Goal: Task Accomplishment & Management: Manage account settings

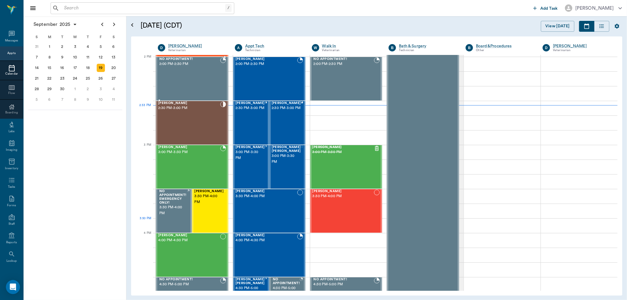
scroll to position [530, 0]
click at [209, 118] on div "[PERSON_NAME] 2:30 PM - 3:00 PM" at bounding box center [189, 122] width 62 height 43
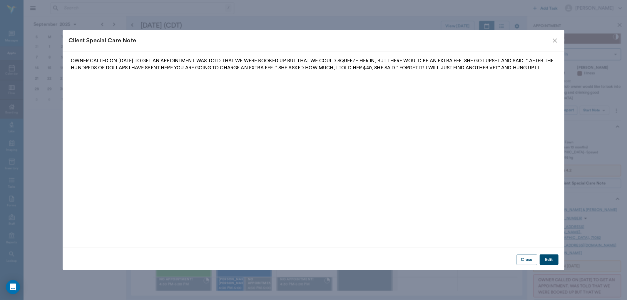
click at [597, 110] on div "Client Special Care Note OWNER CALLED ON 8.14.25 TO GET AN APPOINTMENT. WAS TOL…" at bounding box center [313, 150] width 627 height 300
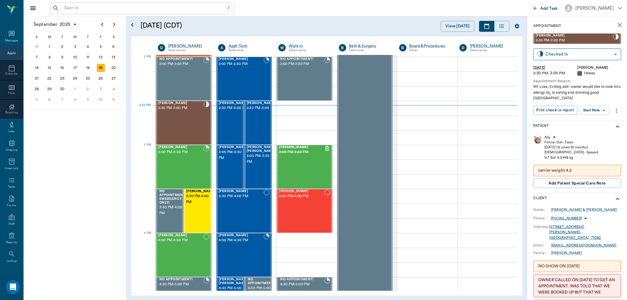
click at [595, 109] on body "/ ​ Add Task Dr. Bert Ellsworth Nectar Messages Appts Calendar Flow Boarding La…" at bounding box center [313, 150] width 627 height 300
click at [592, 120] on button "Start SOAP" at bounding box center [588, 122] width 20 height 7
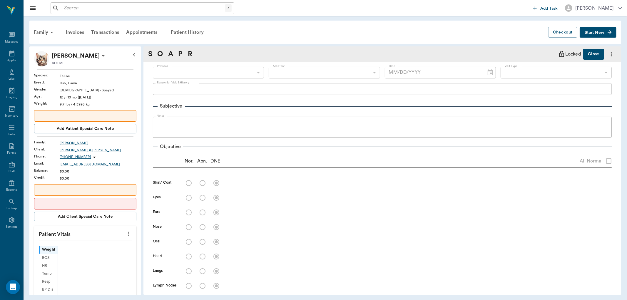
type input "63ec2f075fda476ae8351a4d"
type input "65d2be4f46e3a538d89b8c15"
type textarea "Wt Loss, itching alot- owner would like to look into allergy inj, Is eating and…"
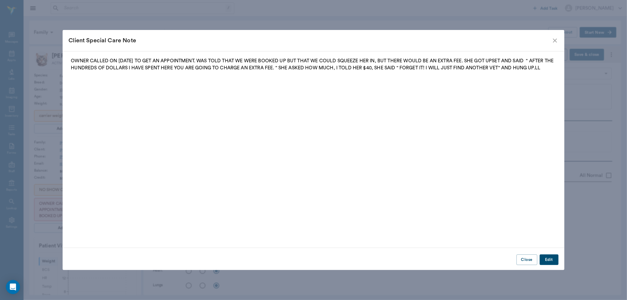
type input "[DATE]"
click at [528, 262] on button "Close" at bounding box center [526, 260] width 21 height 11
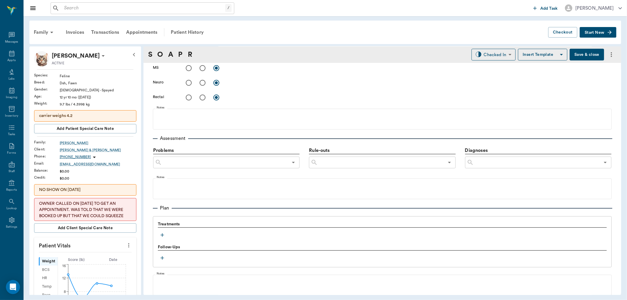
scroll to position [331, 0]
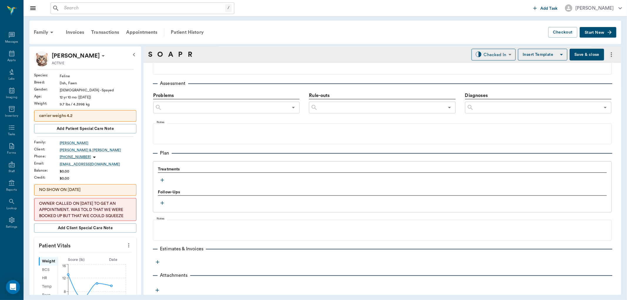
click at [162, 180] on icon "button" at bounding box center [162, 180] width 6 height 6
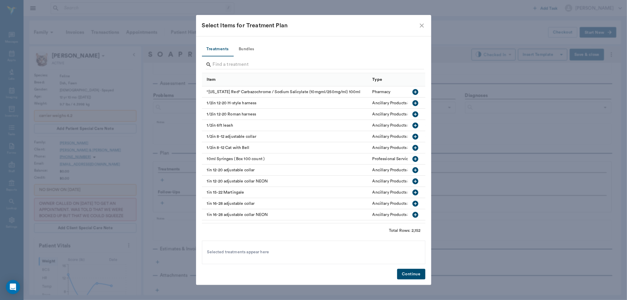
click at [429, 21] on div "Select Items for Treatment Plan" at bounding box center [313, 25] width 235 height 21
click at [424, 24] on icon "close" at bounding box center [421, 25] width 7 height 7
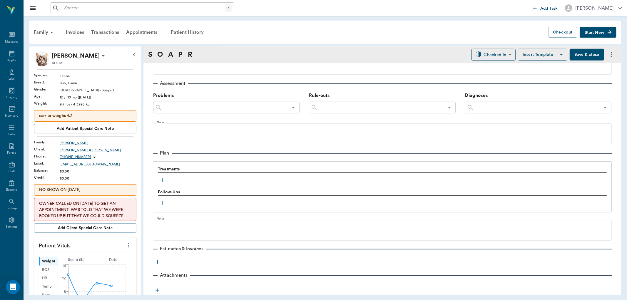
click at [125, 247] on icon "more" at bounding box center [128, 245] width 6 height 7
click at [106, 252] on li "Enter Vitals" at bounding box center [99, 255] width 59 height 11
click at [81, 262] on input "text" at bounding box center [84, 263] width 51 height 12
type input "9.3"
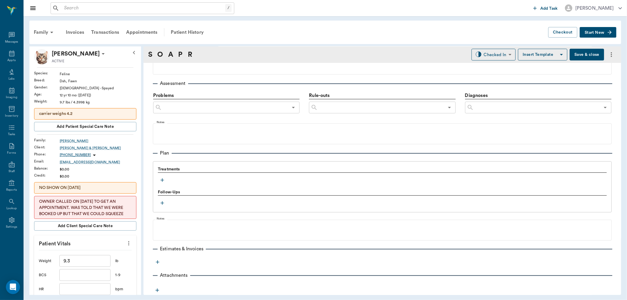
scroll to position [135, 0]
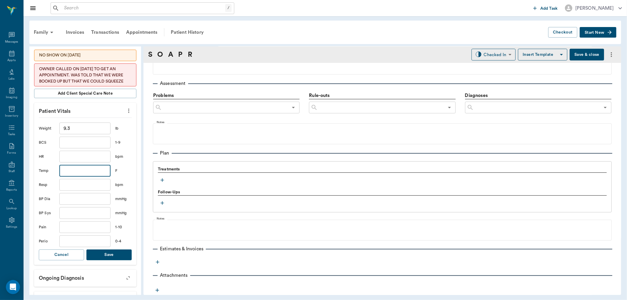
type input "1"
type input "99.8"
click at [92, 257] on button "Save" at bounding box center [108, 255] width 45 height 11
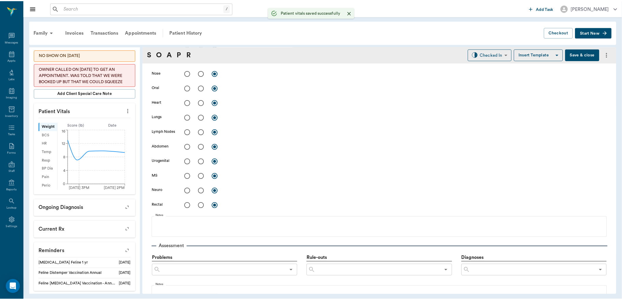
scroll to position [5, 0]
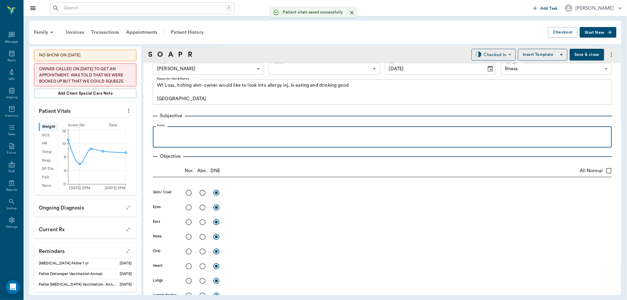
click at [248, 132] on p at bounding box center [382, 132] width 453 height 7
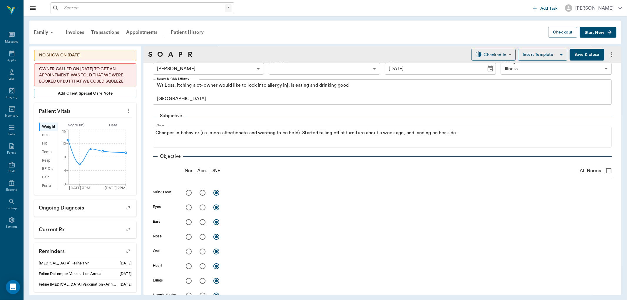
click at [596, 49] on button "Save & close" at bounding box center [587, 55] width 34 height 12
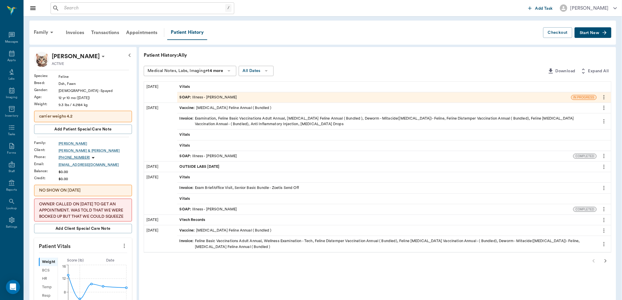
click at [220, 96] on div "SOAP : Illness - Dr. Bert Ellsworth" at bounding box center [209, 98] width 58 height 6
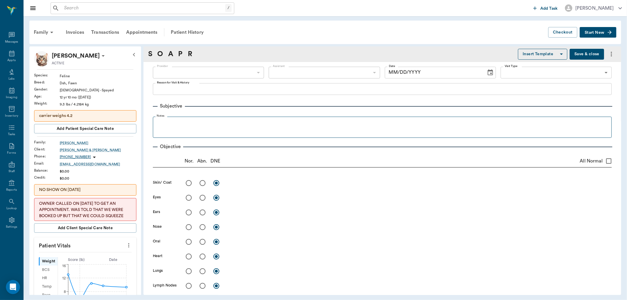
type input "63ec2f075fda476ae8351a4d"
type input "65d2be4f46e3a538d89b8c15"
type textarea "Wt Loss, itching alot- owner would like to look into allergy inj, Is eating and…"
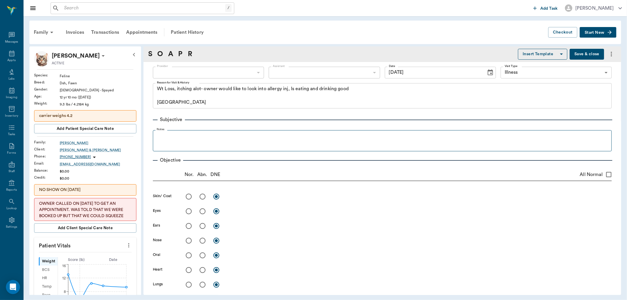
type input "[DATE]"
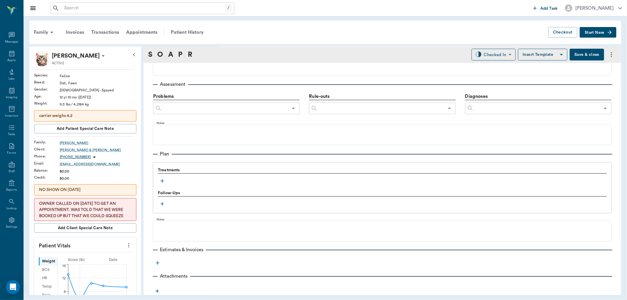
scroll to position [331, 0]
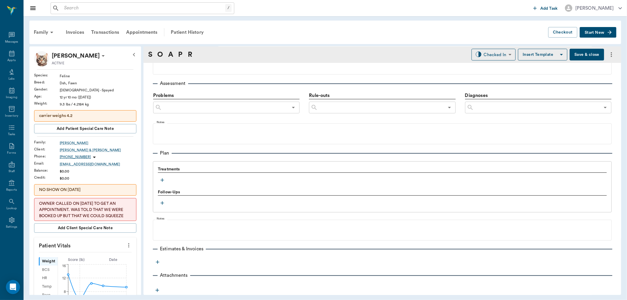
click at [161, 180] on icon "button" at bounding box center [162, 180] width 6 height 6
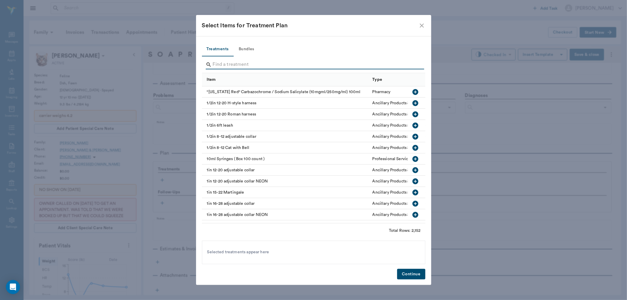
click at [235, 61] on input "Search" at bounding box center [314, 64] width 202 height 9
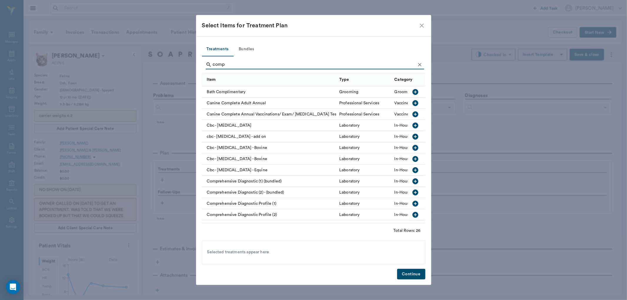
click at [412, 203] on icon "button" at bounding box center [415, 203] width 7 height 7
click at [412, 136] on icon "button" at bounding box center [415, 137] width 6 height 6
type input "c"
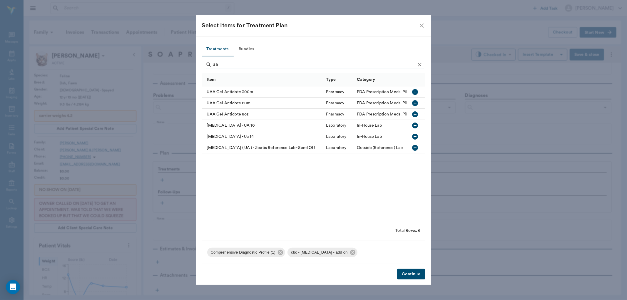
type input "ua"
click at [414, 136] on icon "button" at bounding box center [415, 136] width 7 height 7
click at [415, 274] on button "Continue" at bounding box center [411, 274] width 28 height 11
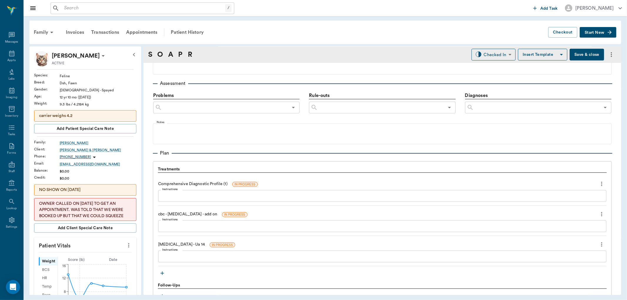
click at [163, 274] on icon "button" at bounding box center [162, 273] width 6 height 6
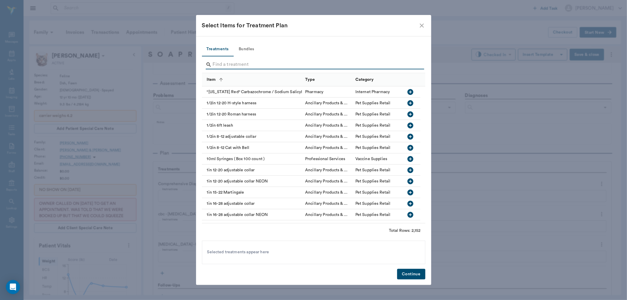
click at [263, 65] on input "Search" at bounding box center [314, 64] width 202 height 9
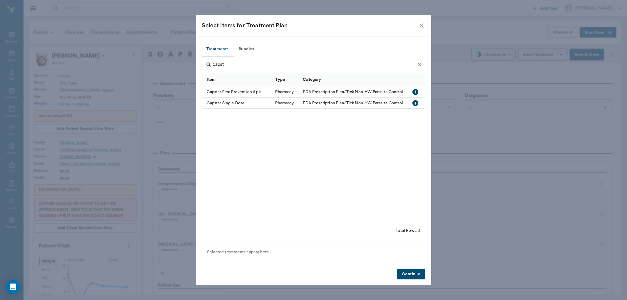
type input "capst"
click at [416, 102] on icon "button" at bounding box center [415, 103] width 6 height 6
click at [406, 272] on button "Continue" at bounding box center [411, 274] width 28 height 11
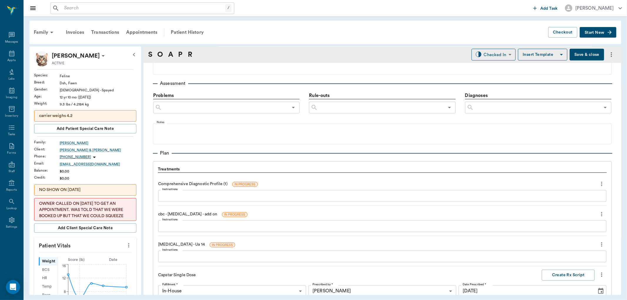
scroll to position [499, 0]
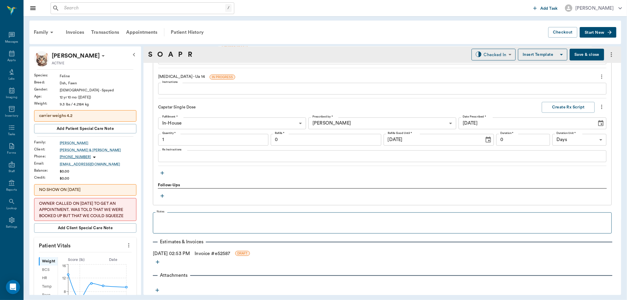
type input "1.00"
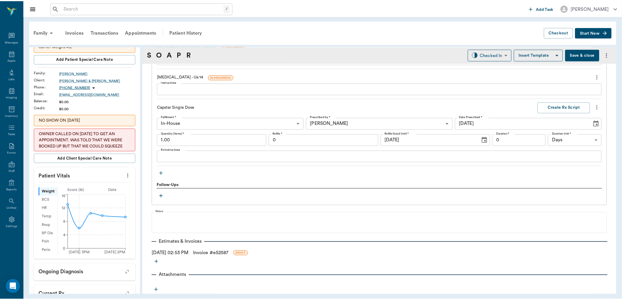
scroll to position [0, 0]
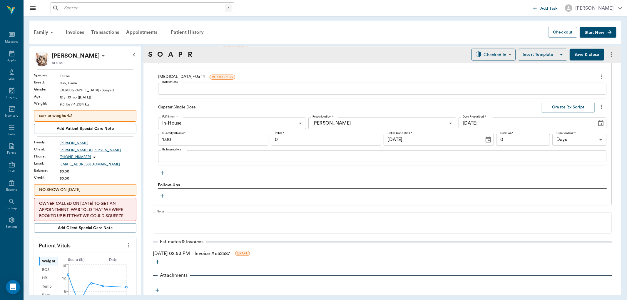
click at [64, 150] on div "[PERSON_NAME] & [PERSON_NAME]" at bounding box center [98, 150] width 77 height 5
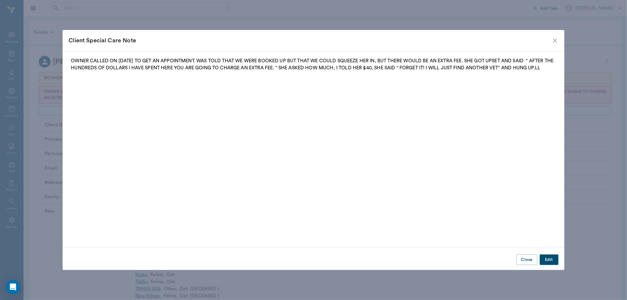
click at [557, 39] on icon "close" at bounding box center [554, 40] width 7 height 7
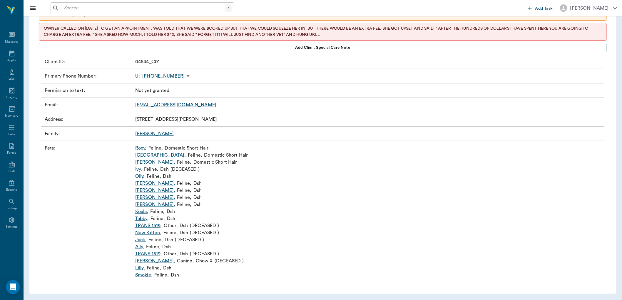
scroll to position [64, 0]
click at [140, 247] on link "Ally ," at bounding box center [139, 246] width 9 height 7
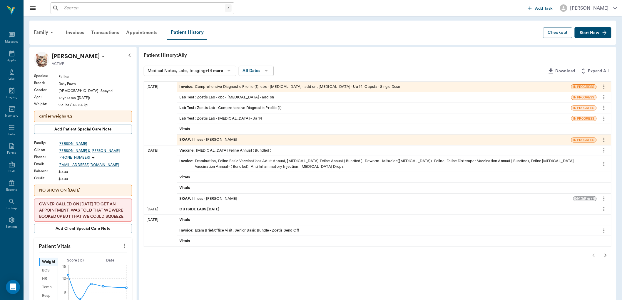
click at [215, 139] on div "SOAP : Illness - Dr. Bert Ellsworth" at bounding box center [209, 140] width 58 height 6
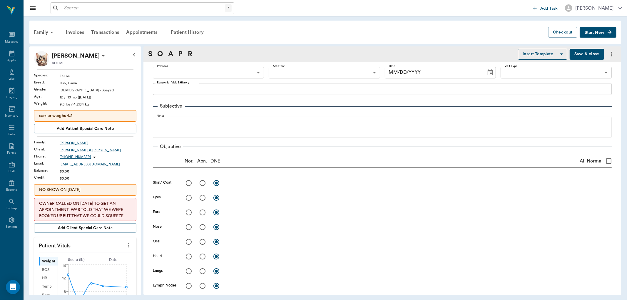
type input "63ec2f075fda476ae8351a4d"
type input "65d2be4f46e3a538d89b8c15"
type textarea "Wt Loss, itching alot- owner would like to look into allergy inj, Is eating and…"
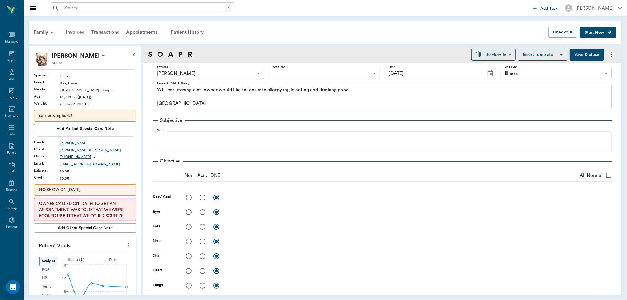
type input "[DATE]"
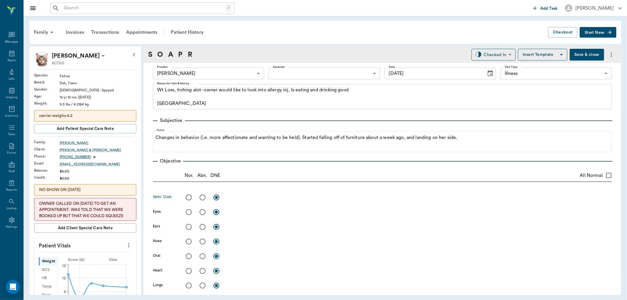
click at [202, 199] on input "radio" at bounding box center [202, 197] width 12 height 12
radio input "true"
click at [187, 214] on input "radio" at bounding box center [189, 212] width 12 height 12
radio input "true"
click at [203, 227] on input "radio" at bounding box center [202, 227] width 12 height 12
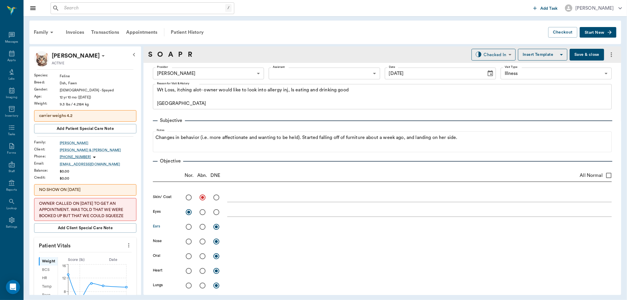
radio input "true"
click at [189, 243] on input "radio" at bounding box center [189, 241] width 12 height 12
radio input "true"
click at [187, 258] on input "radio" at bounding box center [189, 256] width 12 height 12
radio input "true"
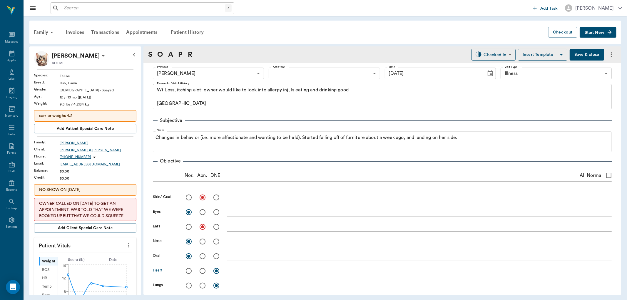
click at [188, 272] on input "radio" at bounding box center [189, 271] width 12 height 12
radio input "true"
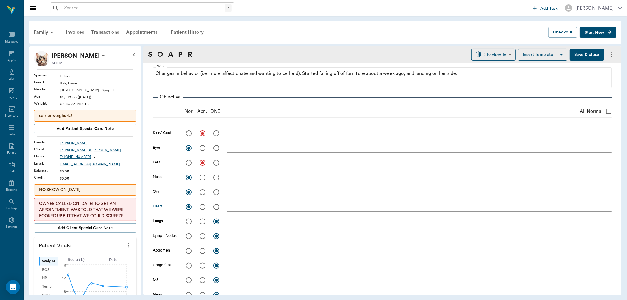
scroll to position [65, 0]
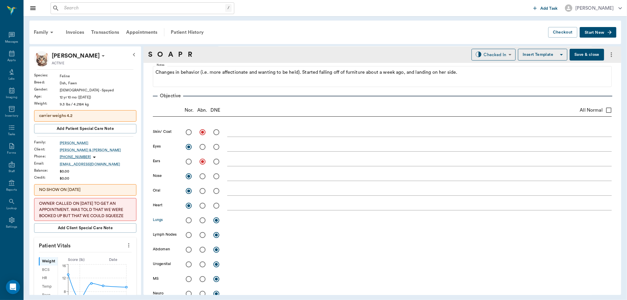
click at [188, 221] on input "radio" at bounding box center [189, 220] width 12 height 12
radio input "true"
click at [187, 237] on input "radio" at bounding box center [189, 235] width 12 height 12
radio input "true"
click at [188, 250] on input "radio" at bounding box center [189, 250] width 12 height 12
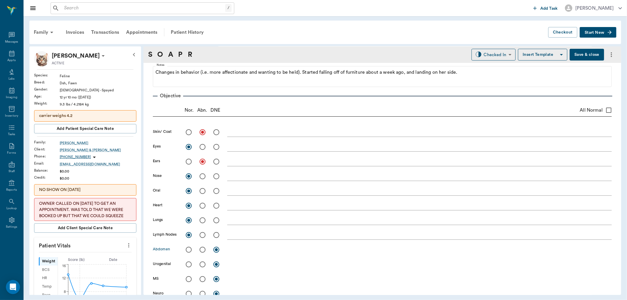
radio input "true"
click at [186, 265] on input "radio" at bounding box center [189, 264] width 12 height 12
radio input "true"
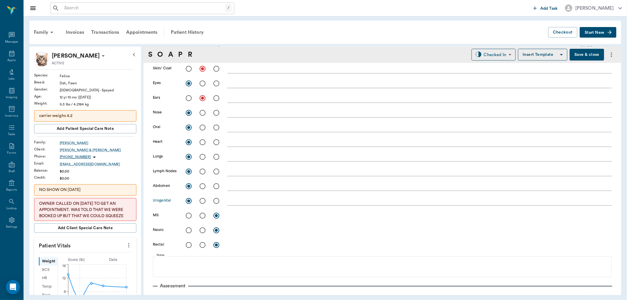
scroll to position [130, 0]
click at [187, 215] on input "radio" at bounding box center [189, 214] width 12 height 12
radio input "true"
click at [202, 231] on input "radio" at bounding box center [202, 228] width 12 height 12
radio input "true"
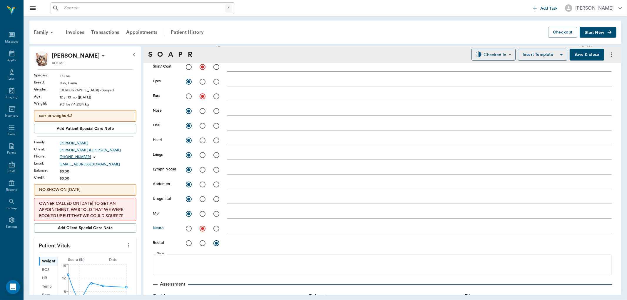
click at [188, 243] on input "radio" at bounding box center [189, 243] width 12 height 12
radio input "true"
click at [239, 230] on textarea at bounding box center [419, 228] width 384 height 7
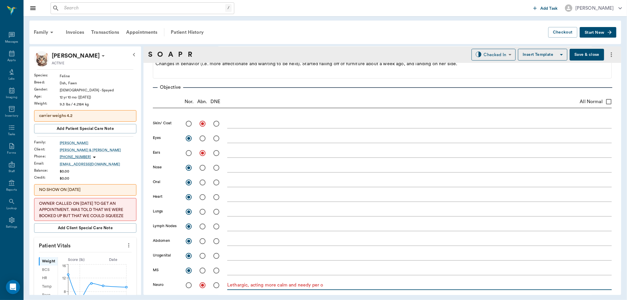
scroll to position [65, 0]
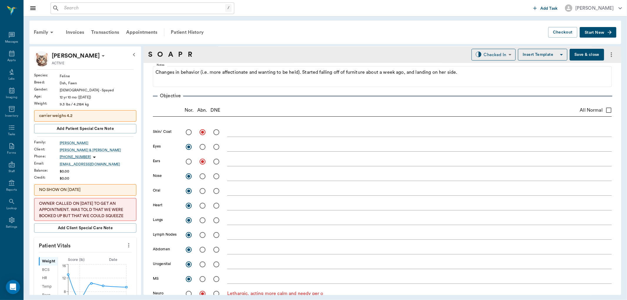
type textarea "Lethargic, acting more calm and needy per o"
click at [248, 160] on textarea at bounding box center [419, 161] width 384 height 7
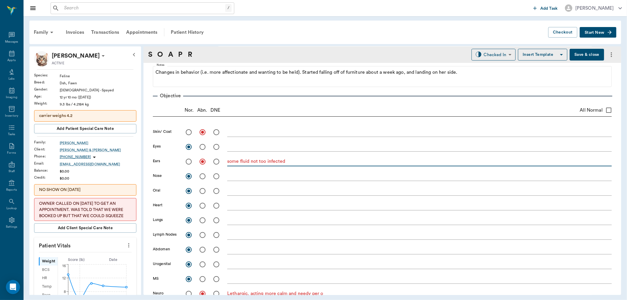
type textarea "some fluid not too infected"
click at [239, 137] on div "x" at bounding box center [419, 132] width 384 height 12
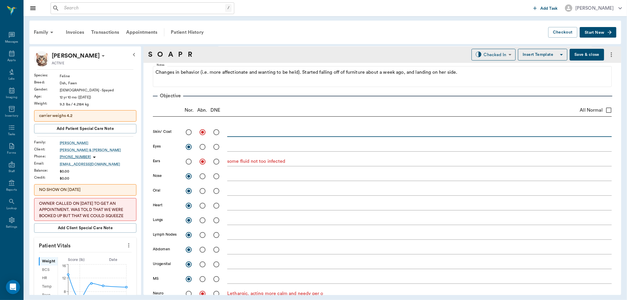
click at [240, 132] on textarea at bounding box center [419, 132] width 384 height 7
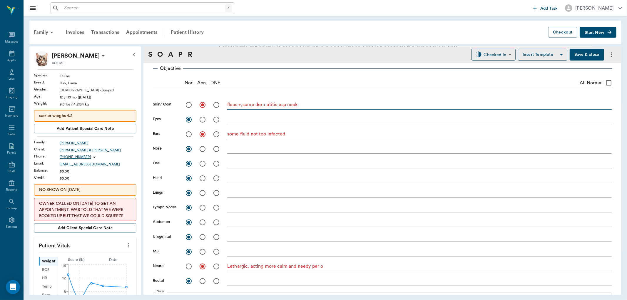
scroll to position [130, 0]
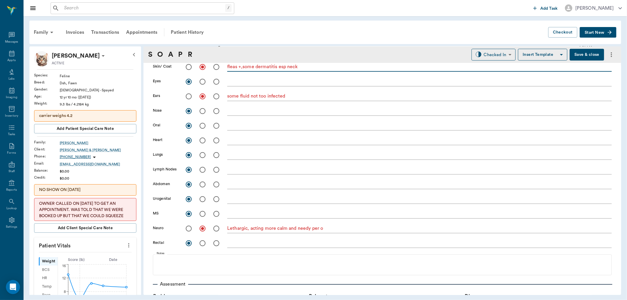
type textarea "fleas +,some dermatitis esp neck"
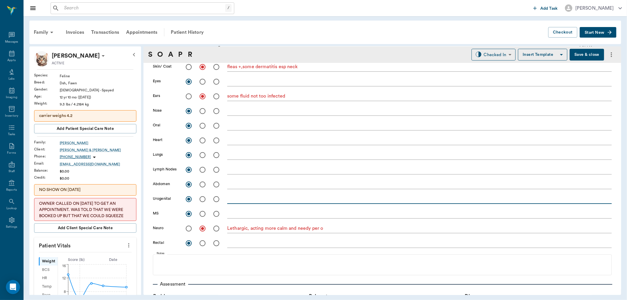
click at [244, 199] on textarea at bounding box center [419, 199] width 384 height 7
click at [258, 200] on textarea "bladder large,didn't express with pressure but later during blood draw did" at bounding box center [419, 199] width 384 height 7
type textarea "bladder large, didn't express with pressure but later during blood draw did"
click at [588, 56] on button "Save & close" at bounding box center [587, 55] width 34 height 12
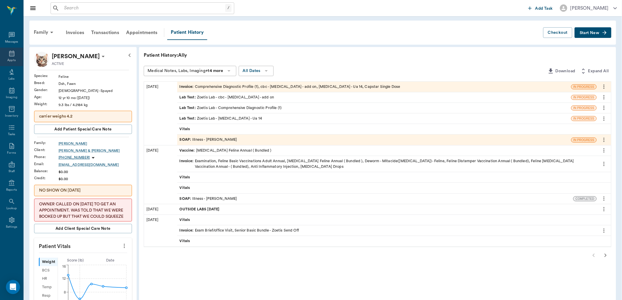
click at [14, 58] on div "Appts" at bounding box center [11, 60] width 8 height 4
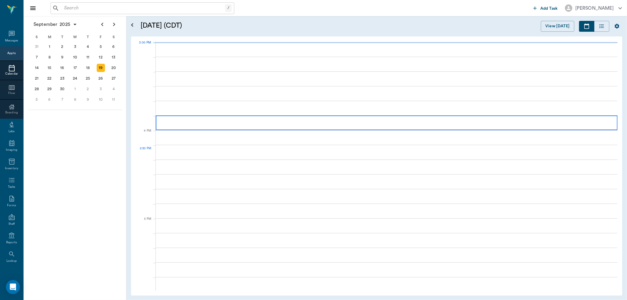
scroll to position [618, 0]
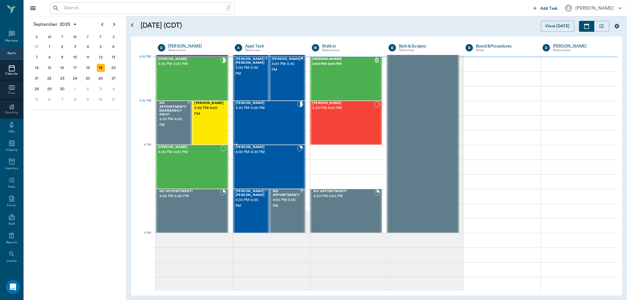
click at [262, 108] on span "3:30 PM - 4:00 PM" at bounding box center [266, 108] width 62 height 6
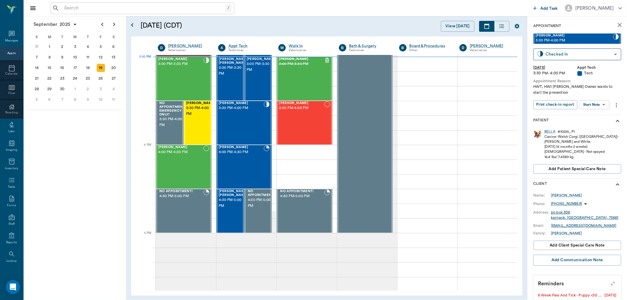
click at [605, 104] on body "/ ​ Add Task Dr. Bert Ellsworth Nectar Messages Appts Calendar Flow Boarding La…" at bounding box center [313, 150] width 627 height 300
click at [600, 116] on li "View SOAP" at bounding box center [595, 117] width 41 height 10
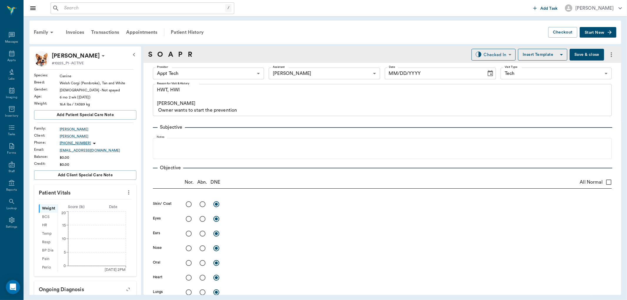
type input "63ec2f075fda476ae8351a4c"
type input "6740bf97de10e07744acf1eb"
type input "65d2be4f46e3a538d89b8c1a"
type textarea "HWT, HWI [PERSON_NAME] Owner wants to start the prevention"
type input "[DATE]"
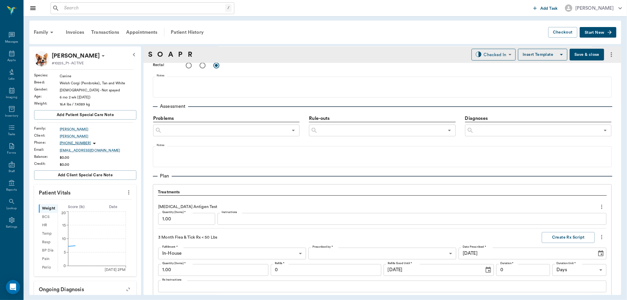
scroll to position [380, 0]
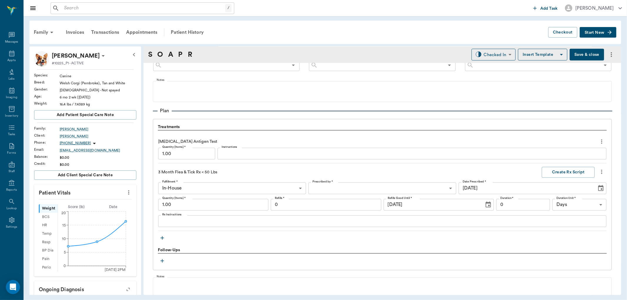
click at [598, 170] on icon "more" at bounding box center [601, 171] width 6 height 7
click at [553, 190] on span "Delete" at bounding box center [571, 193] width 49 height 6
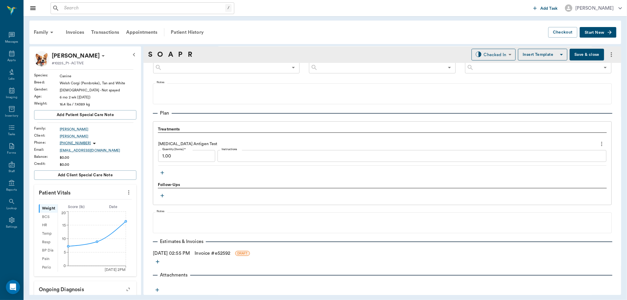
scroll to position [378, 0]
click at [190, 175] on div "Treatments Heartworm Antigen Test Quantity (Items) * 1.00 Quantity (Items) * In…" at bounding box center [382, 152] width 449 height 51
click at [163, 171] on icon "button" at bounding box center [162, 173] width 6 height 6
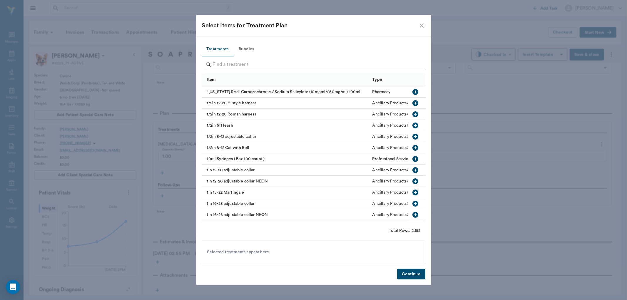
drag, startPoint x: 270, startPoint y: 59, endPoint x: 269, endPoint y: 62, distance: 3.3
click at [270, 60] on div at bounding box center [315, 65] width 218 height 15
click at [268, 63] on input "Search" at bounding box center [314, 64] width 202 height 9
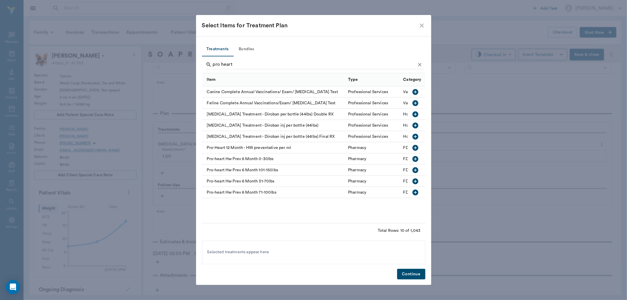
click at [416, 160] on icon "button" at bounding box center [415, 159] width 6 height 6
drag, startPoint x: 239, startPoint y: 65, endPoint x: 96, endPoint y: 52, distance: 143.7
click at [96, 52] on div "Select Items for Treatment Plan Treatments Bundles pro heart Item Type Category…" at bounding box center [313, 150] width 627 height 300
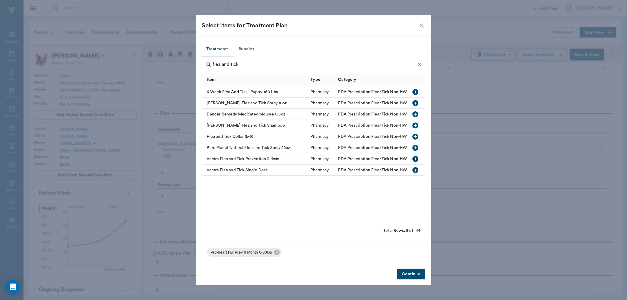
drag, startPoint x: 242, startPoint y: 63, endPoint x: 59, endPoint y: 67, distance: 182.5
click at [59, 67] on div "Select Items for Treatment Plan Treatments Bundles flea and tick Item Type Cate…" at bounding box center [313, 150] width 627 height 300
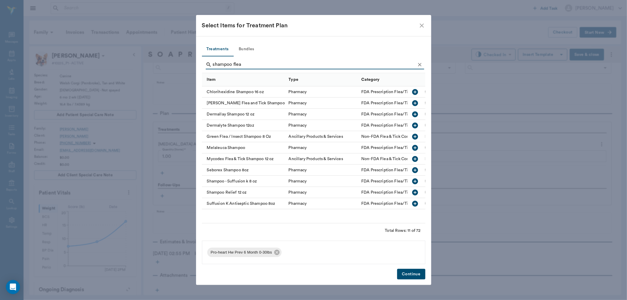
type input "shampoo flea"
click at [414, 158] on icon "button" at bounding box center [415, 159] width 6 height 6
click at [418, 273] on button "Continue" at bounding box center [411, 274] width 28 height 11
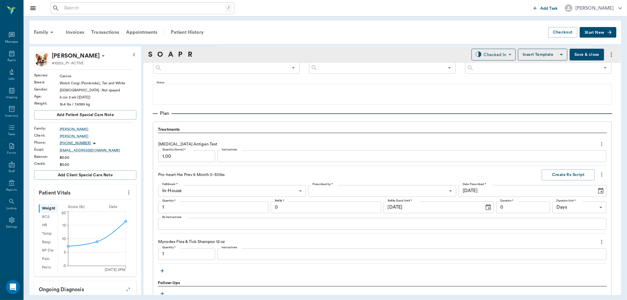
type input "1.00"
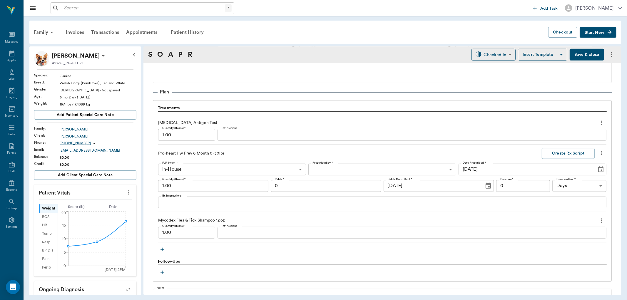
scroll to position [410, 0]
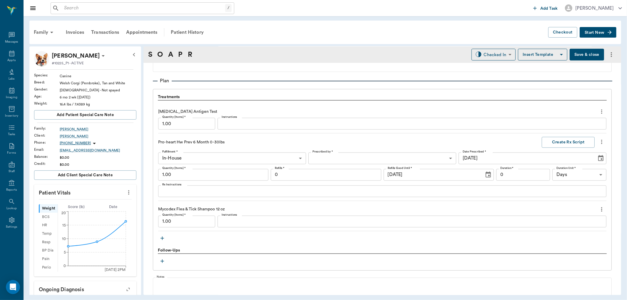
click at [586, 52] on button "Save & close" at bounding box center [587, 55] width 34 height 12
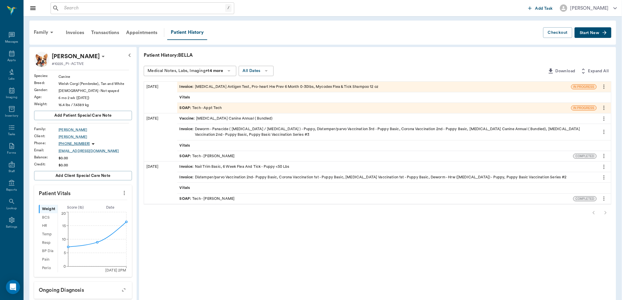
click at [217, 107] on div "SOAP : Tech - Appt Tech" at bounding box center [201, 108] width 42 height 6
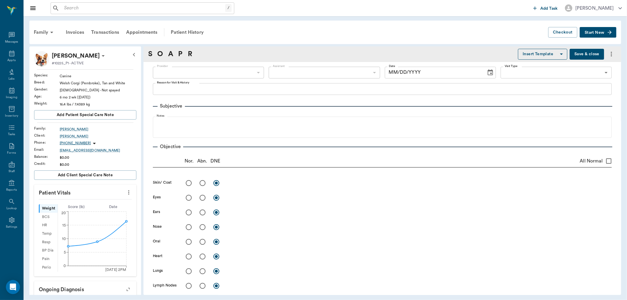
type input "63ec2f075fda476ae8351a4c"
type input "6740bf97de10e07744acf1eb"
type input "65d2be4f46e3a538d89b8c1a"
type textarea "HWT, HWI [PERSON_NAME] Owner wants to start the prevention"
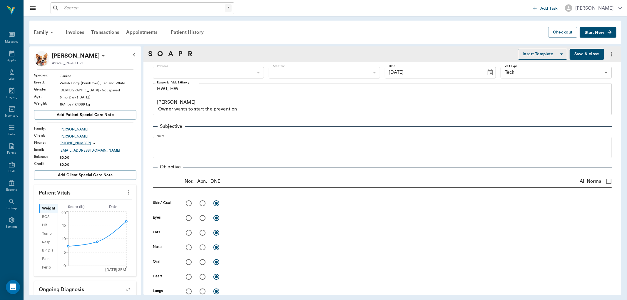
type input "[DATE]"
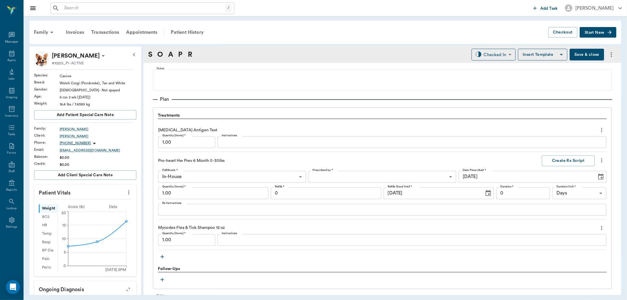
scroll to position [476, 0]
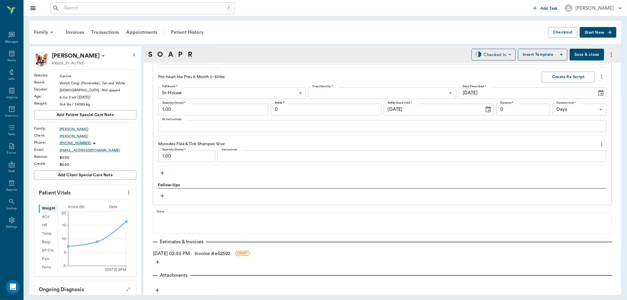
click at [230, 254] on link "Invoice # e52592" at bounding box center [213, 253] width 36 height 7
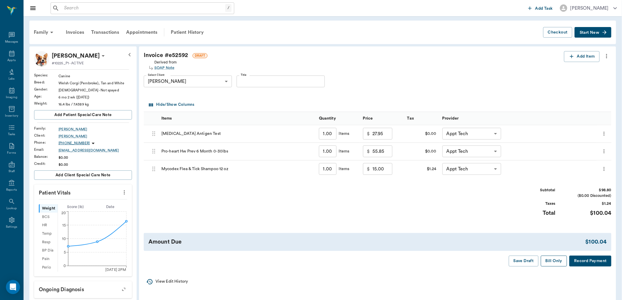
click at [553, 259] on button "Bill Only" at bounding box center [554, 261] width 26 height 11
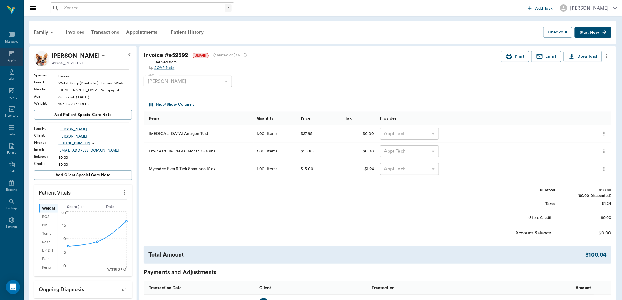
click at [16, 59] on div "Appts" at bounding box center [11, 57] width 23 height 19
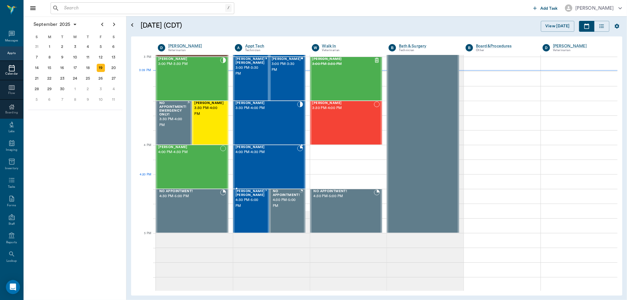
scroll to position [617, 0]
click at [246, 78] on div "Bernie Sanders Heldt 3:00 PM - 3:30 PM" at bounding box center [249, 79] width 29 height 43
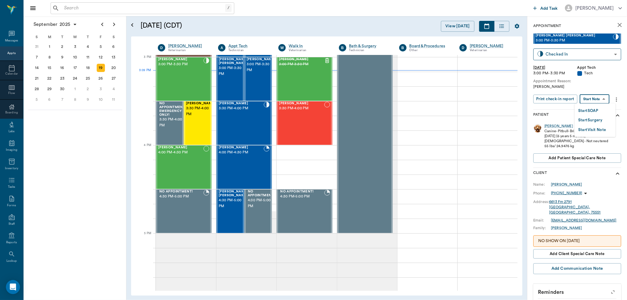
drag, startPoint x: 602, startPoint y: 98, endPoint x: 602, endPoint y: 101, distance: 3.4
click at [602, 101] on body "/ ​ Add Task Dr. Bert Ellsworth Nectar Messages Appts Calendar Flow Boarding La…" at bounding box center [313, 150] width 627 height 300
click at [598, 113] on button "Start SOAP" at bounding box center [588, 111] width 20 height 7
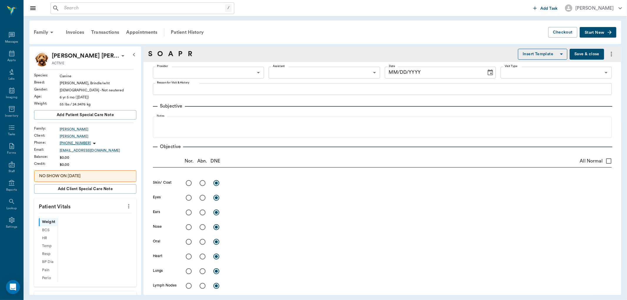
type input "63ec2f075fda476ae8351a4c"
type input "65d2be4f46e3a538d89b8c1a"
type textarea "HWI Christy"
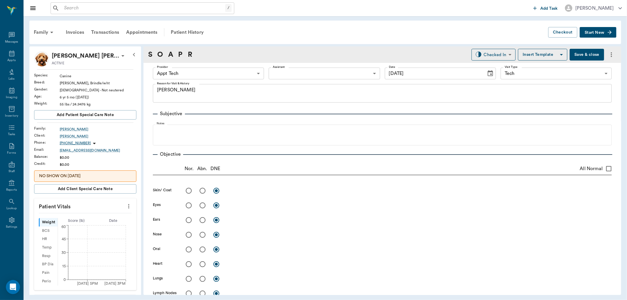
type input "[DATE]"
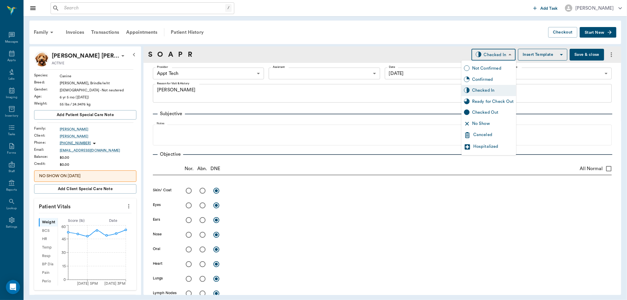
click at [490, 56] on body "/ ​ Add Task Dr. Bert Ellsworth Nectar Messages Appts Labs Imaging Inventory Ta…" at bounding box center [313, 150] width 627 height 300
click at [486, 103] on div "Ready for Check Out" at bounding box center [493, 101] width 42 height 6
type input "READY_TO_CHECKOUT"
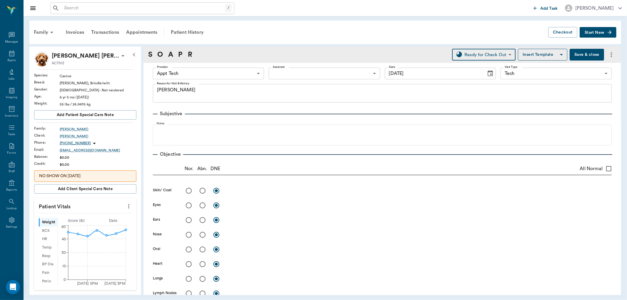
click at [260, 71] on body "/ ​ Add Task Dr. Bert Ellsworth Nectar Messages Appts Labs Imaging Inventory Ta…" at bounding box center [313, 150] width 627 height 300
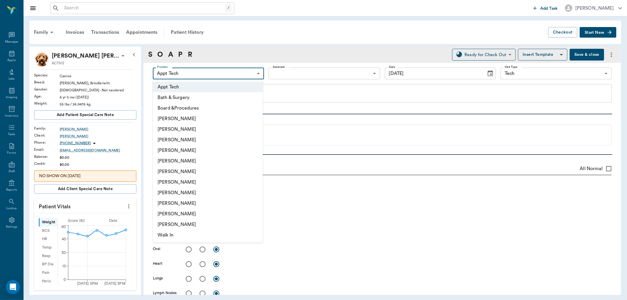
click at [227, 180] on li "[PERSON_NAME]" at bounding box center [208, 182] width 110 height 11
type input "682b670d8bdc6f7f8feef3db"
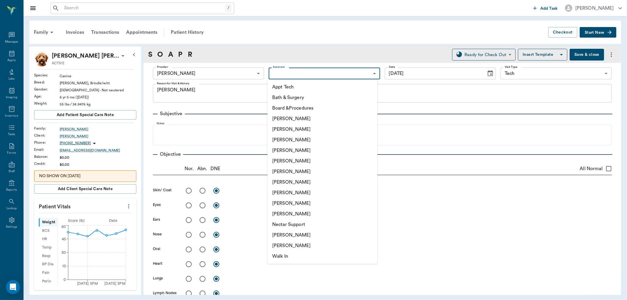
click at [312, 74] on body "/ ​ Add Task Dr. Bert Ellsworth Nectar Messages Appts Labs Imaging Inventory Ta…" at bounding box center [313, 150] width 627 height 300
click at [307, 86] on li "Appt Tech" at bounding box center [322, 87] width 110 height 11
type input "63ec2f075fda476ae8351a4c"
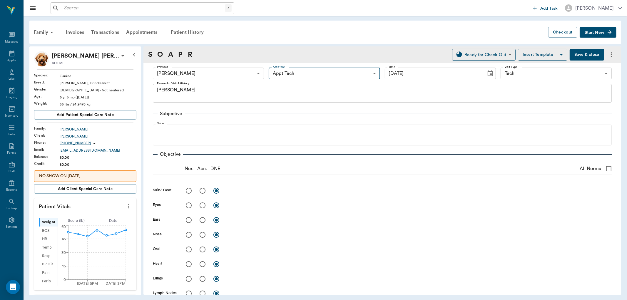
click at [128, 208] on icon "more" at bounding box center [128, 206] width 1 height 4
click at [112, 218] on span "Enter Vitals" at bounding box center [98, 217] width 49 height 6
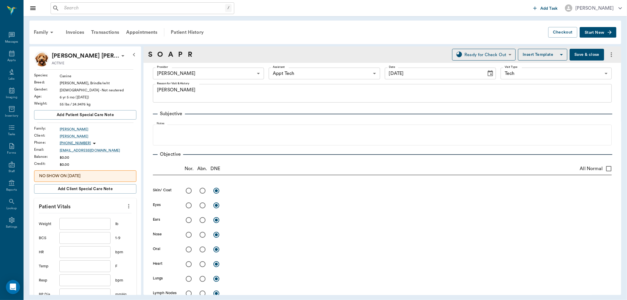
click at [101, 225] on input "text" at bounding box center [84, 224] width 51 height 12
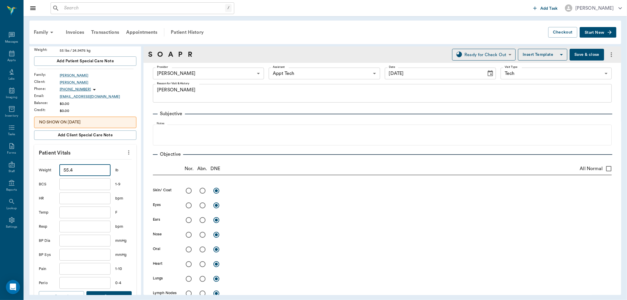
scroll to position [130, 0]
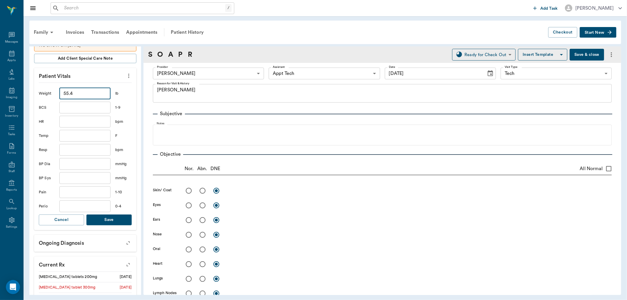
type input "55.4"
click at [113, 223] on button "Save" at bounding box center [108, 220] width 45 height 11
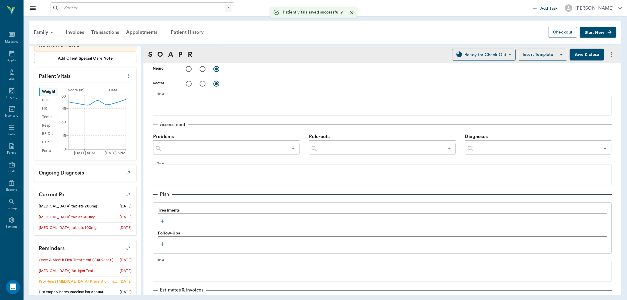
scroll to position [294, 0]
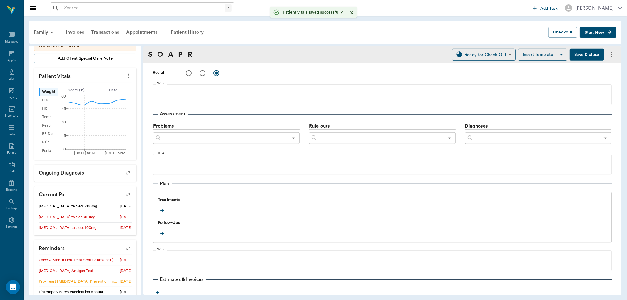
click at [159, 212] on button "button" at bounding box center [162, 210] width 9 height 9
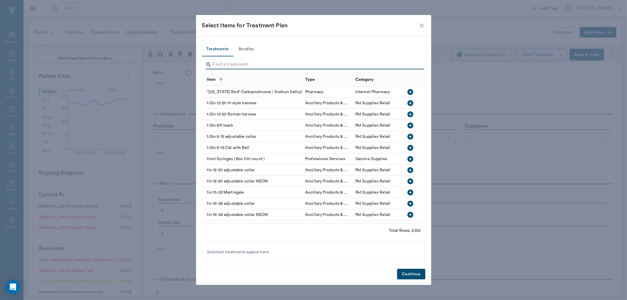
click at [246, 66] on input "Search" at bounding box center [314, 64] width 202 height 9
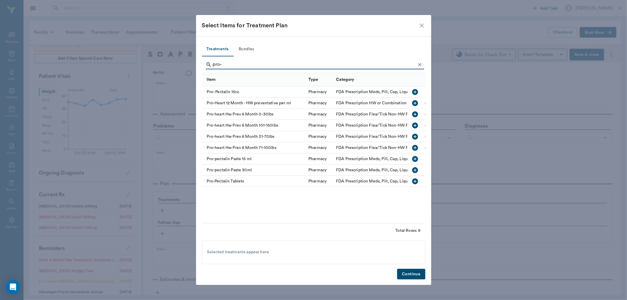
type input "pro-"
click at [416, 134] on icon "button" at bounding box center [415, 137] width 6 height 6
drag, startPoint x: 415, startPoint y: 275, endPoint x: 500, endPoint y: 45, distance: 245.1
click at [415, 274] on button "Continue" at bounding box center [411, 274] width 28 height 11
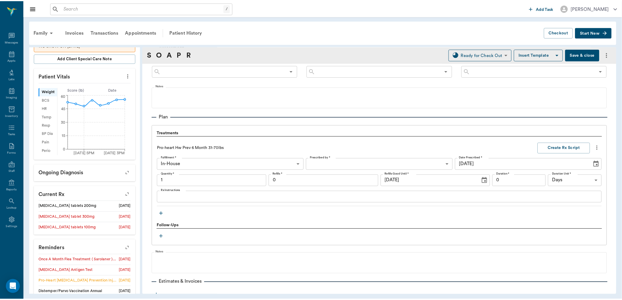
scroll to position [394, 0]
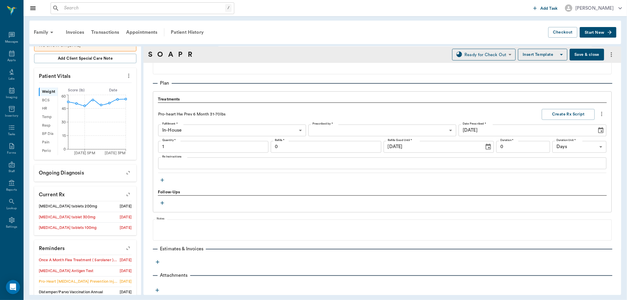
type input "1.00"
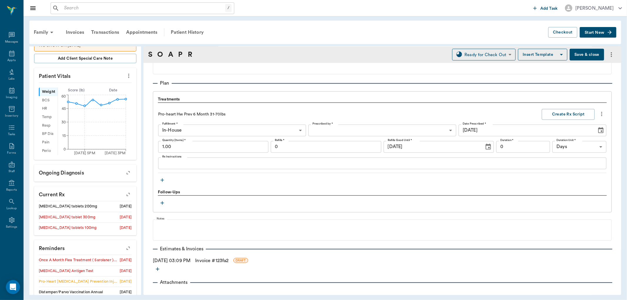
click at [219, 259] on link "Invoice # 123fa2" at bounding box center [211, 260] width 33 height 7
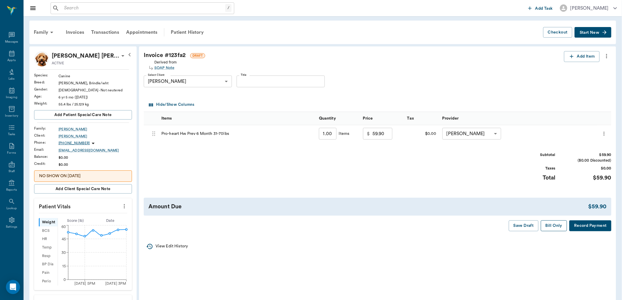
click at [560, 228] on button "Bill Only" at bounding box center [554, 225] width 26 height 11
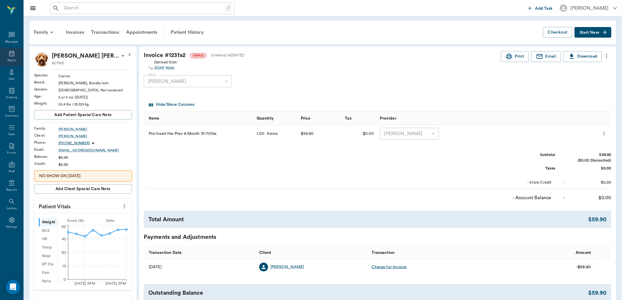
click at [18, 54] on div "Appts" at bounding box center [11, 57] width 23 height 19
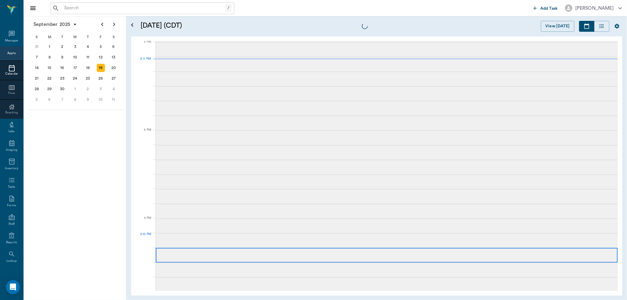
scroll to position [618, 0]
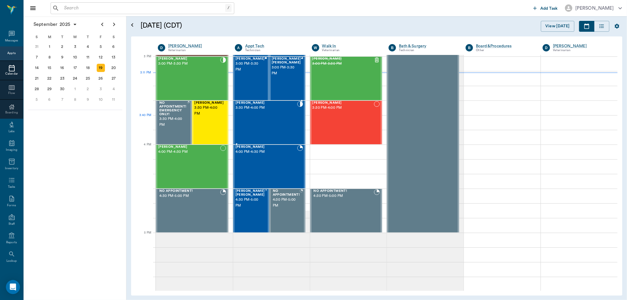
drag, startPoint x: 285, startPoint y: 119, endPoint x: 407, endPoint y: 120, distance: 122.0
click at [285, 119] on div "[PERSON_NAME] 3:30 PM - 4:00 PM" at bounding box center [266, 122] width 62 height 43
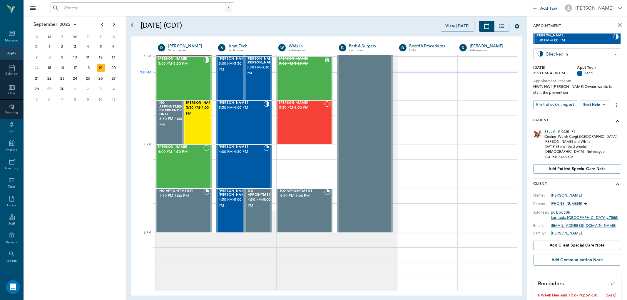
click at [570, 54] on body "/ ​ Add Task Dr. Bert Ellsworth Nectar Messages Appts Calendar Flow Boarding La…" at bounding box center [313, 150] width 627 height 300
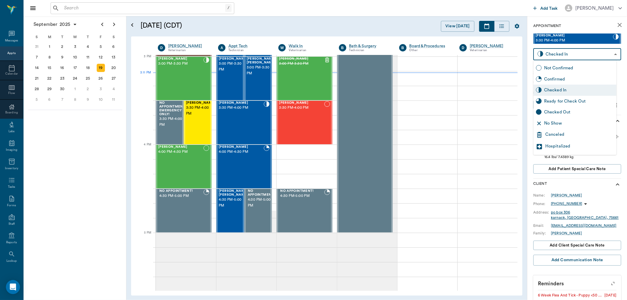
click at [577, 101] on div "Ready for Check Out" at bounding box center [579, 101] width 70 height 6
type input "READY_TO_CHECKOUT"
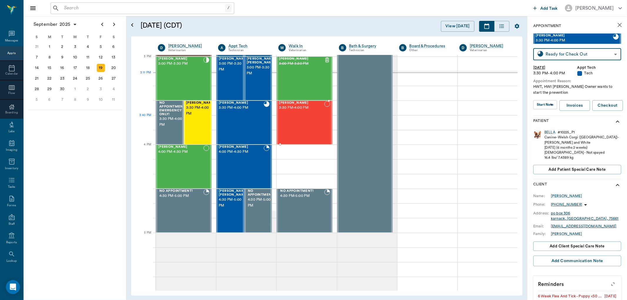
click at [314, 128] on div "[PERSON_NAME] 3:30 PM - 4:00 PM" at bounding box center [301, 122] width 45 height 43
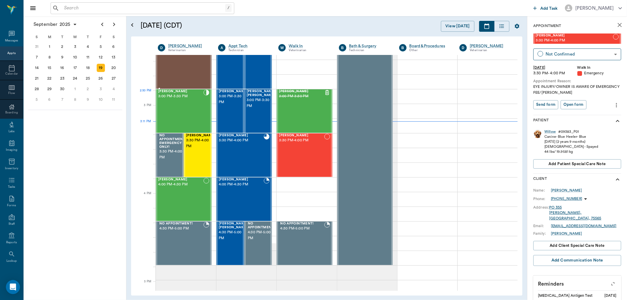
scroll to position [553, 0]
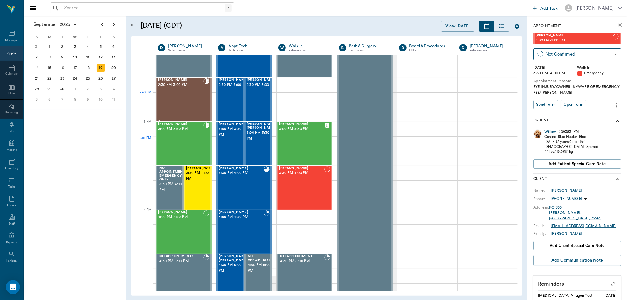
click at [196, 93] on div "[PERSON_NAME] 2:30 PM - 3:00 PM" at bounding box center [180, 99] width 45 height 43
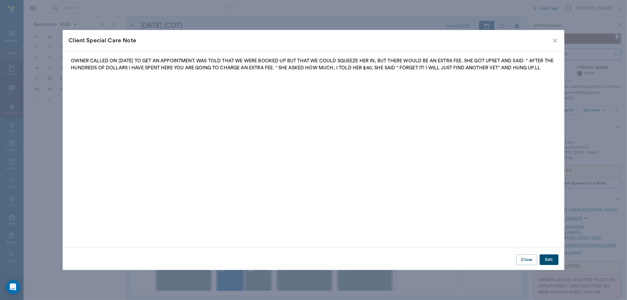
click at [555, 39] on icon "close" at bounding box center [554, 40] width 7 height 7
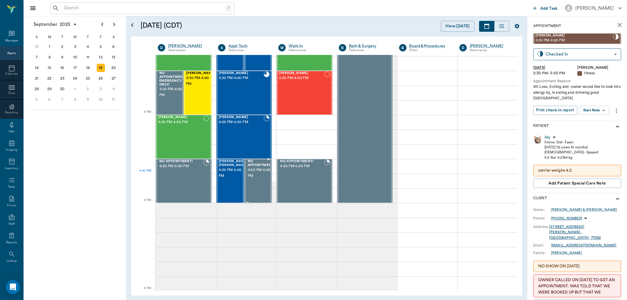
scroll to position [651, 0]
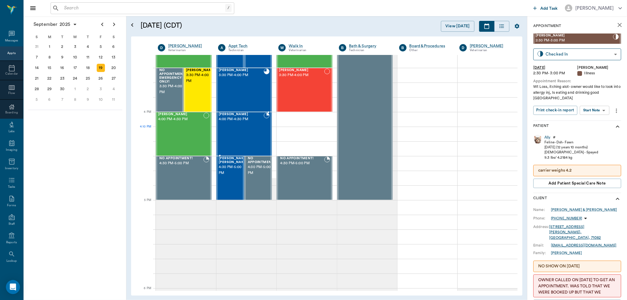
click at [249, 133] on div "Bandit Davis 4:00 PM - 4:30 PM" at bounding box center [241, 134] width 45 height 43
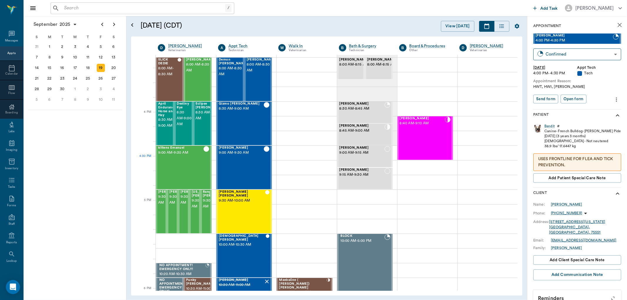
scroll to position [651, 0]
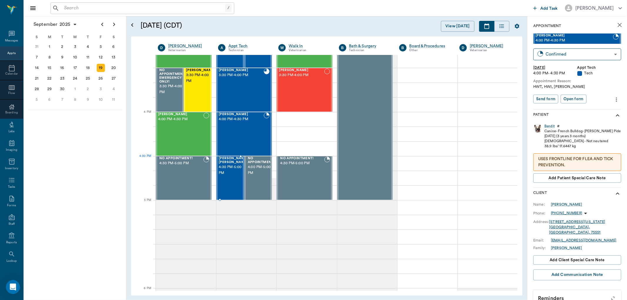
click at [235, 164] on span "[PERSON_NAME] [PERSON_NAME]" at bounding box center [233, 161] width 29 height 8
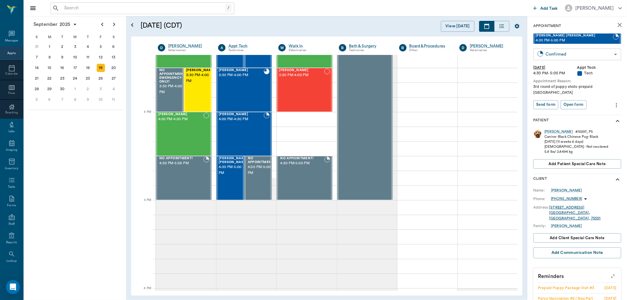
click at [566, 56] on body "/ ​ Add Task [PERSON_NAME] Nectar Messages Appts Calendar Flow Boarding Labs Im…" at bounding box center [313, 150] width 627 height 300
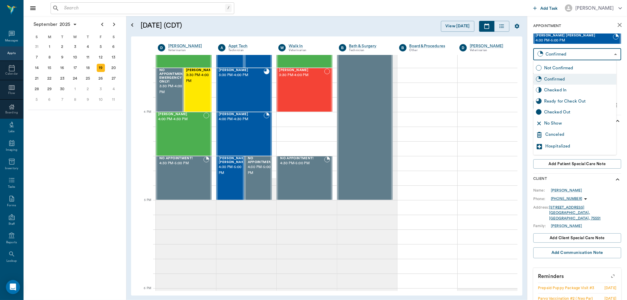
click at [565, 87] on div "Checked In" at bounding box center [579, 90] width 70 height 6
type input "CHECKED_IN"
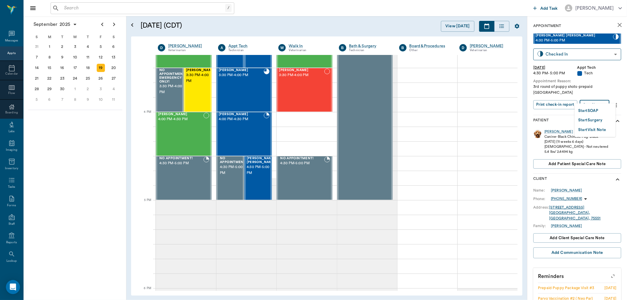
click at [584, 99] on body "/ ​ Add Task [PERSON_NAME] Nectar Messages Appts Calendar Flow Boarding Labs Im…" at bounding box center [313, 150] width 627 height 300
click at [585, 108] on button "Start SOAP" at bounding box center [588, 111] width 20 height 7
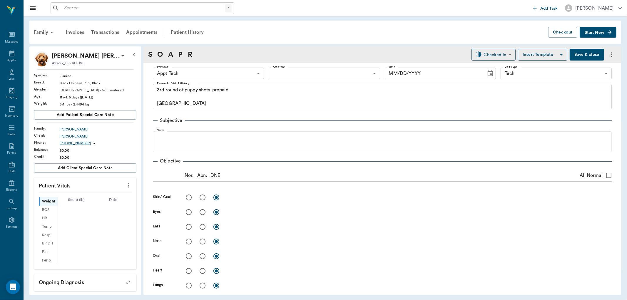
type input "63ec2f075fda476ae8351a4c"
type input "65d2be4f46e3a538d89b8c1a"
type textarea "3rd round of puppy shots-prepaid [GEOGRAPHIC_DATA]"
type input "[DATE]"
click at [185, 71] on body "/ ​ Add Task [PERSON_NAME] Nectar Messages Appts Labs Imaging Inventory Tasks F…" at bounding box center [313, 150] width 627 height 300
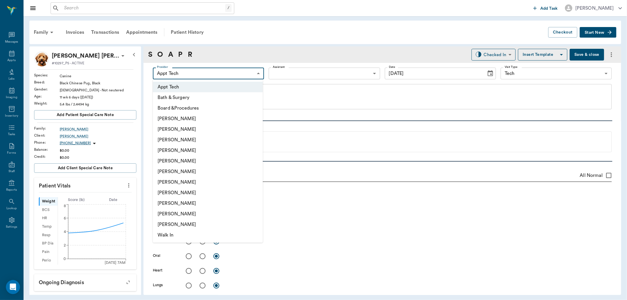
click at [183, 180] on li "[PERSON_NAME]" at bounding box center [208, 182] width 110 height 11
type input "682b670d8bdc6f7f8feef3db"
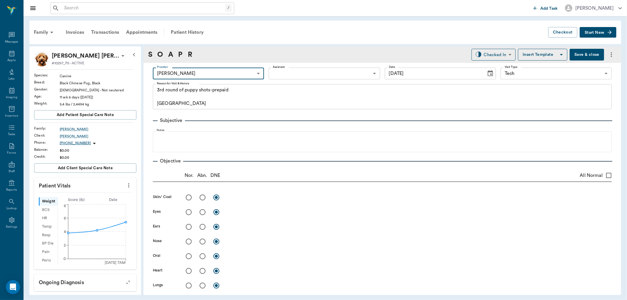
click at [275, 75] on body "/ ​ Add Task [PERSON_NAME] Nectar Messages Appts Labs Imaging Inventory Tasks F…" at bounding box center [313, 150] width 627 height 300
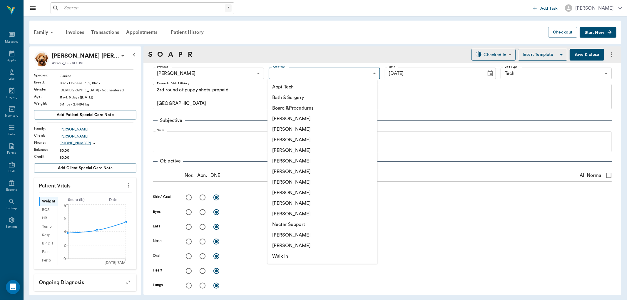
click at [283, 87] on li "Appt Tech" at bounding box center [322, 87] width 110 height 11
type input "63ec2f075fda476ae8351a4c"
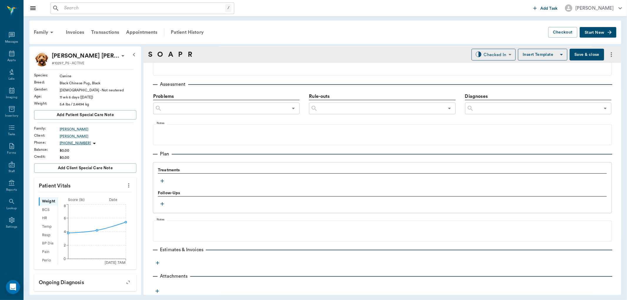
scroll to position [331, 0]
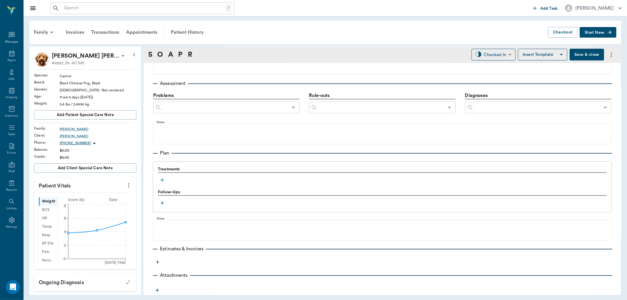
click at [165, 180] on icon "button" at bounding box center [162, 180] width 6 height 6
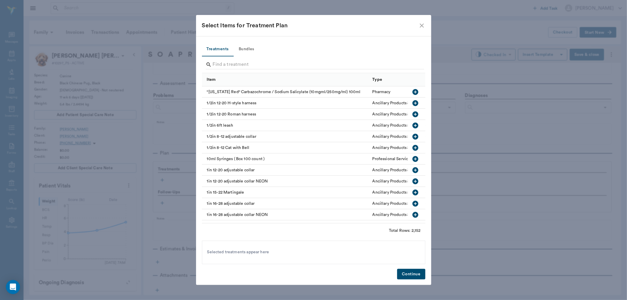
click at [245, 47] on button "Bundles" at bounding box center [246, 49] width 26 height 14
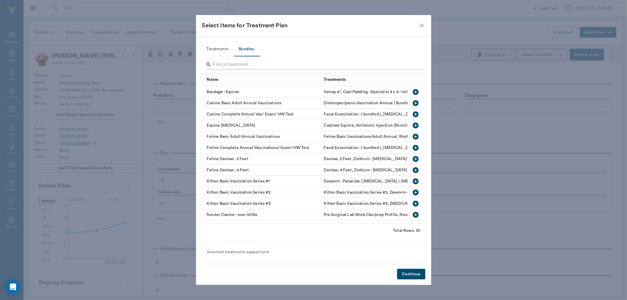
click at [236, 65] on input "Search" at bounding box center [314, 64] width 202 height 9
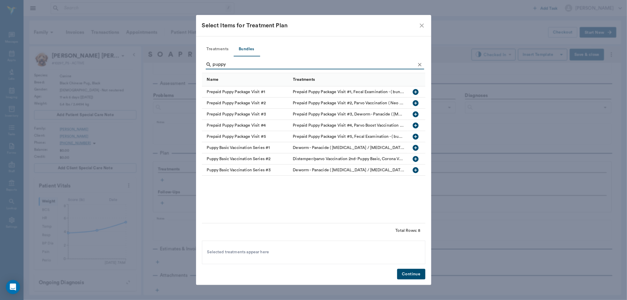
type input "puppy"
click at [415, 113] on icon "button" at bounding box center [416, 114] width 6 height 6
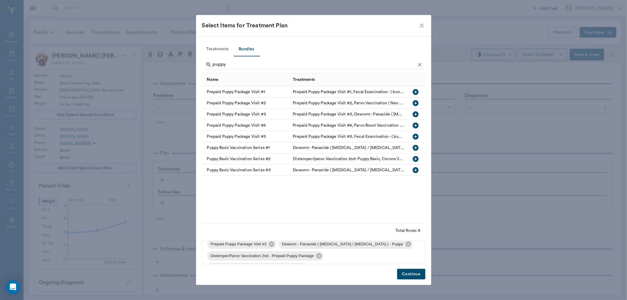
scroll to position [0, 0]
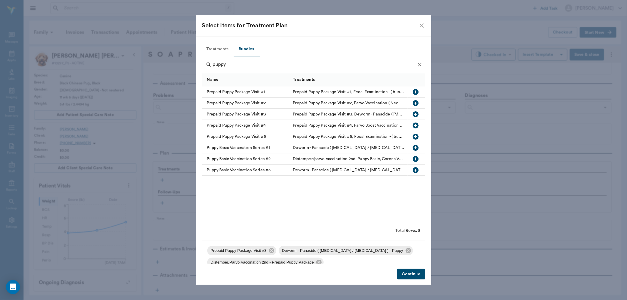
click at [404, 272] on button "Continue" at bounding box center [411, 274] width 28 height 11
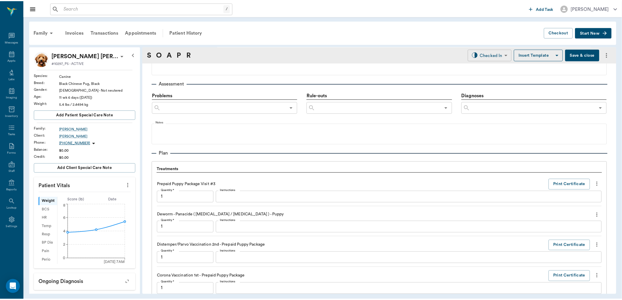
scroll to position [488, 0]
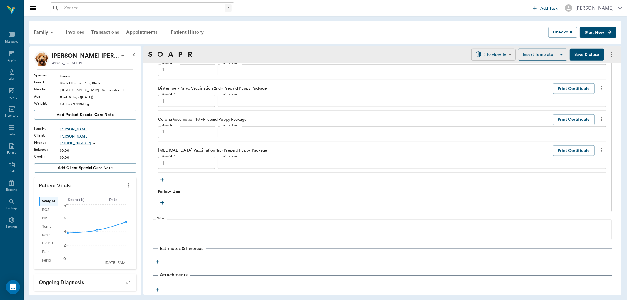
click at [491, 56] on body "/ ​ Add Task [PERSON_NAME] Nectar Messages Appts Labs Imaging Inventory Tasks F…" at bounding box center [313, 150] width 627 height 300
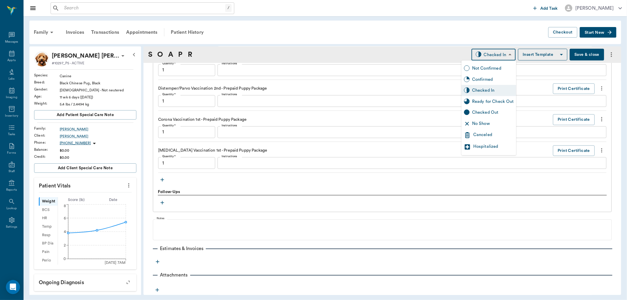
type input "1.00"
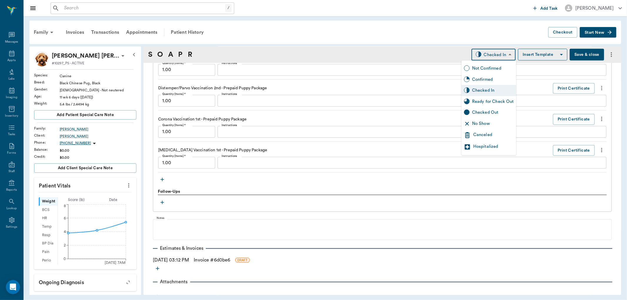
click at [492, 104] on div "Ready for Check Out" at bounding box center [493, 101] width 42 height 6
type input "READY_TO_CHECKOUT"
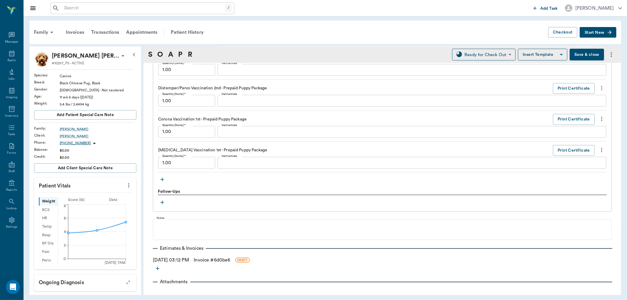
click at [210, 259] on link "Invoice # 6d0be6" at bounding box center [212, 260] width 36 height 7
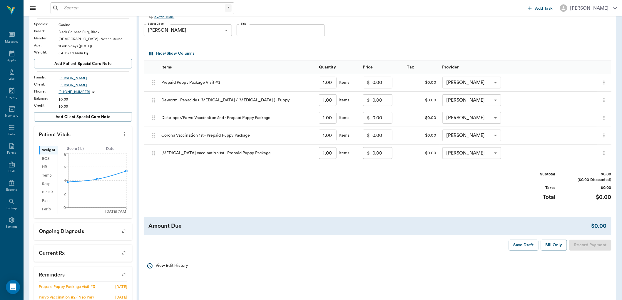
scroll to position [65, 0]
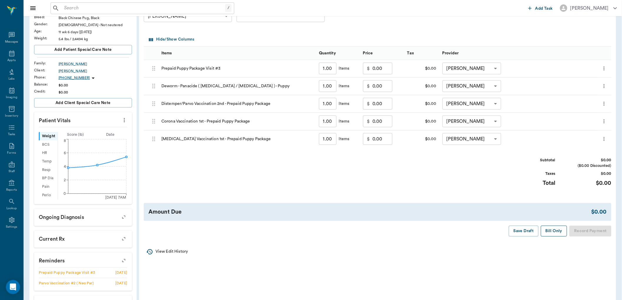
click at [554, 232] on button "Bill Only" at bounding box center [554, 231] width 26 height 11
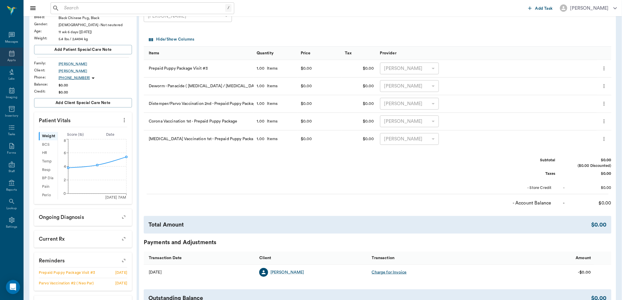
click at [14, 52] on icon at bounding box center [11, 54] width 5 height 6
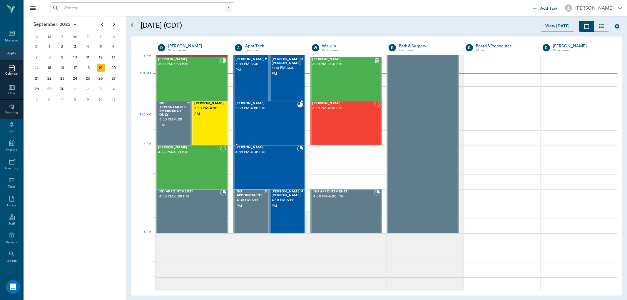
scroll to position [619, 0]
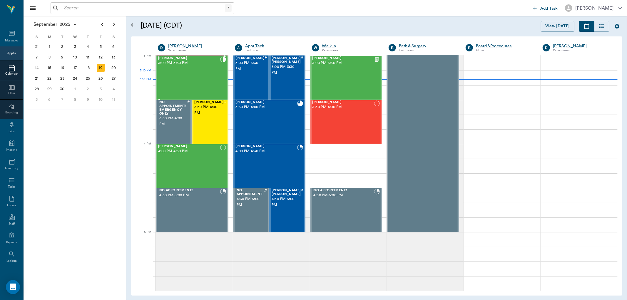
click at [195, 80] on div "[PERSON_NAME] 3:00 PM - 3:30 PM" at bounding box center [189, 77] width 62 height 43
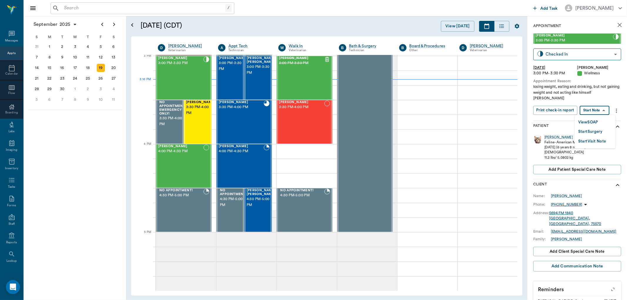
click at [597, 110] on body "/ ​ Add Task [PERSON_NAME] Nectar Messages Appts Calendar Flow Boarding Labs Im…" at bounding box center [313, 150] width 627 height 300
click at [593, 123] on button "View SOAP" at bounding box center [588, 122] width 20 height 7
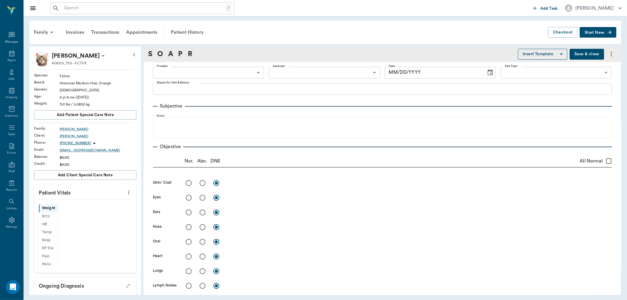
type input "63ec2f075fda476ae8351a4d"
type input "63ec2e7e52e12b0ba117b124"
type input "65d2be4f46e3a538d89b8c14"
type textarea "losing weight, eating and drinking, but not gaining weight and not acting like …"
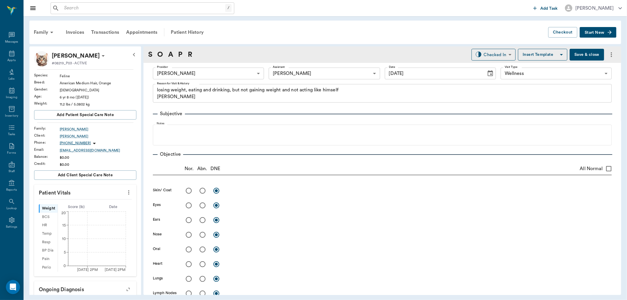
type input "[DATE]"
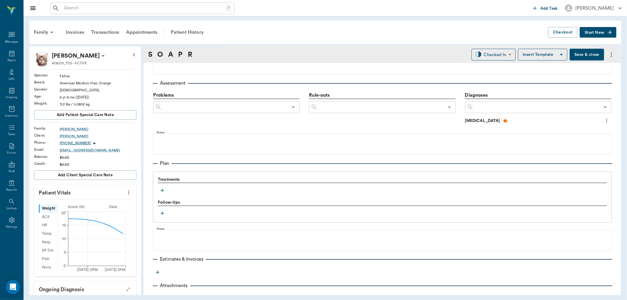
click at [162, 190] on icon "button" at bounding box center [162, 191] width 4 height 4
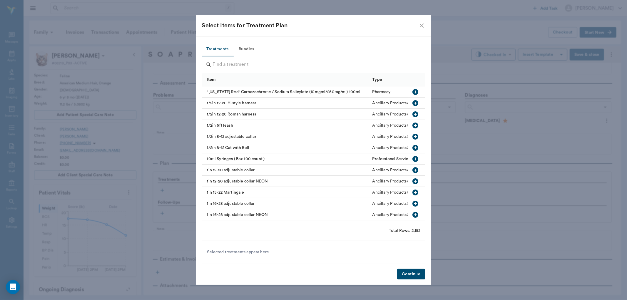
click at [229, 66] on input "Search" at bounding box center [314, 64] width 202 height 9
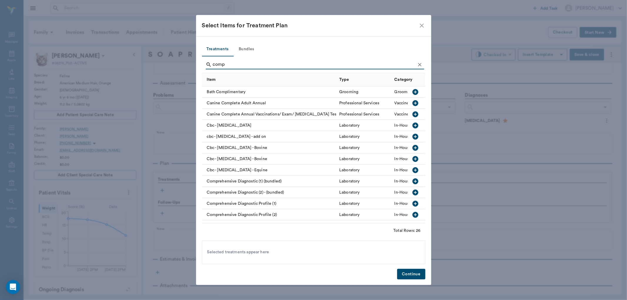
type input "comp"
click at [412, 202] on icon "button" at bounding box center [415, 204] width 6 height 6
click at [412, 135] on icon "button" at bounding box center [415, 137] width 6 height 6
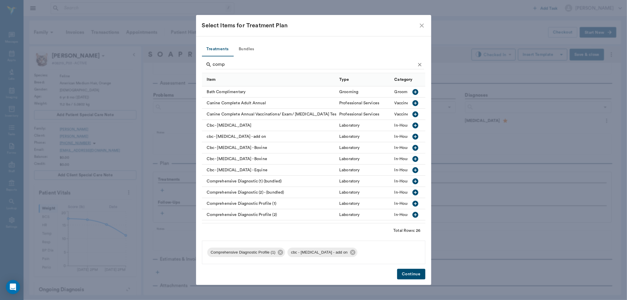
click at [415, 275] on button "Continue" at bounding box center [411, 274] width 28 height 11
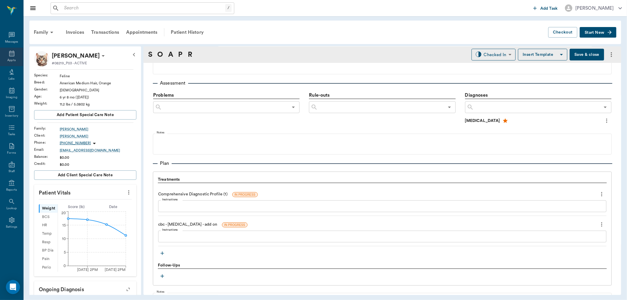
click at [16, 58] on div "Appts" at bounding box center [11, 57] width 23 height 19
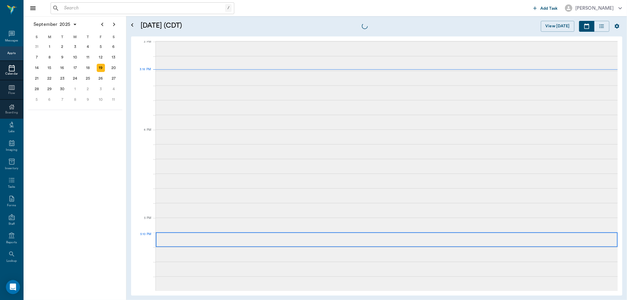
scroll to position [618, 0]
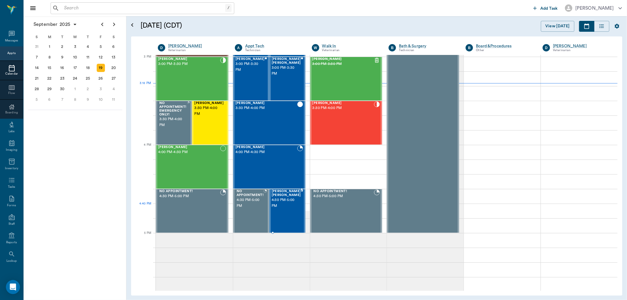
click at [282, 209] on span "4:30 PM - 5:00 PM" at bounding box center [286, 203] width 29 height 12
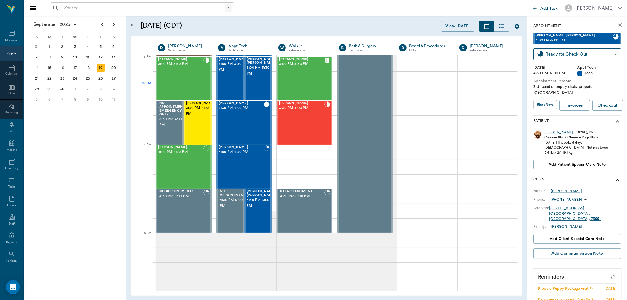
click at [547, 130] on div "[PERSON_NAME]" at bounding box center [558, 132] width 29 height 5
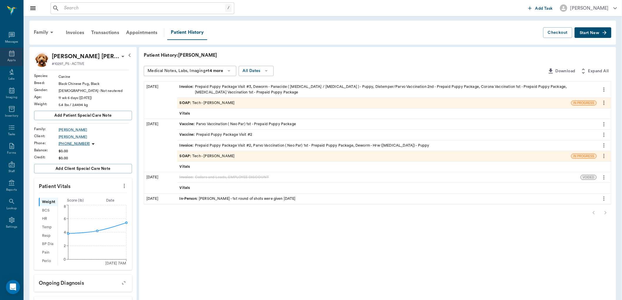
click at [19, 56] on div "Appts" at bounding box center [11, 57] width 23 height 19
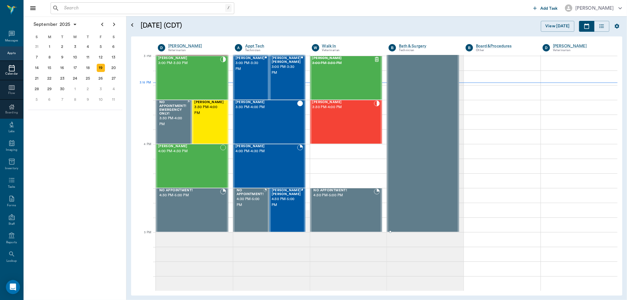
scroll to position [618, 0]
click at [276, 126] on div "[PERSON_NAME] 3:30 PM - 4:00 PM" at bounding box center [266, 122] width 62 height 43
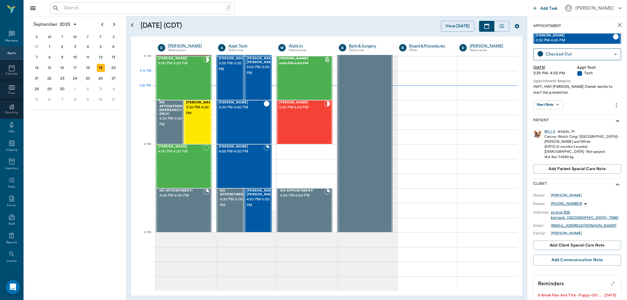
click at [186, 76] on div "[PERSON_NAME] 3:00 PM - 3:30 PM" at bounding box center [180, 78] width 45 height 43
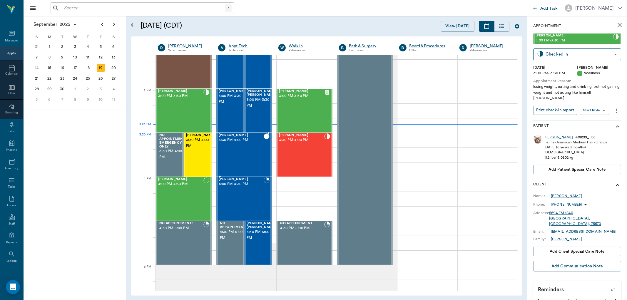
scroll to position [553, 0]
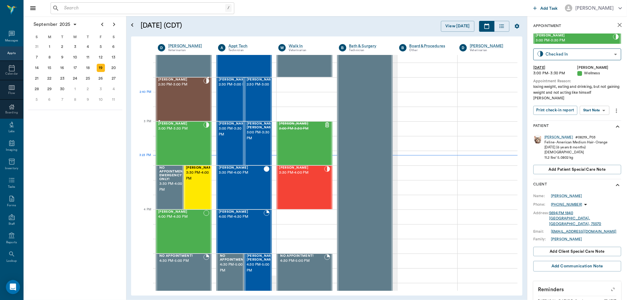
click at [192, 97] on div "[PERSON_NAME] 2:30 PM - 3:00 PM" at bounding box center [180, 99] width 45 height 43
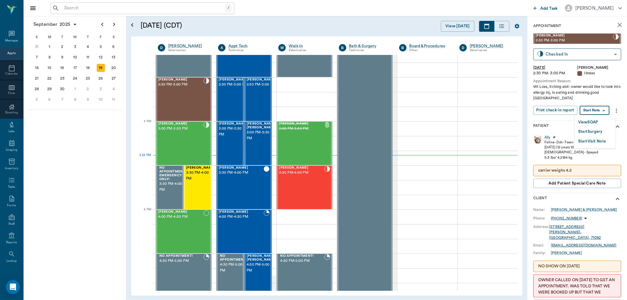
click at [593, 110] on body "/ ​ Add Task [PERSON_NAME] Nectar Messages Appts Calendar Flow Boarding Labs Im…" at bounding box center [313, 150] width 627 height 300
click at [583, 122] on button "View SOAP" at bounding box center [588, 122] width 20 height 7
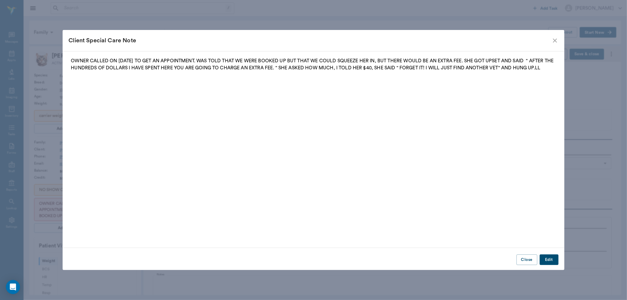
type input "63ec2f075fda476ae8351a4d"
type input "65d2be4f46e3a538d89b8c15"
type textarea "Wt Loss, itching alot- owner would like to look into allergy inj, Is eating and…"
radio input "true"
type textarea "fleas +,some dermatitis esp neck"
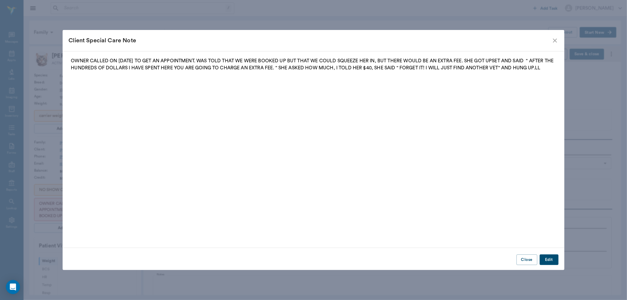
radio input "true"
type textarea "some fluid not too infected"
radio input "true"
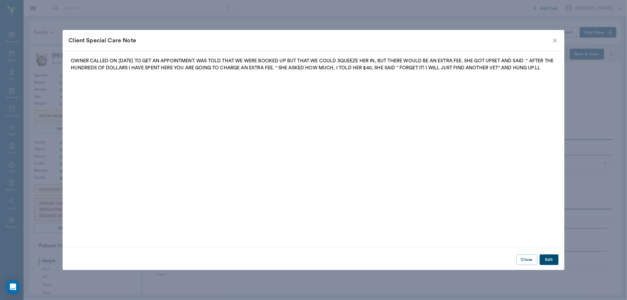
radio input "true"
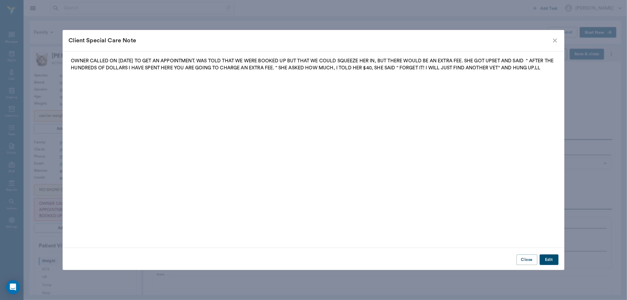
type textarea "bladder large, didn't express with pressure but later during blood draw did"
radio input "true"
type textarea "Lethargic, acting more calm and needy per o"
radio input "true"
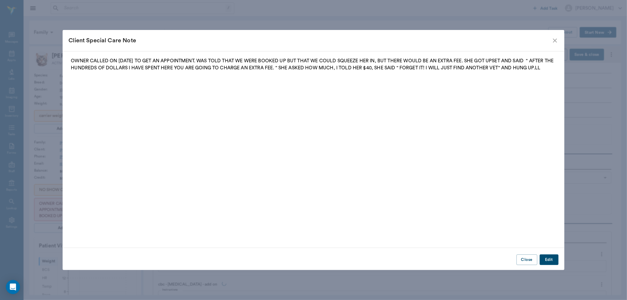
type input "[DATE]"
drag, startPoint x: 552, startPoint y: 39, endPoint x: 546, endPoint y: 41, distance: 6.7
click at [551, 39] on icon "close" at bounding box center [554, 40] width 7 height 7
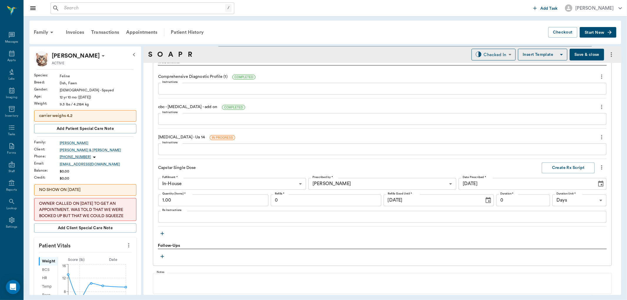
scroll to position [439, 0]
click at [163, 232] on icon "button" at bounding box center [162, 233] width 6 height 6
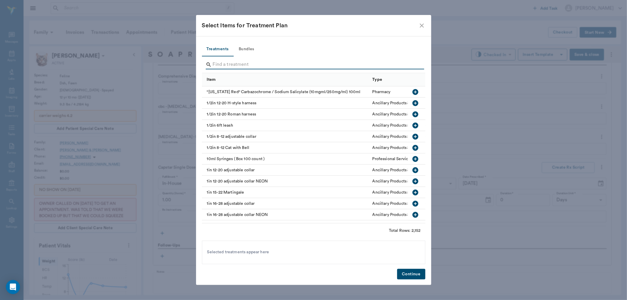
click at [217, 66] on input "Search" at bounding box center [314, 64] width 202 height 9
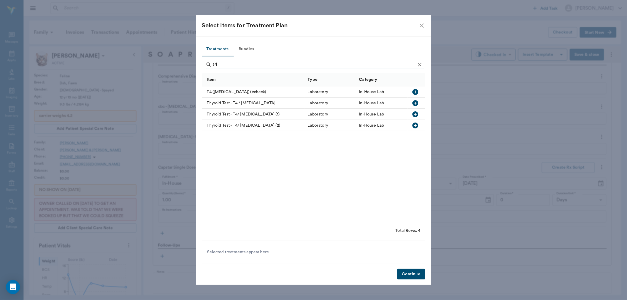
type input "t4"
click at [414, 101] on icon "button" at bounding box center [415, 103] width 6 height 6
click at [413, 276] on button "Continue" at bounding box center [411, 274] width 28 height 11
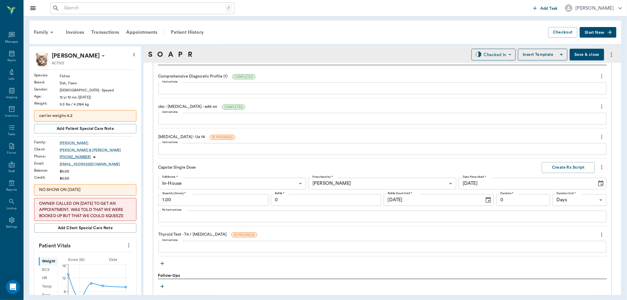
click at [158, 259] on button "button" at bounding box center [162, 263] width 9 height 9
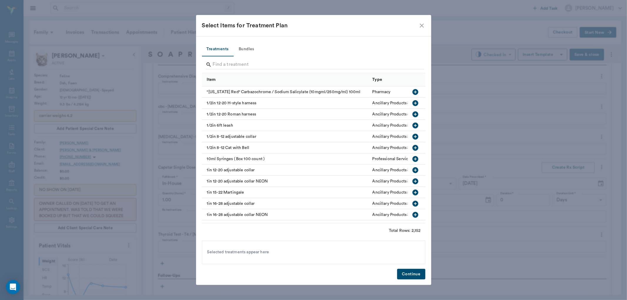
click at [420, 28] on icon "close" at bounding box center [421, 25] width 7 height 7
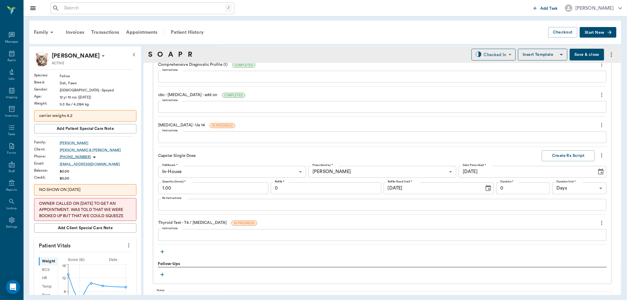
scroll to position [471, 0]
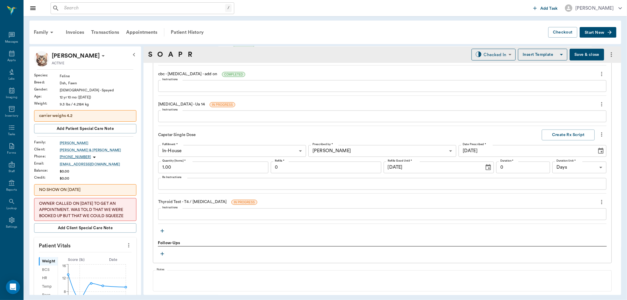
click at [164, 230] on icon "button" at bounding box center [162, 231] width 6 height 6
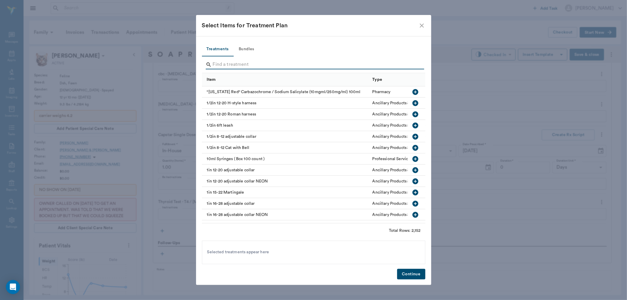
click at [232, 63] on input "Search" at bounding box center [314, 64] width 202 height 9
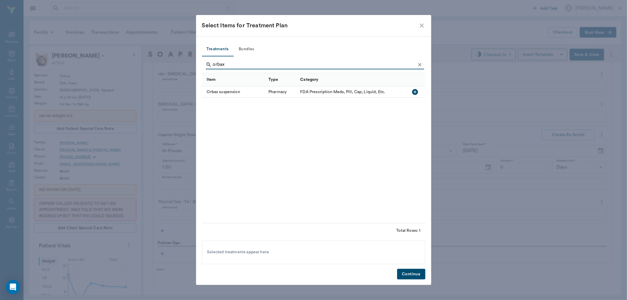
type input "orbax"
click at [413, 92] on icon "button" at bounding box center [415, 92] width 6 height 6
click at [409, 273] on button "Continue" at bounding box center [411, 274] width 28 height 11
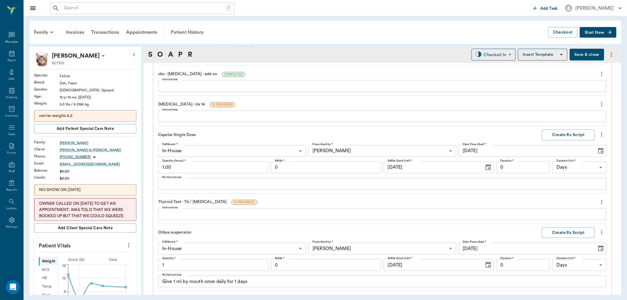
scroll to position [479, 0]
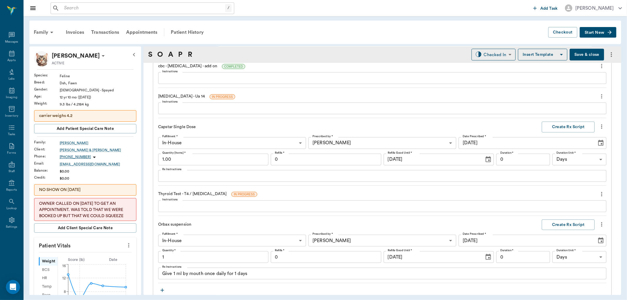
type input "1.00"
click at [174, 276] on textarea "Give 1 ml by mouth once daily for 1 days" at bounding box center [382, 273] width 440 height 7
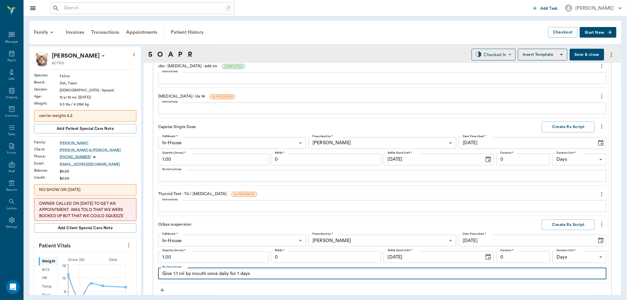
click at [183, 274] on textarea "Give 1.1 ml by mouth once daily for 1 days" at bounding box center [382, 273] width 440 height 7
click at [241, 275] on textarea "Give 1.1 mls by mouth once daily for 1 days" at bounding box center [382, 273] width 440 height 7
type textarea "Give 1.1 mls by mouth once daily for 10 days"
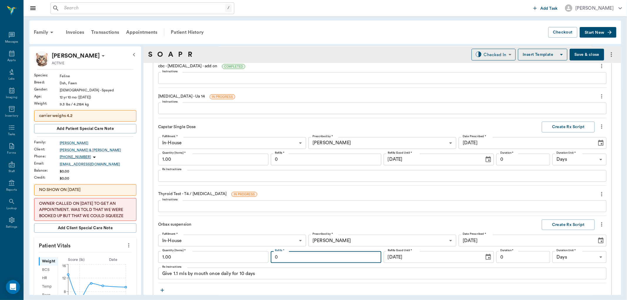
click at [308, 257] on input "0" at bounding box center [326, 257] width 110 height 12
type input "1"
type input "10"
click at [562, 223] on button "Create Rx Script" at bounding box center [568, 225] width 53 height 11
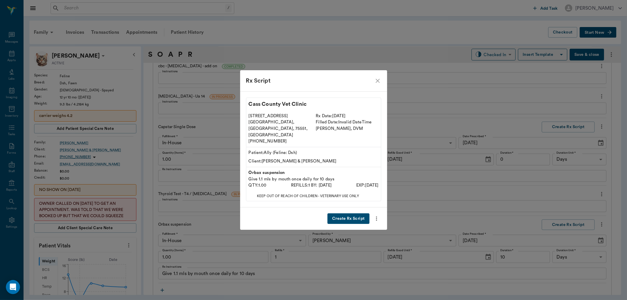
click at [350, 213] on button "Create Rx Script" at bounding box center [348, 218] width 42 height 11
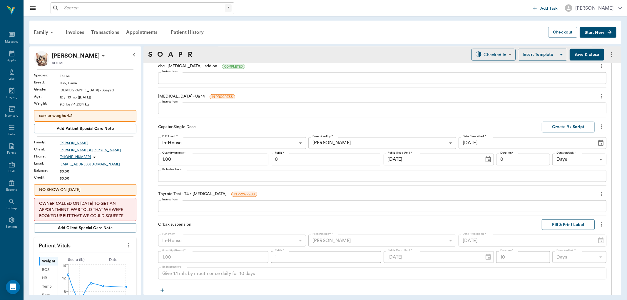
click at [563, 222] on button "Fill & Print Label" at bounding box center [568, 225] width 53 height 11
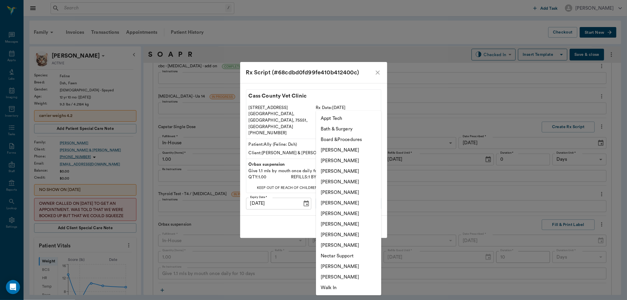
click at [376, 196] on body "/ ​ Add Task [PERSON_NAME] Nectar Messages Appts Labs Imaging Inventory Tasks F…" at bounding box center [313, 150] width 627 height 300
click at [351, 182] on li "[PERSON_NAME]" at bounding box center [348, 182] width 65 height 11
type input "63ec2f075fda476ae8351a4d"
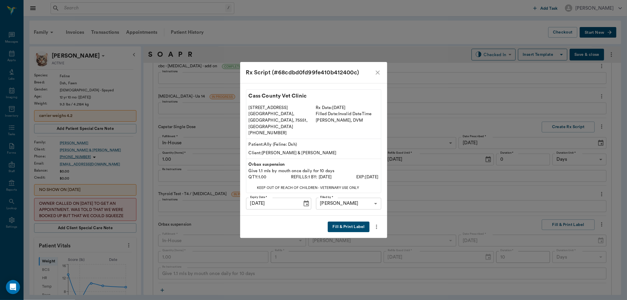
click at [348, 224] on button "Fill & Print Label" at bounding box center [348, 227] width 41 height 11
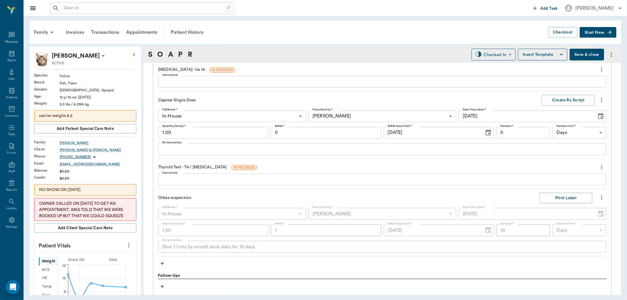
scroll to position [434, 0]
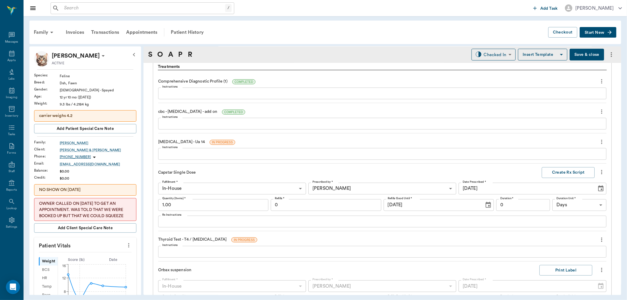
click at [583, 53] on button "Save & close" at bounding box center [587, 55] width 34 height 12
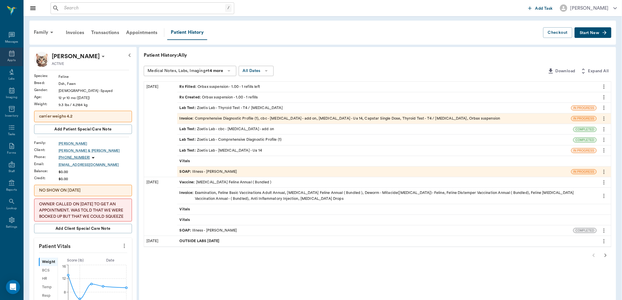
click at [12, 54] on icon at bounding box center [11, 53] width 7 height 7
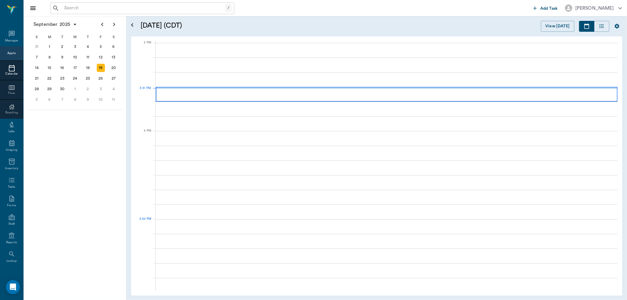
scroll to position [618, 0]
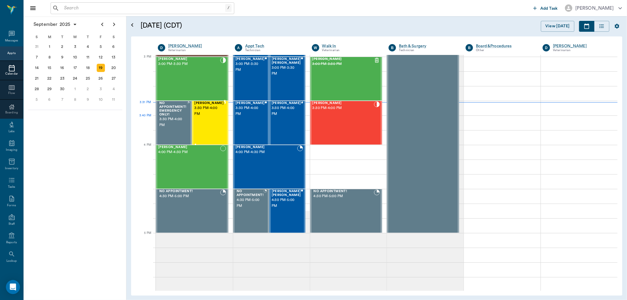
click at [206, 124] on div "[PERSON_NAME] 3:30 PM - 4:00 PM" at bounding box center [208, 122] width 29 height 43
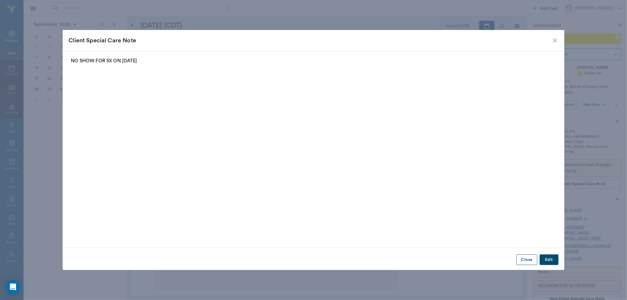
click at [524, 260] on button "Close" at bounding box center [526, 260] width 21 height 11
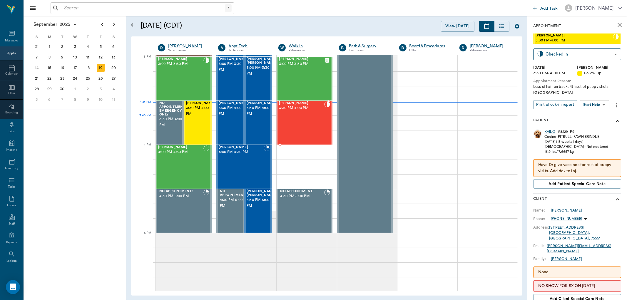
click at [279, 119] on div "[PERSON_NAME] 3:30 PM - 4:00 PM" at bounding box center [301, 122] width 45 height 43
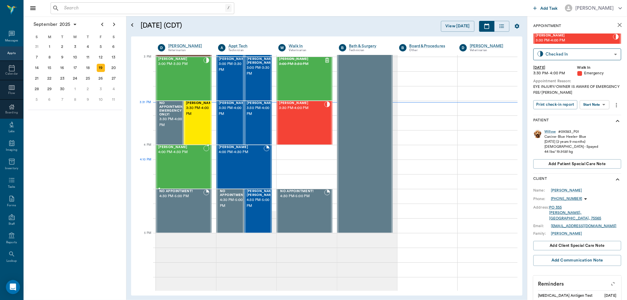
click at [185, 165] on div "[PERSON_NAME] 4:00 PM - 4:30 PM" at bounding box center [180, 166] width 45 height 43
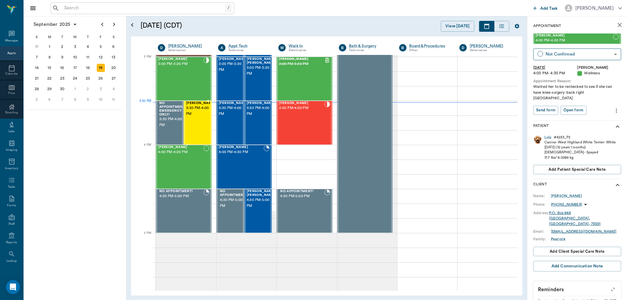
click at [204, 111] on span "3:30 PM - 4:00 PM" at bounding box center [200, 111] width 29 height 12
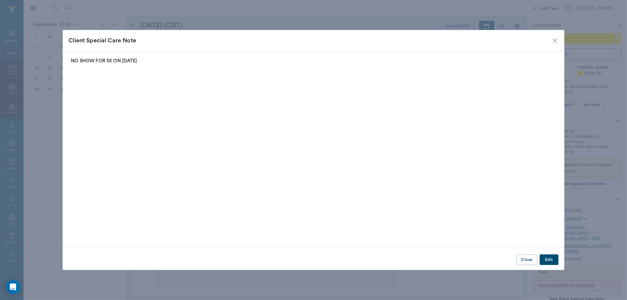
click at [555, 40] on icon "close" at bounding box center [554, 40] width 7 height 7
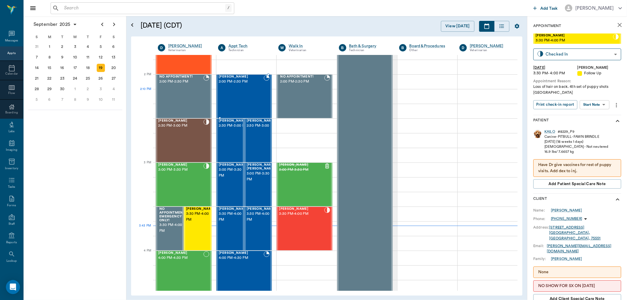
scroll to position [487, 0]
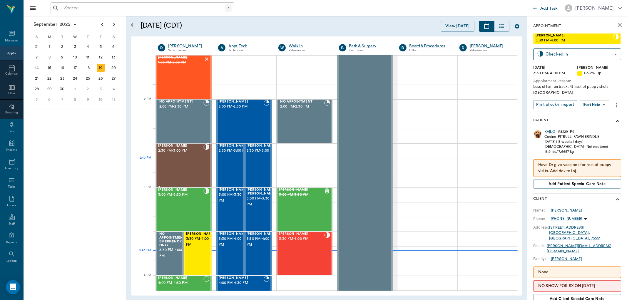
click at [178, 165] on div "[PERSON_NAME] 2:30 PM - 3:00 PM" at bounding box center [180, 165] width 45 height 43
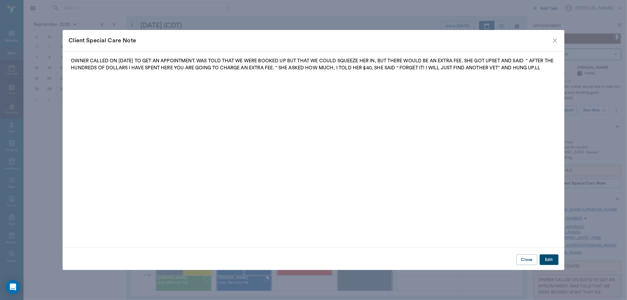
click at [554, 41] on icon "close" at bounding box center [555, 41] width 4 height 4
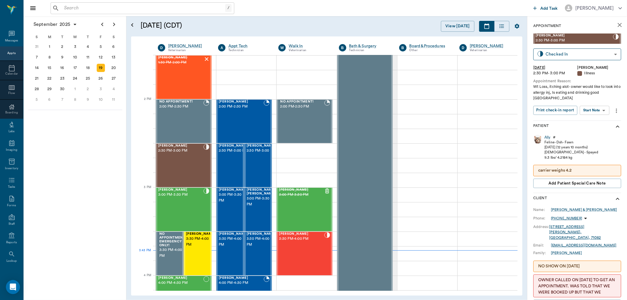
click at [597, 107] on body "/ ​ Add Task [PERSON_NAME] Nectar Messages Appts Calendar Flow Boarding Labs Im…" at bounding box center [313, 150] width 627 height 300
click at [591, 122] on button "View SOAP" at bounding box center [588, 122] width 20 height 7
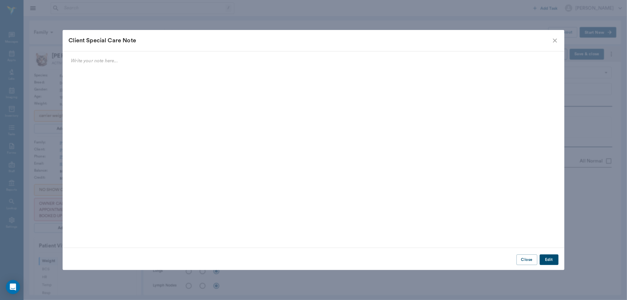
scroll to position [317, 0]
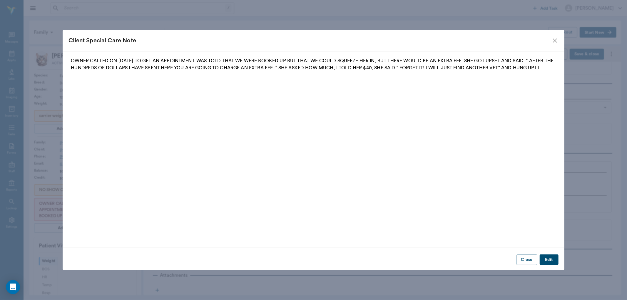
click at [553, 38] on icon "close" at bounding box center [554, 40] width 7 height 7
type input "63ec2f075fda476ae8351a4d"
type input "65d2be4f46e3a538d89b8c15"
type textarea "Wt Loss, itching alot- owner would like to look into allergy inj, Is eating and…"
radio input "true"
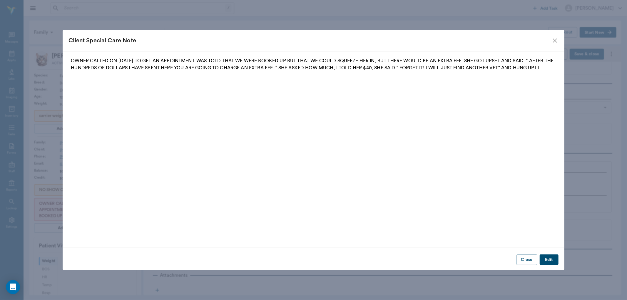
type textarea "fleas +,some dermatitis esp neck"
radio input "true"
type textarea "some fluid not too infected"
radio input "true"
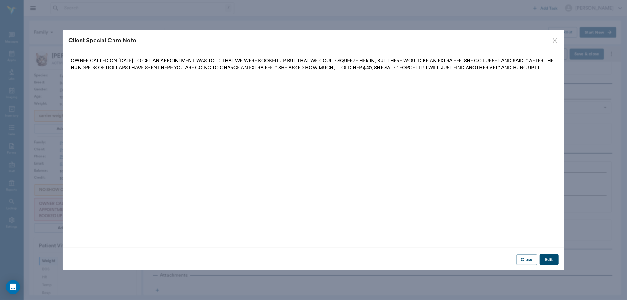
radio input "true"
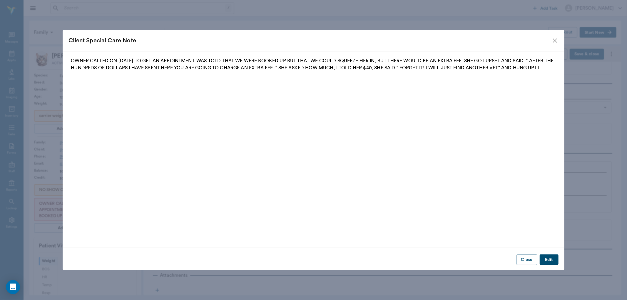
radio input "true"
type textarea "bladder large, didn't express with pressure but later during blood draw did"
radio input "true"
type textarea "Lethargic, acting more calm and needy per o"
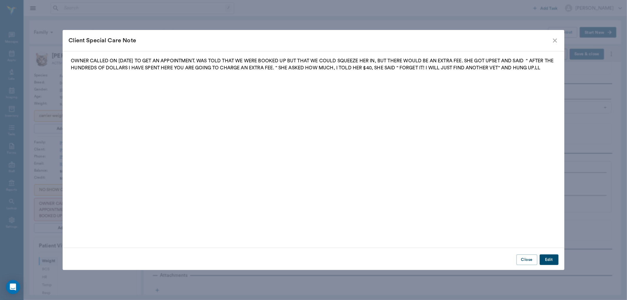
radio input "true"
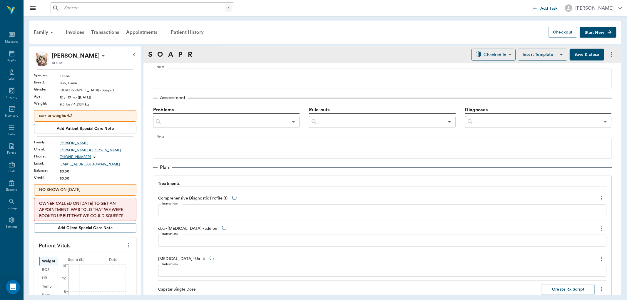
type input "[DATE]"
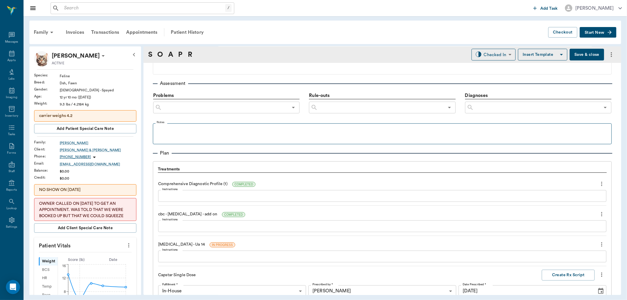
drag, startPoint x: 224, startPoint y: 240, endPoint x: 193, endPoint y: 141, distance: 103.7
click at [193, 141] on fieldset "Notes" at bounding box center [382, 133] width 459 height 24
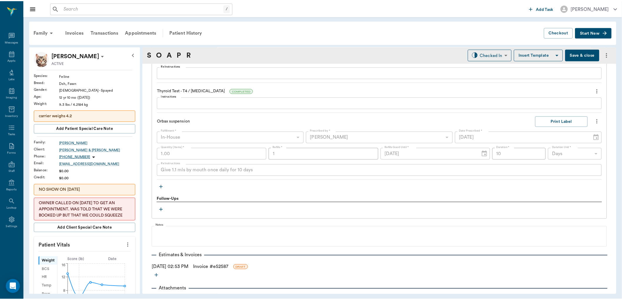
scroll to position [597, 0]
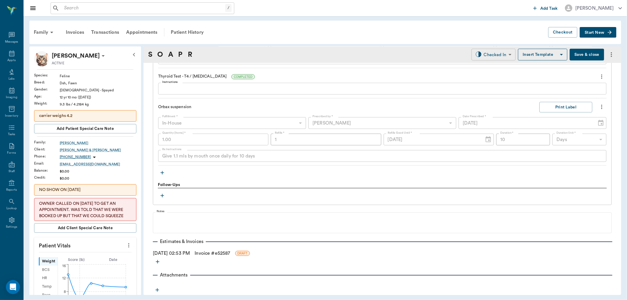
click at [500, 52] on body "/ ​ Add Task [PERSON_NAME] Nectar Messages Appts Labs Imaging Inventory Tasks F…" at bounding box center [313, 150] width 627 height 300
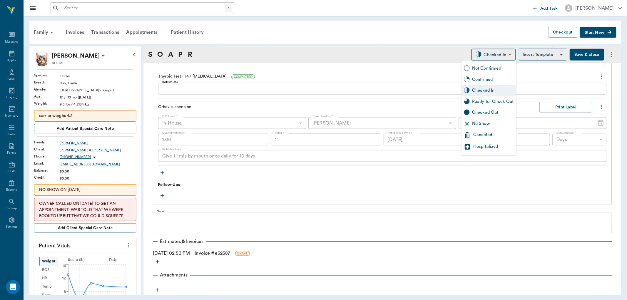
click at [212, 252] on div at bounding box center [313, 150] width 627 height 300
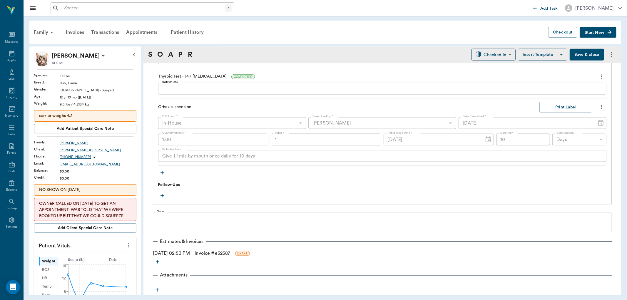
click at [212, 254] on link "Invoice # e52587" at bounding box center [213, 253] width 36 height 7
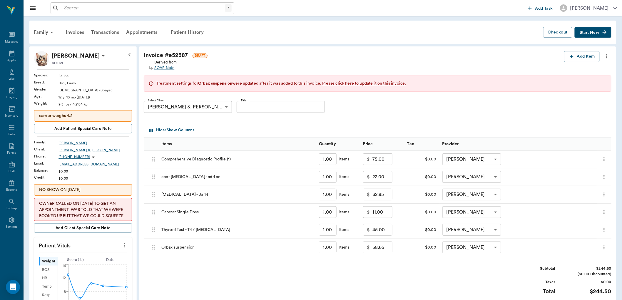
scroll to position [33, 0]
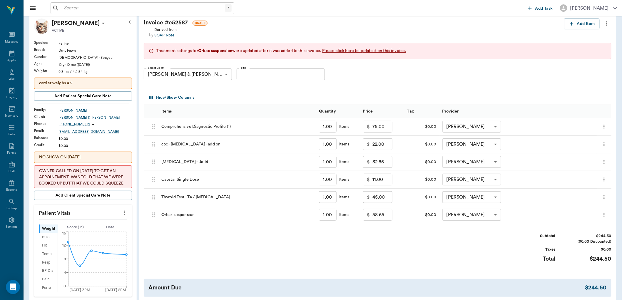
click at [357, 48] on div "Treatment settings for Orbax suspension were updated after it was added to this…" at bounding box center [281, 51] width 250 height 6
click at [357, 49] on span "Please click here to update it on this invoice." at bounding box center [364, 51] width 84 height 4
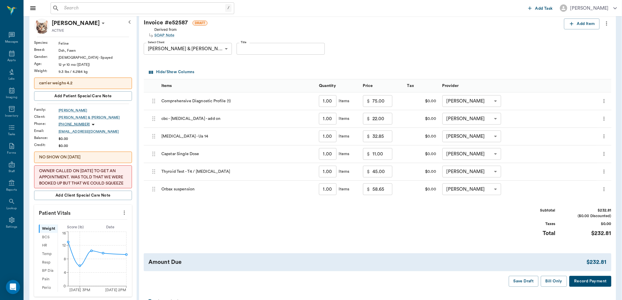
type input "46.96"
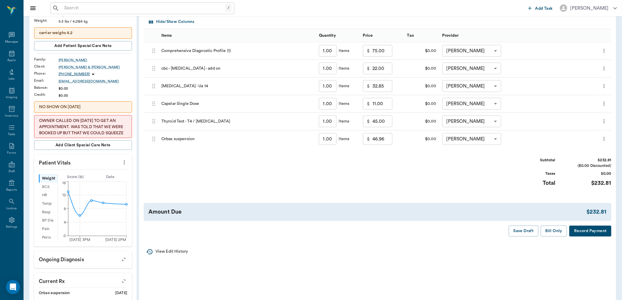
scroll to position [65, 0]
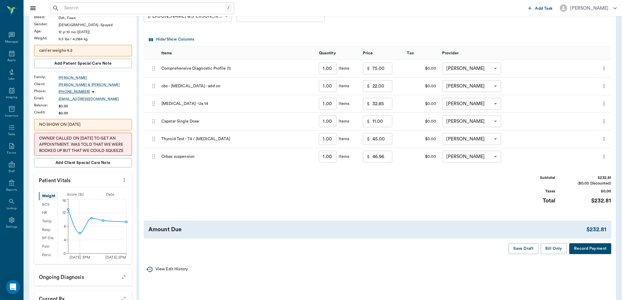
click at [386, 119] on input "11.00" at bounding box center [382, 122] width 20 height 12
type input "0"
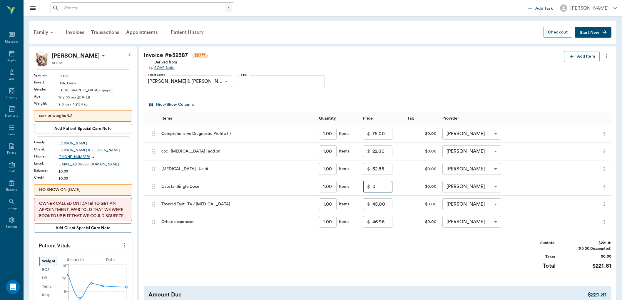
type input "0.00"
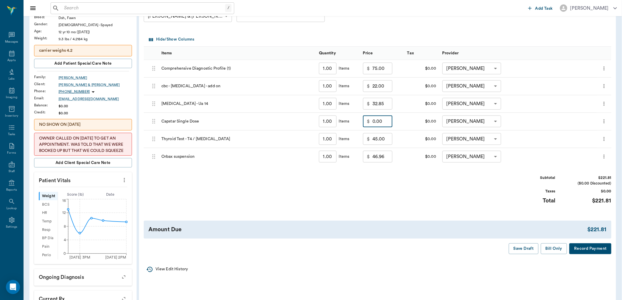
click at [388, 106] on input "32.85" at bounding box center [382, 104] width 20 height 12
type input "15.00"
click at [405, 173] on div "Invoice # e52587 DRAFT Derived from SOAP Note Add Item Select Client Philip & P…" at bounding box center [377, 120] width 477 height 278
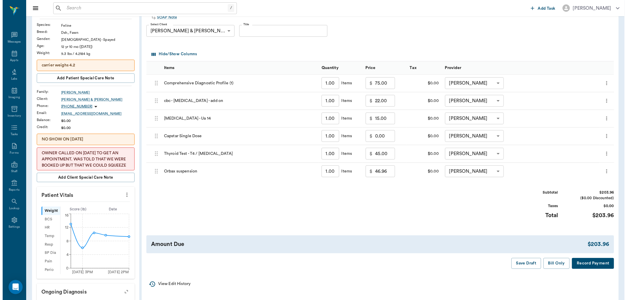
scroll to position [0, 0]
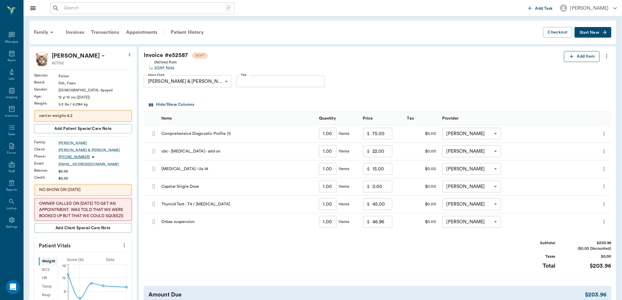
click at [586, 57] on button "Add Item" at bounding box center [582, 56] width 36 height 11
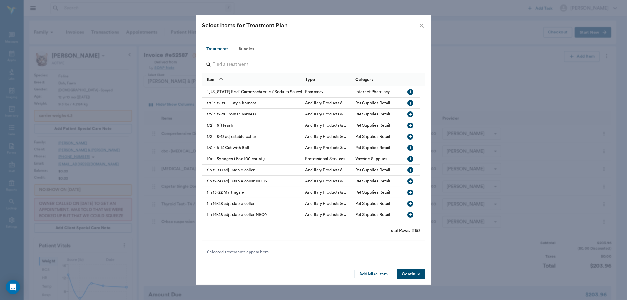
drag, startPoint x: 227, startPoint y: 58, endPoint x: 226, endPoint y: 63, distance: 5.0
click at [226, 62] on div at bounding box center [315, 65] width 218 height 15
click at [225, 63] on input "Search" at bounding box center [314, 64] width 202 height 9
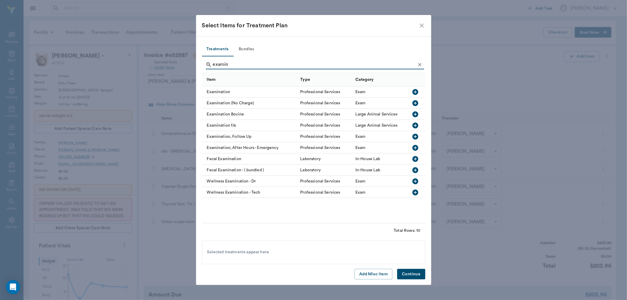
type input "examin"
click at [416, 101] on icon "button" at bounding box center [415, 103] width 6 height 6
click at [413, 273] on button "Continue" at bounding box center [411, 274] width 28 height 11
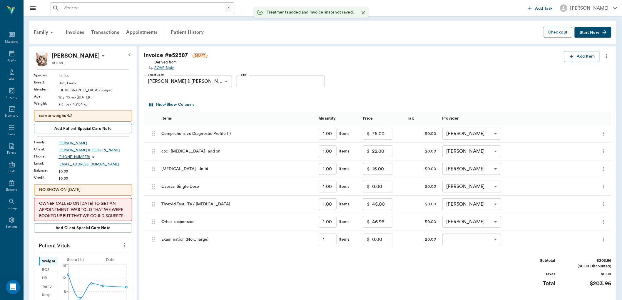
click at [492, 236] on body "/ ​ Add Task Dr. Bert Ellsworth Nectar Messages Appts Labs Imaging Inventory Ta…" at bounding box center [311, 245] width 622 height 491
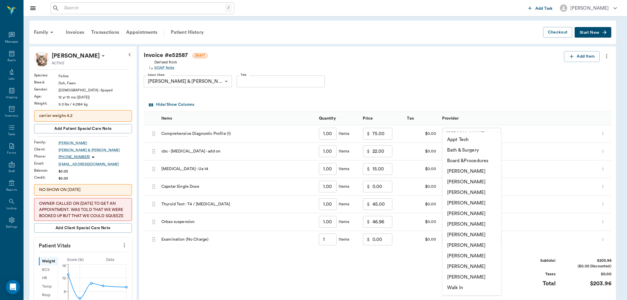
click at [478, 201] on li "[PERSON_NAME]" at bounding box center [471, 203] width 59 height 11
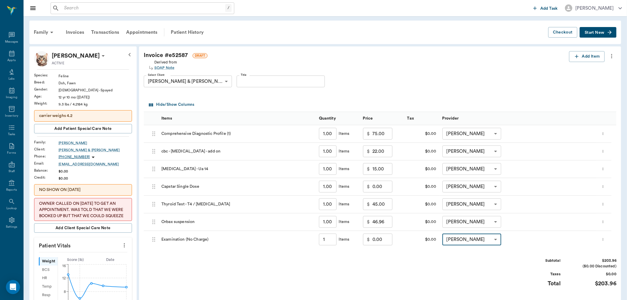
type input "none-63ec2f075fda476ae8351a4d"
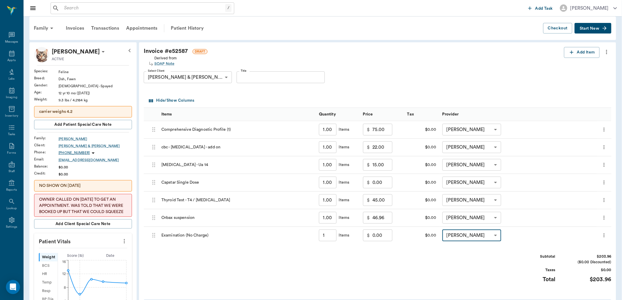
scroll to position [163, 0]
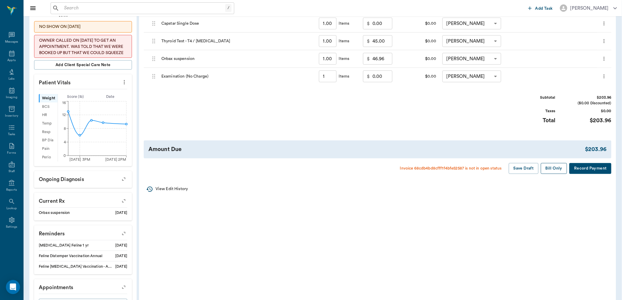
click at [552, 168] on button "Bill Only" at bounding box center [554, 168] width 26 height 11
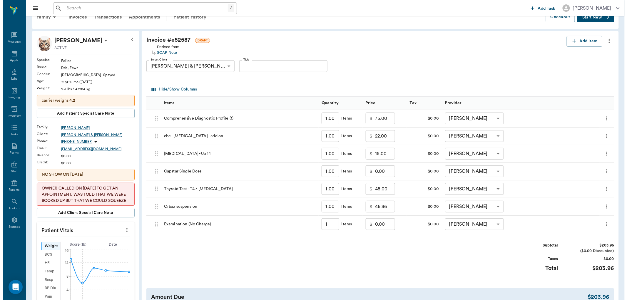
scroll to position [0, 0]
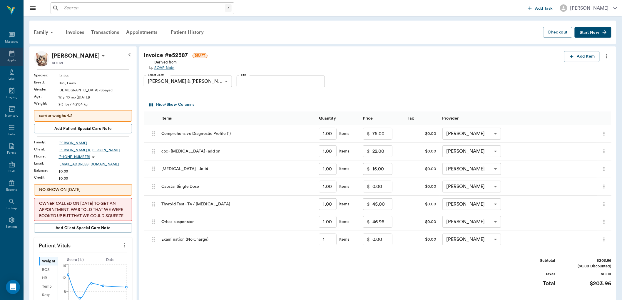
click at [8, 56] on icon at bounding box center [11, 53] width 7 height 7
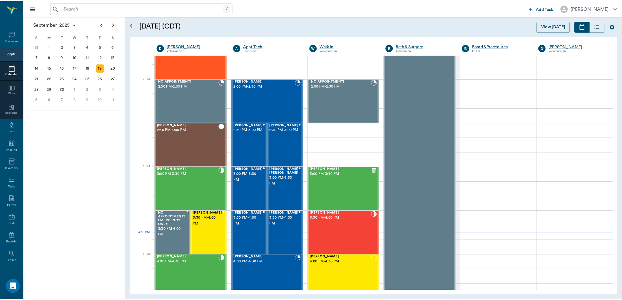
scroll to position [505, 0]
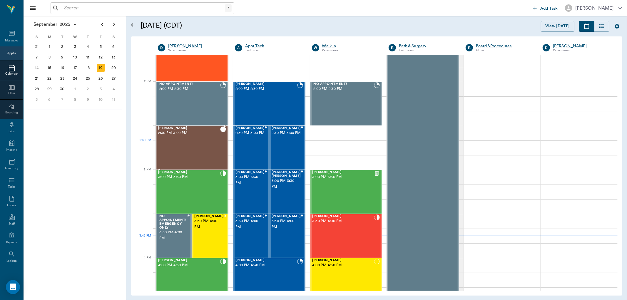
click at [177, 144] on div "[PERSON_NAME] 2:30 PM - 3:00 PM" at bounding box center [189, 147] width 62 height 43
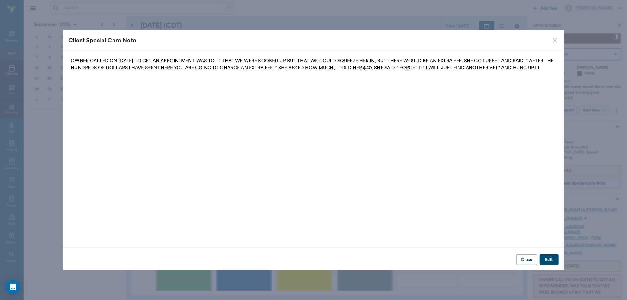
click at [555, 40] on icon "close" at bounding box center [555, 41] width 4 height 4
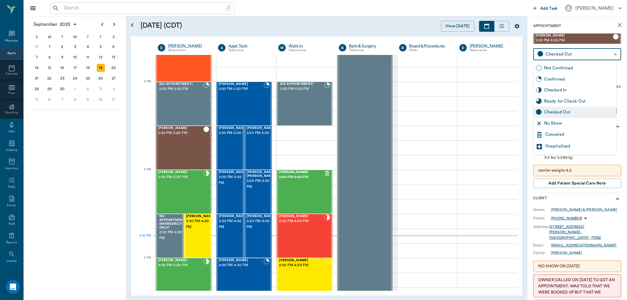
click at [591, 53] on body "/ ​ Add Task Dr. Bert Ellsworth Nectar Messages Appts Calendar Flow Boarding La…" at bounding box center [313, 150] width 627 height 300
drag, startPoint x: 579, startPoint y: 102, endPoint x: 575, endPoint y: 99, distance: 4.6
click at [577, 102] on div "Ready for Check Out" at bounding box center [579, 101] width 70 height 6
type input "READY_TO_CHECKOUT"
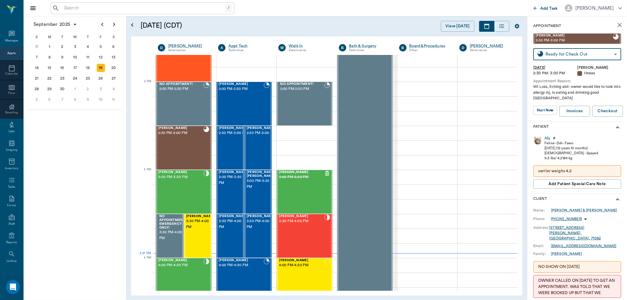
click at [139, 9] on input "text" at bounding box center [143, 8] width 163 height 8
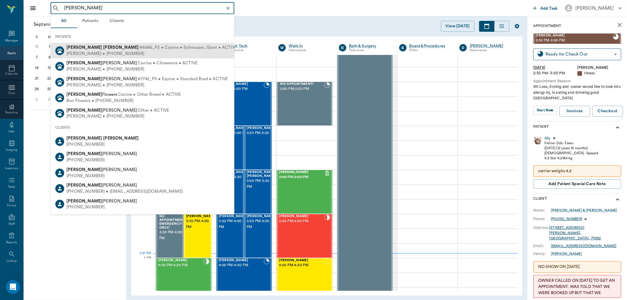
click at [95, 50] on div "Jesse McKnight #6645_P3 • Canine • Schnauzer, Giant • ACTIVE" at bounding box center [151, 48] width 171 height 6
type input "jesse mck"
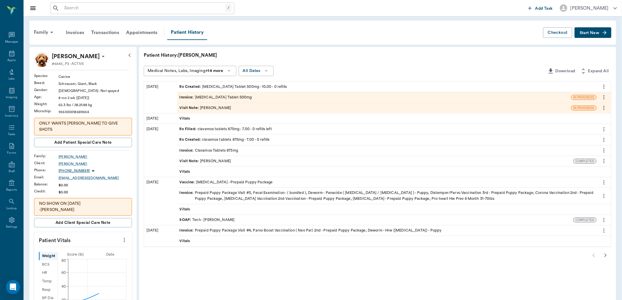
click at [231, 84] on div "Rx Created : Metronidazole Tablet 500mg - 10.00 - 0 refills" at bounding box center [234, 87] width 108 height 6
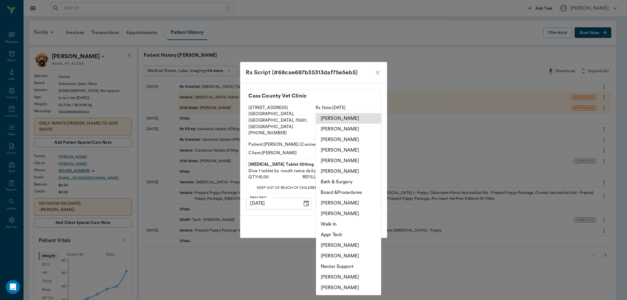
click at [327, 197] on body "/ ​ Add Task Dr. Bert Ellsworth Nectar Messages Appts Labs Imaging Inventory Ta…" at bounding box center [313, 253] width 627 height 507
click at [327, 161] on li "[PERSON_NAME]" at bounding box center [348, 160] width 65 height 11
type input "63ec2ece52e12b0ba117cc90"
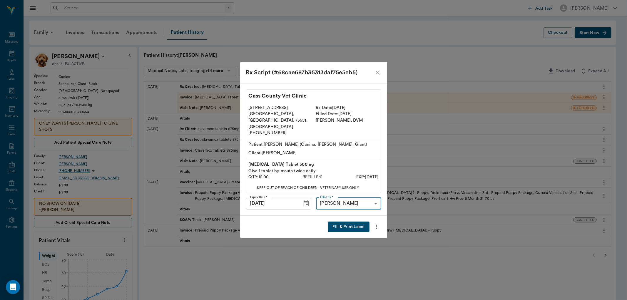
click at [347, 222] on button "Fill & Print Label" at bounding box center [348, 227] width 41 height 11
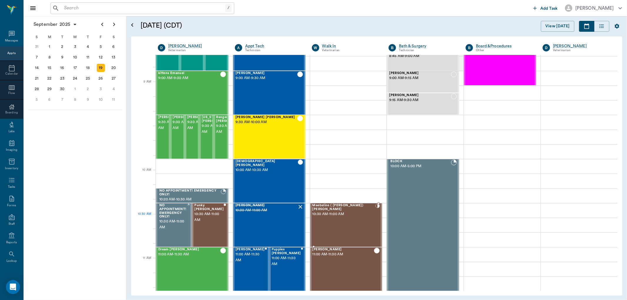
scroll to position [63, 0]
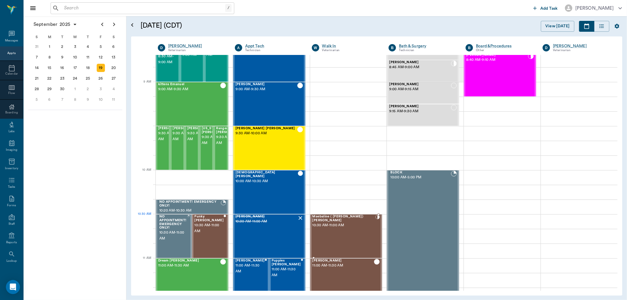
click at [331, 225] on div "Maebaline ( Mable) Thompson 10:30 AM - 11:00 AM" at bounding box center [343, 236] width 63 height 43
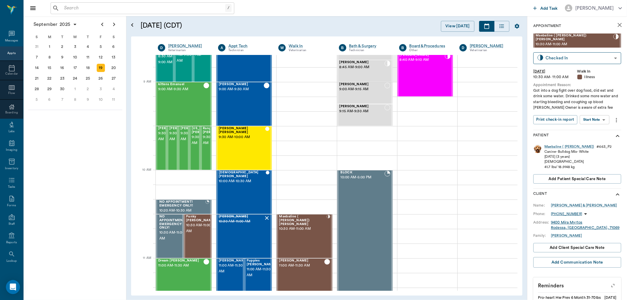
click at [587, 114] on body "/ ​ Add Task Dr. Bert Ellsworth Nectar Messages Appts Calendar Flow Boarding La…" at bounding box center [313, 150] width 627 height 300
click at [591, 125] on button "View SOAP" at bounding box center [588, 128] width 20 height 7
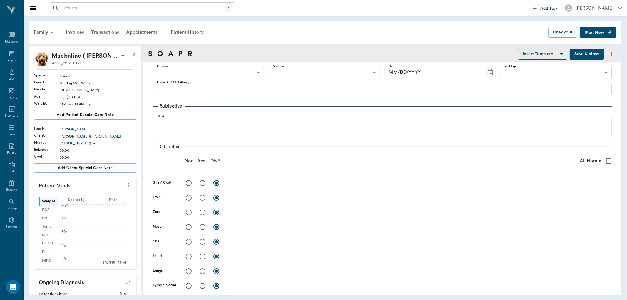
type input "63ec2f075fda476ae8351a4d"
type input "63ec2e7e52e12b0ba117b124"
type input "65d2be4f46e3a538d89b8c15"
type textarea "Got into a dog fight over dog food, did eat and drink some water. Drinked some …"
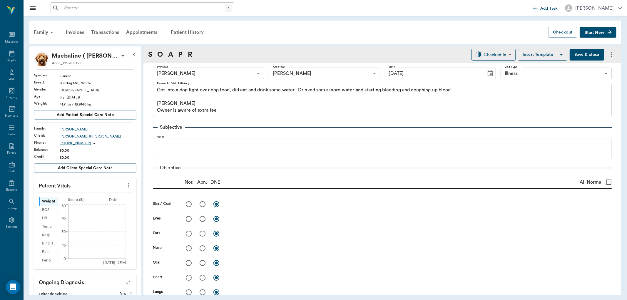
type input "[DATE]"
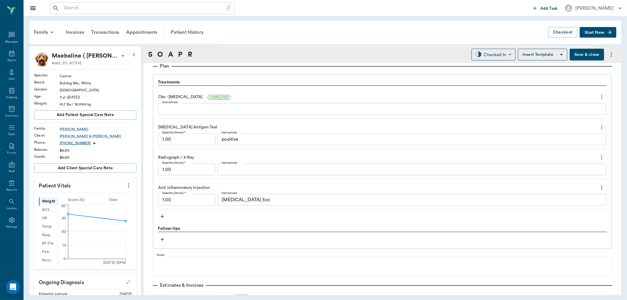
scroll to position [457, 0]
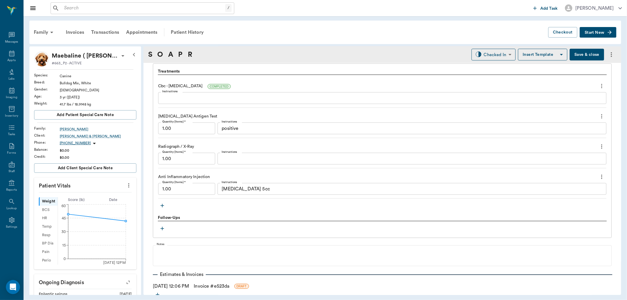
click at [162, 207] on icon "button" at bounding box center [162, 206] width 4 height 4
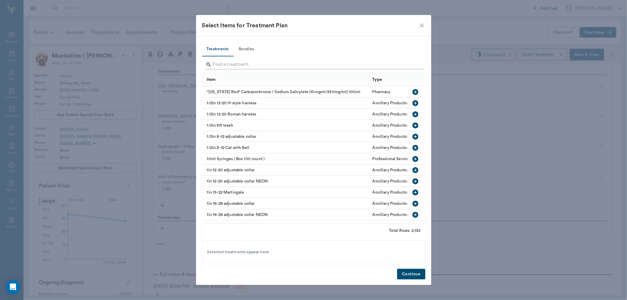
click at [255, 62] on input "Search" at bounding box center [314, 64] width 202 height 9
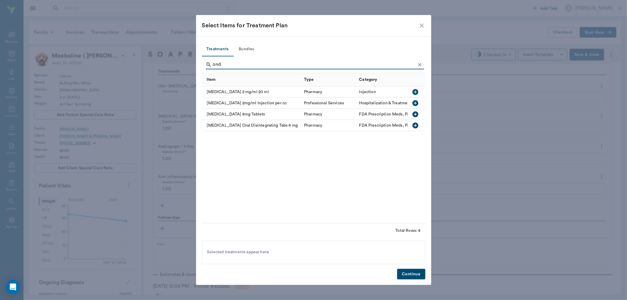
type input "ond"
click at [415, 103] on icon "button" at bounding box center [415, 103] width 7 height 7
drag, startPoint x: 229, startPoint y: 66, endPoint x: 185, endPoint y: 67, distance: 44.7
click at [185, 67] on div "Select Items for Treatment Plan Treatments Bundles ond Item Type Category Ondan…" at bounding box center [313, 150] width 627 height 300
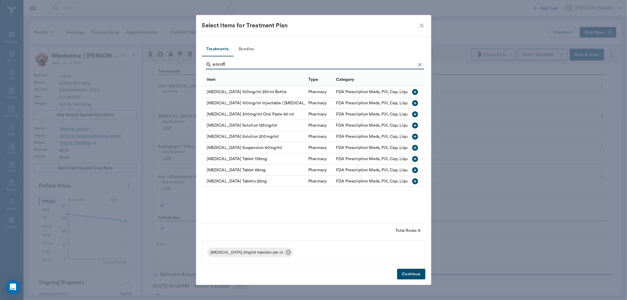
click at [414, 159] on icon "button" at bounding box center [415, 159] width 6 height 6
drag, startPoint x: 212, startPoint y: 65, endPoint x: 165, endPoint y: 65, distance: 47.3
click at [165, 65] on div "Select Items for Treatment Plan Treatments Bundles enrofl Item Type Category En…" at bounding box center [313, 150] width 627 height 300
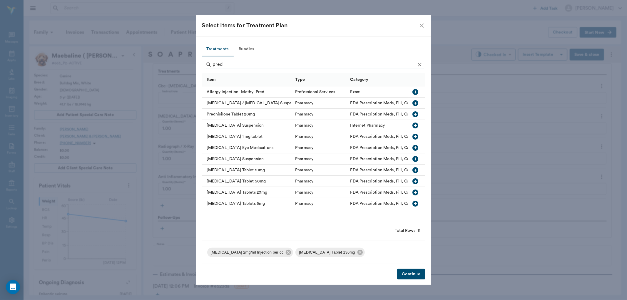
type input "pred"
click at [416, 170] on icon "button" at bounding box center [415, 170] width 7 height 7
click at [417, 273] on button "Continue" at bounding box center [411, 274] width 28 height 11
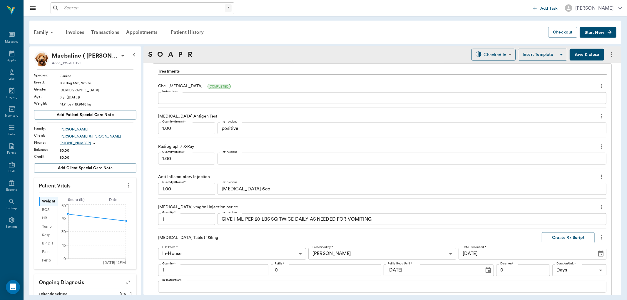
scroll to position [655, 0]
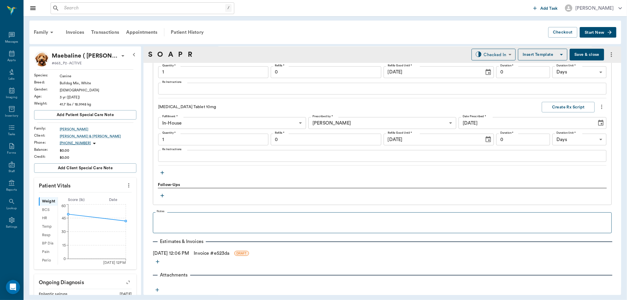
type input "1.00"
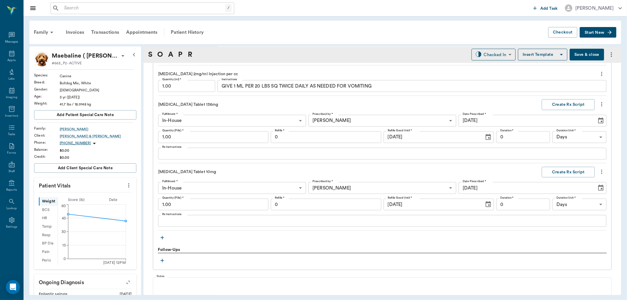
scroll to position [590, 0]
click at [193, 132] on input "1.00" at bounding box center [213, 138] width 110 height 12
type input "8.00"
click at [299, 135] on input "0" at bounding box center [326, 138] width 110 height 12
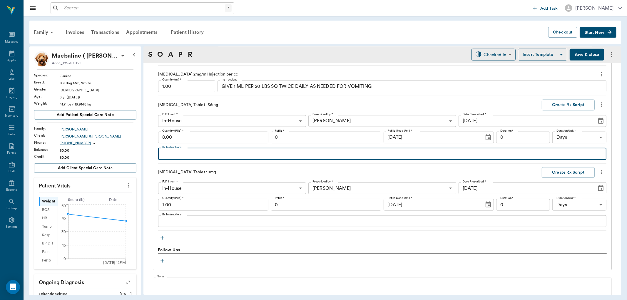
click at [196, 154] on textarea "Rx Instructions" at bounding box center [382, 153] width 440 height 7
type textarea "g"
type textarea "GIVE 3/4 OF A TABLET ONCE DAILY"
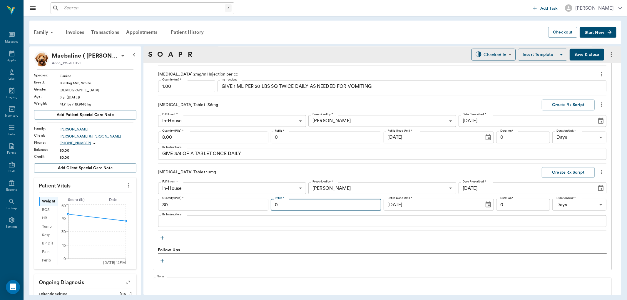
type input "30.00"
click at [175, 219] on textarea "Rx Instructions" at bounding box center [382, 221] width 440 height 7
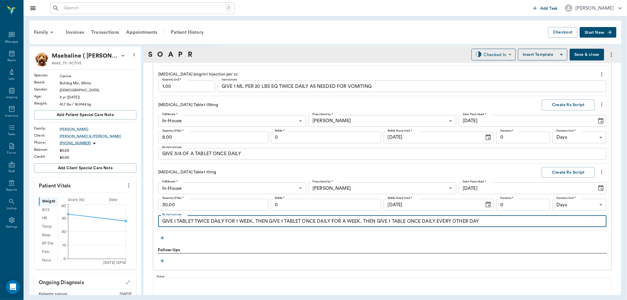
click at [255, 220] on textarea "GIVE I TABLET TWICE DAILY FOR 1 WEEK, THEN GIVE 1 TABLET ONCE DAILY FOR A WEEK,…" at bounding box center [382, 221] width 440 height 7
click at [362, 222] on textarea "GIVE I TABLET TWICE DAILY FOR 1 WEEK; THEN GIVE 1 TABLET ONCE DAILY FOR A WEEK,…" at bounding box center [382, 221] width 440 height 7
click at [362, 221] on textarea "GIVE I TABLET TWICE DAILY FOR 1 WEEK; THEN GIVE 1 TABLET ONCE DAILY FOR A WEEK,…" at bounding box center [382, 221] width 440 height 7
click at [483, 221] on textarea "GIVE I TABLET TWICE DAILY FOR 1 WEEK; THEN GIVE 1 TABLET ONCE DAILY FOR A WEEK;…" at bounding box center [382, 221] width 440 height 7
type textarea "GIVE I TABLET TWICE DAILY FOR 1 WEEK; THEN GIVE 1 TABLET ONCE DAILY FOR A WEEK;…"
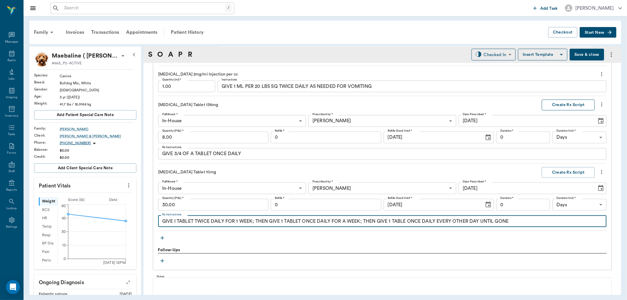
click at [567, 107] on button "Create Rx Script" at bounding box center [568, 105] width 53 height 11
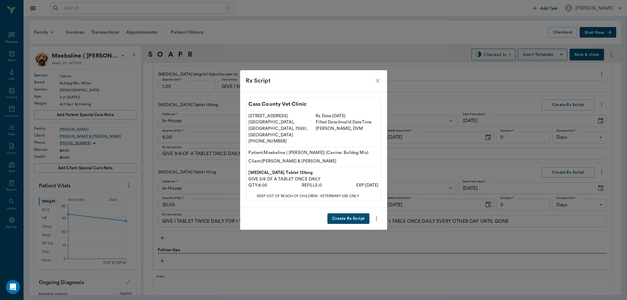
click at [361, 213] on button "Create Rx Script" at bounding box center [348, 218] width 42 height 11
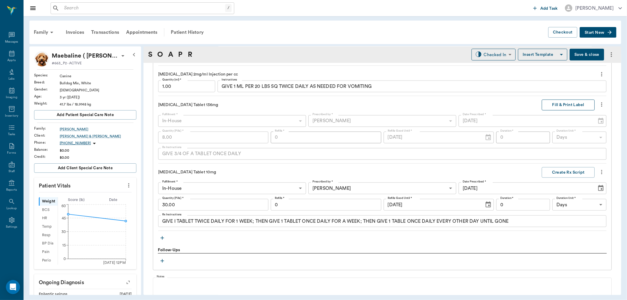
click at [553, 106] on button "Fill & Print Label" at bounding box center [568, 105] width 53 height 11
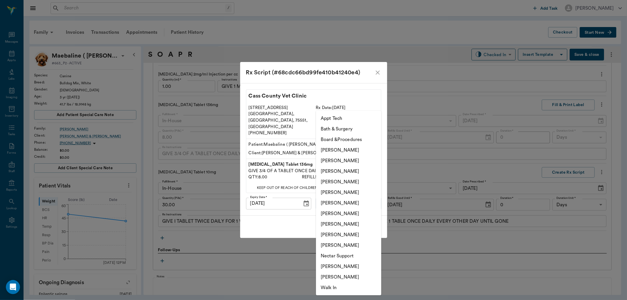
click at [353, 193] on body "/ ​ Add Task Dr. Bert Ellsworth Nectar Messages Appts Labs Imaging Inventory Ta…" at bounding box center [313, 150] width 627 height 300
click at [341, 265] on li "[PERSON_NAME]" at bounding box center [348, 266] width 65 height 11
type input "6740bf97de10e07744acf1eb"
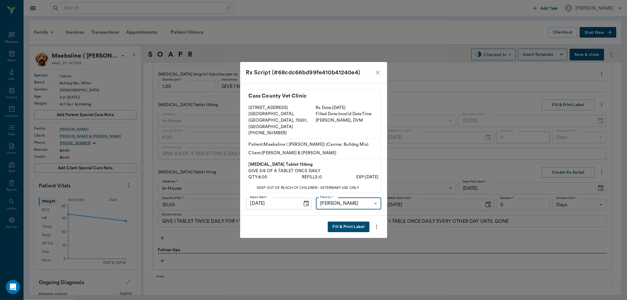
click at [340, 222] on button "Fill & Print Label" at bounding box center [348, 227] width 41 height 11
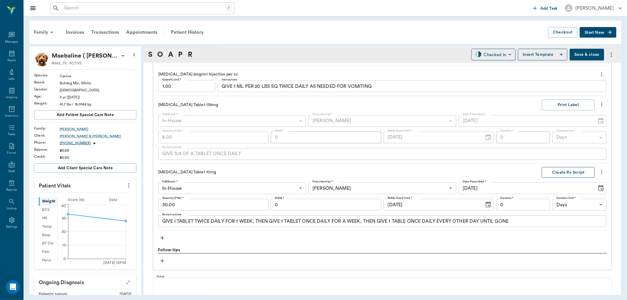
click at [574, 171] on button "Create Rx Script" at bounding box center [568, 172] width 53 height 11
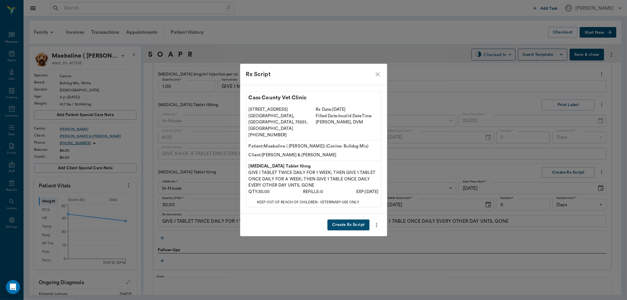
click at [348, 220] on button "Create Rx Script" at bounding box center [348, 225] width 42 height 11
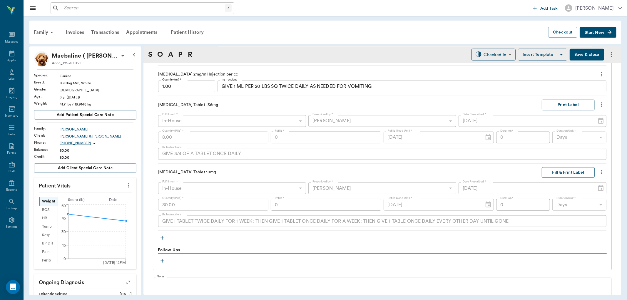
click at [553, 169] on button "Fill & Print Label" at bounding box center [568, 172] width 53 height 11
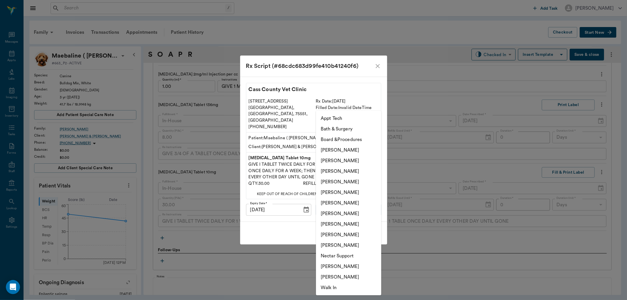
click at [345, 206] on body "/ ​ Add Task Dr. Bert Ellsworth Nectar Messages Appts Labs Imaging Inventory Ta…" at bounding box center [313, 150] width 627 height 300
click at [380, 76] on div at bounding box center [313, 150] width 627 height 300
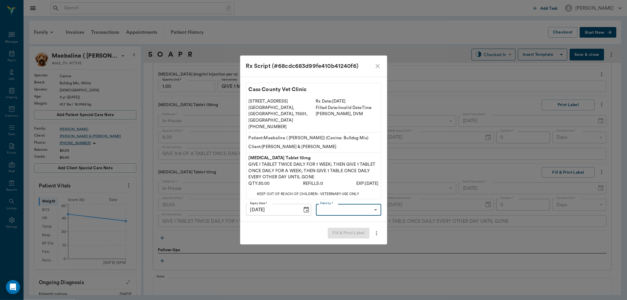
click at [377, 70] on icon "close" at bounding box center [377, 66] width 7 height 7
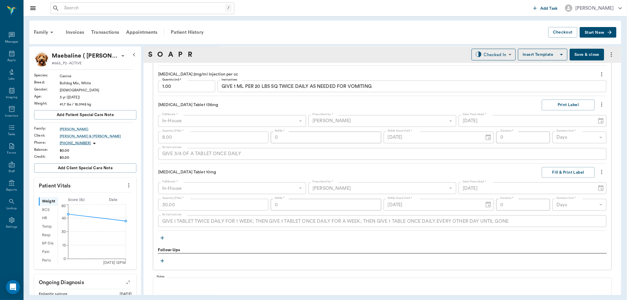
click at [598, 171] on icon "more" at bounding box center [601, 172] width 6 height 7
click at [563, 173] on div at bounding box center [313, 150] width 627 height 300
click at [557, 172] on button "Fill & Print Label" at bounding box center [568, 172] width 53 height 11
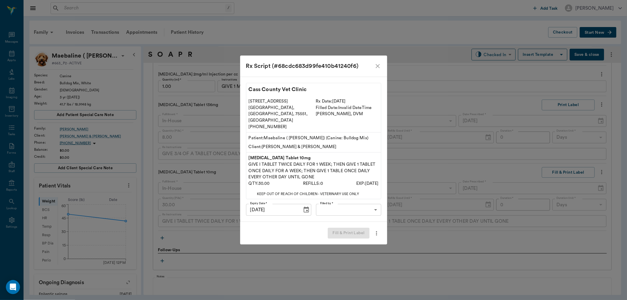
click at [345, 205] on body "/ ​ Add Task Dr. Bert Ellsworth Nectar Messages Appts Labs Imaging Inventory Ta…" at bounding box center [313, 150] width 627 height 300
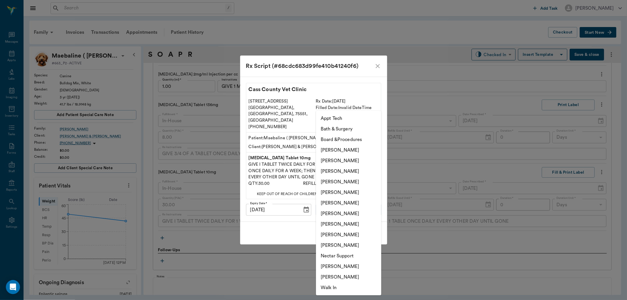
click at [343, 265] on li "[PERSON_NAME]" at bounding box center [348, 266] width 65 height 11
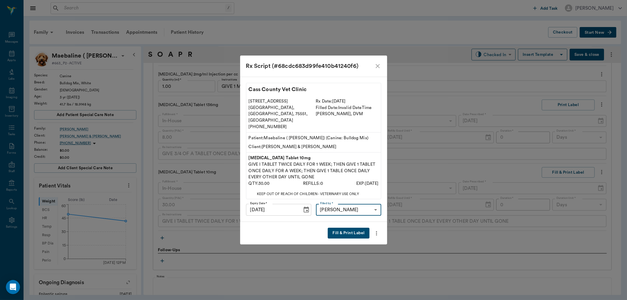
type input "6740bf97de10e07744acf1eb"
click at [343, 228] on button "Fill & Print Label" at bounding box center [348, 233] width 41 height 11
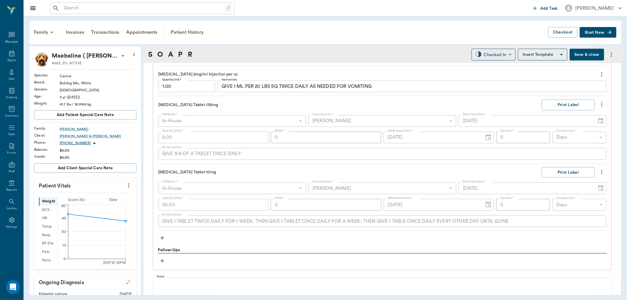
scroll to position [557, 0]
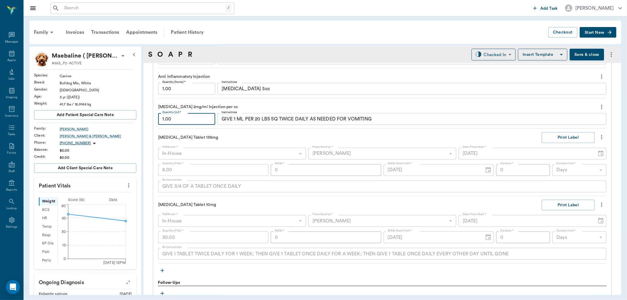
click at [175, 122] on input "1.00" at bounding box center [186, 119] width 57 height 12
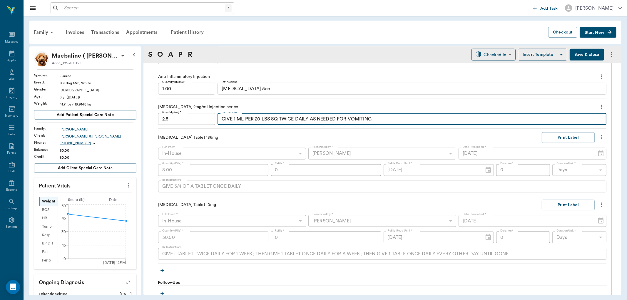
type input "2.50"
click at [19, 58] on div "Appts" at bounding box center [11, 57] width 23 height 19
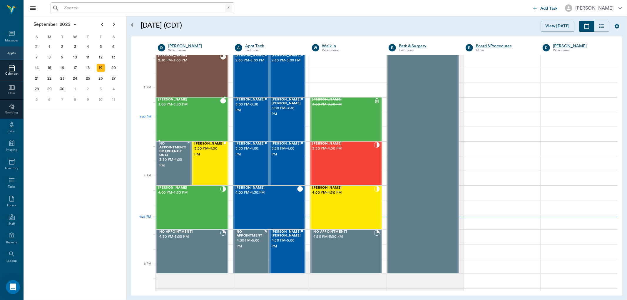
scroll to position [608, 0]
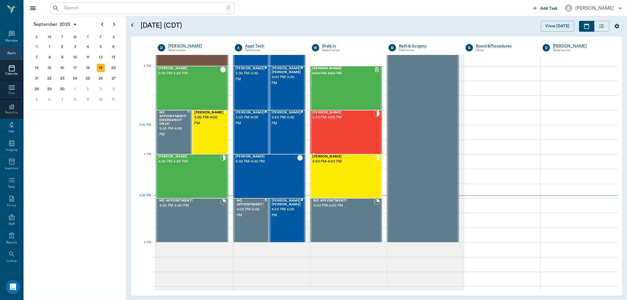
click at [341, 128] on div "[PERSON_NAME] 3:30 PM - 4:00 PM" at bounding box center [343, 132] width 62 height 43
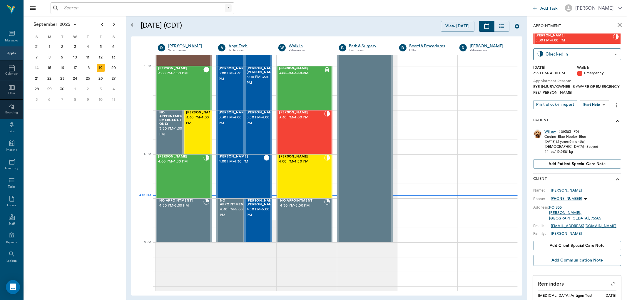
click at [597, 104] on body "/ ​ Add Task Dr. Bert Ellsworth Nectar Messages Appts Calendar Flow Boarding La…" at bounding box center [313, 150] width 627 height 300
click at [593, 118] on button "View SOAP" at bounding box center [588, 116] width 20 height 7
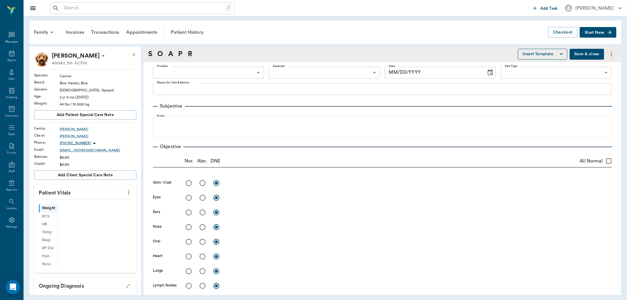
type input "63ee68728bdb516679580557"
type input "65d2be4f46e3a538d89b8c1c"
type textarea "EYE INJURY/OWNER IS AWARE OF EMERGENCY FEE/[PERSON_NAME]"
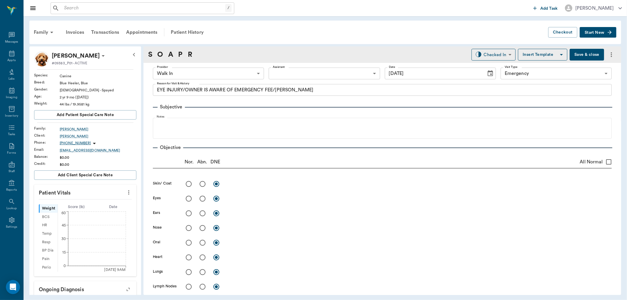
type input "[DATE]"
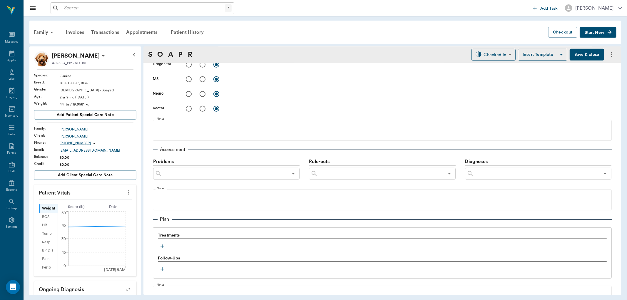
scroll to position [318, 0]
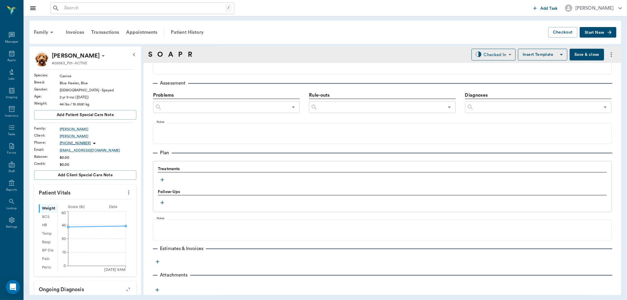
click at [165, 180] on button "button" at bounding box center [162, 179] width 9 height 9
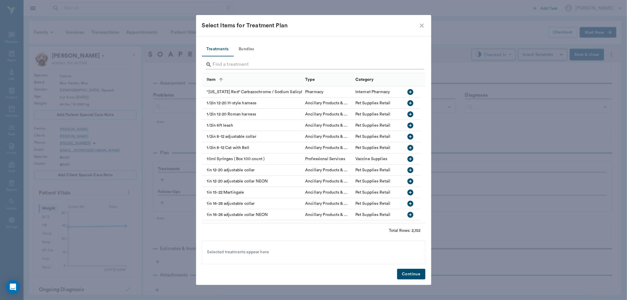
click at [245, 66] on input "Search" at bounding box center [314, 64] width 202 height 9
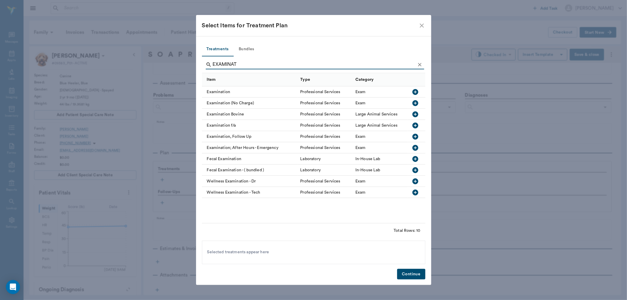
type input "EXAMINAT"
click at [416, 90] on icon "button" at bounding box center [415, 92] width 6 height 6
click at [421, 65] on icon "Clear" at bounding box center [420, 65] width 6 height 6
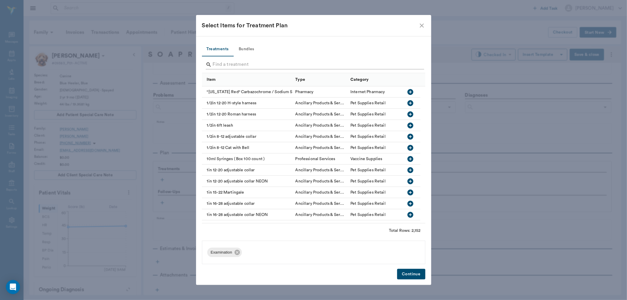
click at [409, 67] on input "Search" at bounding box center [314, 64] width 202 height 9
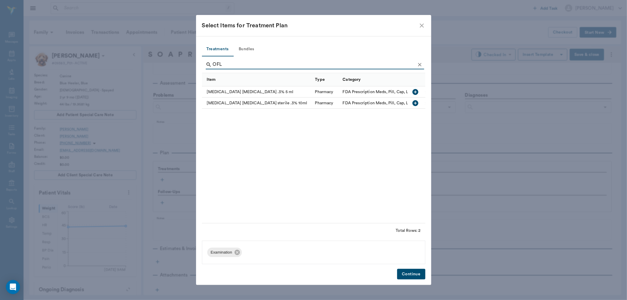
type input "OFL"
click at [415, 91] on icon "button" at bounding box center [415, 91] width 7 height 7
click at [417, 65] on icon "Clear" at bounding box center [420, 65] width 6 height 6
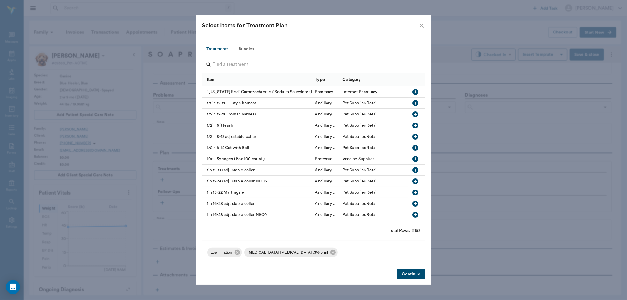
click at [411, 65] on input "Search" at bounding box center [314, 64] width 202 height 9
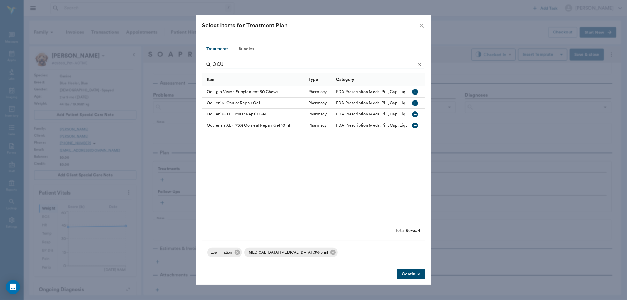
type input "OCU"
click at [413, 101] on icon "button" at bounding box center [415, 103] width 7 height 7
click at [409, 273] on button "Continue" at bounding box center [411, 274] width 28 height 11
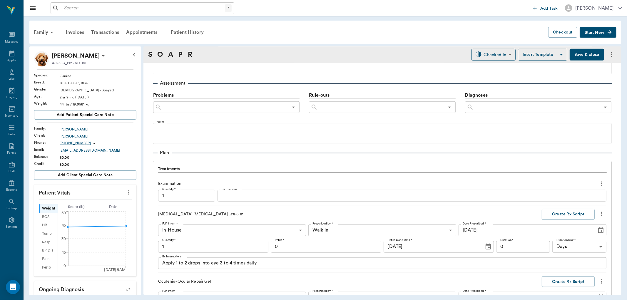
scroll to position [486, 0]
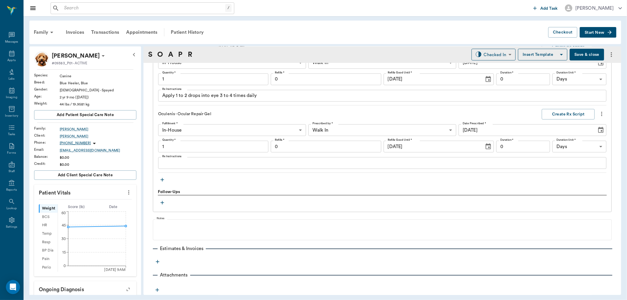
type input "1.00"
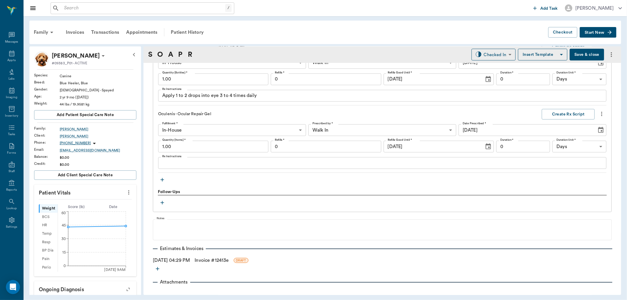
scroll to position [453, 0]
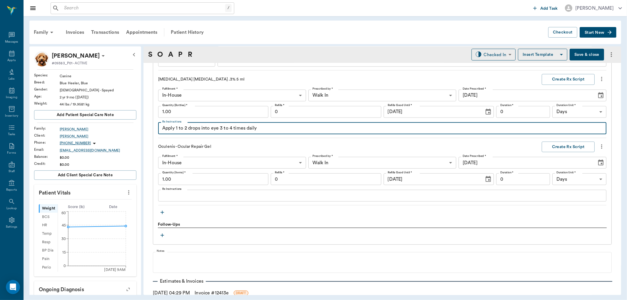
click at [269, 128] on textarea "Apply 1 to 2 drops into eye 3 to 4 times daily" at bounding box center [382, 128] width 440 height 7
click at [212, 129] on textarea "Apply 1 to 2 drops into eye 3 to 4 times daily" at bounding box center [382, 128] width 440 height 7
type textarea "Apply 1 to 2 drops into L eye 3 to 4 times daily"
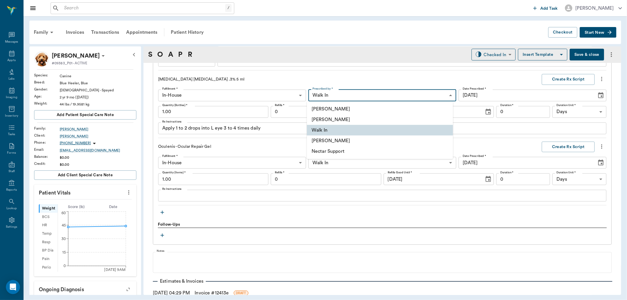
click at [366, 96] on body "/ ​ Add Task Dr. Bert Ellsworth Nectar Messages Appts Labs Imaging Inventory Ta…" at bounding box center [313, 150] width 627 height 300
click at [366, 118] on li "[PERSON_NAME]" at bounding box center [380, 119] width 146 height 11
type input "63ec2f075fda476ae8351a4d"
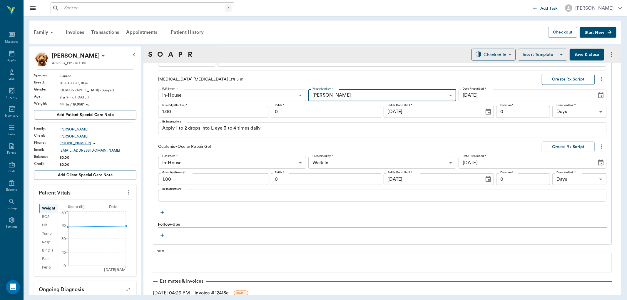
click at [573, 80] on button "Create Rx Script" at bounding box center [568, 79] width 53 height 11
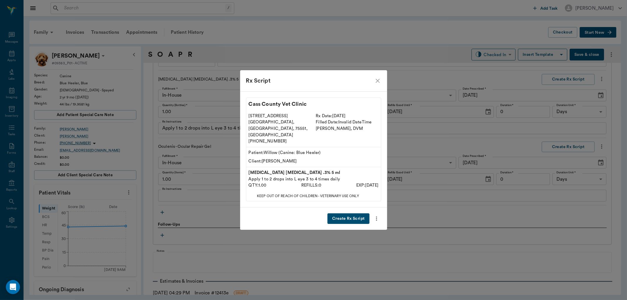
click at [356, 213] on button "Create Rx Script" at bounding box center [348, 218] width 42 height 11
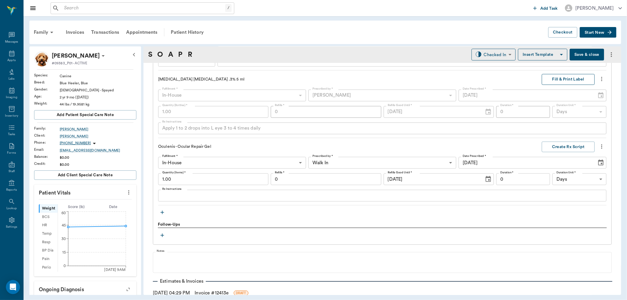
click at [573, 78] on button "Fill & Print Label" at bounding box center [568, 79] width 53 height 11
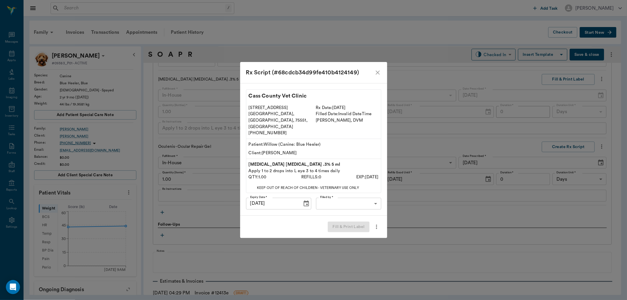
click at [357, 196] on body "/ ​ Add Task Dr. Bert Ellsworth Nectar Messages Appts Labs Imaging Inventory Ta…" at bounding box center [313, 150] width 627 height 300
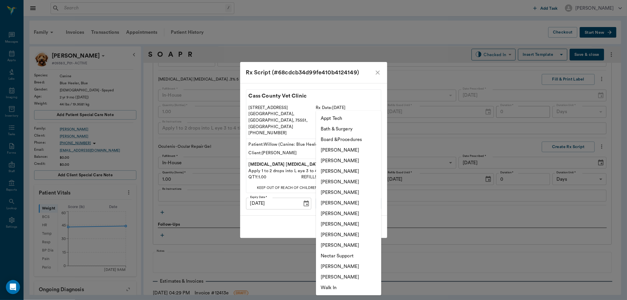
click at [350, 213] on li "[PERSON_NAME]" at bounding box center [348, 213] width 65 height 11
type input "682b670d8bdc6f7f8feef3db"
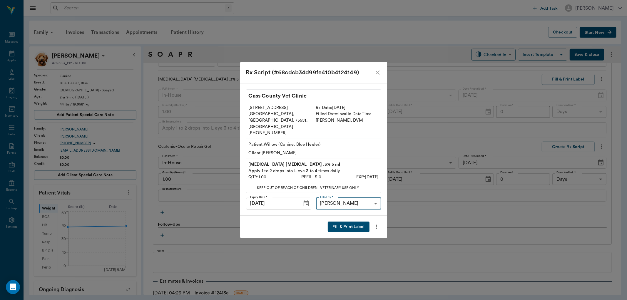
click at [352, 222] on button "Fill & Print Label" at bounding box center [348, 227] width 41 height 11
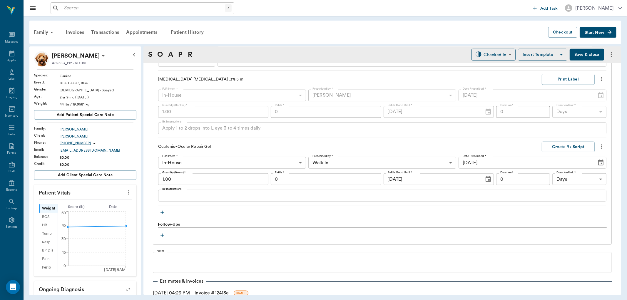
click at [159, 128] on div "Apply 1 to 2 drops into L eye 3 to 4 times daily x Rx Instructions" at bounding box center [382, 129] width 448 height 12
click at [187, 200] on div "x Rx Instructions" at bounding box center [382, 196] width 448 height 12
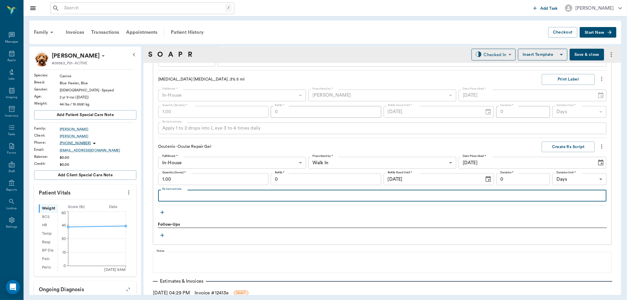
paste textarea "Apply 1 to 2 drops into L eye 3 to 4 times daily"
click at [201, 193] on textarea "Apply 1 to 2 drops into L eye 3 to 4 times daily" at bounding box center [382, 196] width 440 height 7
click at [282, 195] on textarea "Apply SMALL STRIP into L eye 3 to 4 times daily" at bounding box center [382, 196] width 440 height 7
type textarea "Apply SMALL STRIP into L eye 3 to 4 times daily"
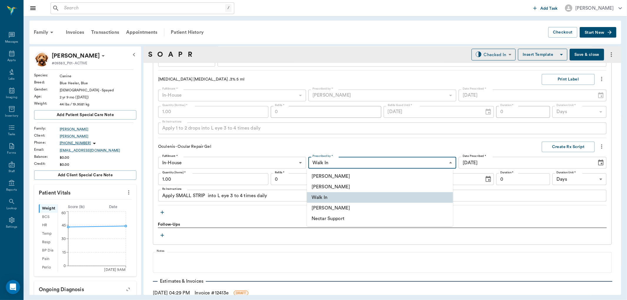
click at [399, 159] on body "/ ​ Add Task Dr. Bert Ellsworth Nectar Messages Appts Labs Imaging Inventory Ta…" at bounding box center [313, 150] width 627 height 300
click at [378, 189] on li "[PERSON_NAME]" at bounding box center [380, 187] width 146 height 11
type input "63ec2f075fda476ae8351a4d"
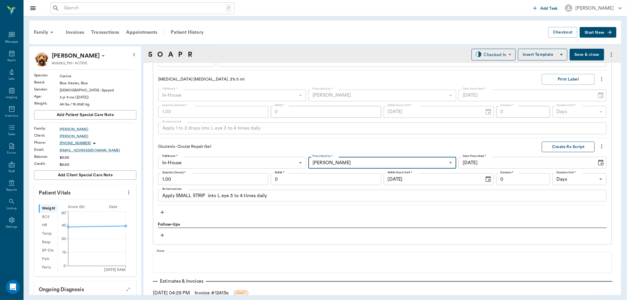
click at [556, 145] on button "Create Rx Script" at bounding box center [568, 147] width 53 height 11
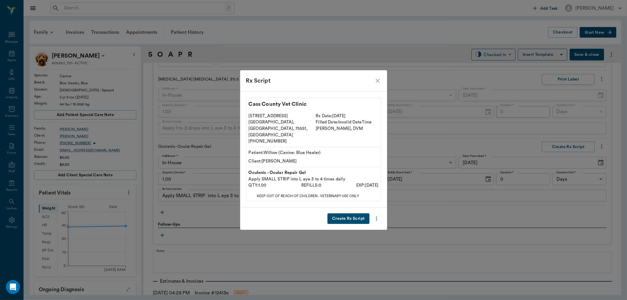
click at [424, 217] on div "Rx Script Cass County Vet Clinic 102 E. Pinecrest Dr. Atlanta, TX, 75551, USA (…" at bounding box center [313, 150] width 627 height 300
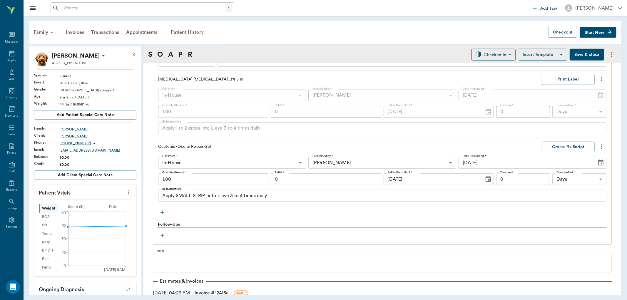
click at [287, 194] on textarea "Apply SMALL STRIP into L eye 3 to 4 times daily" at bounding box center [382, 196] width 440 height 7
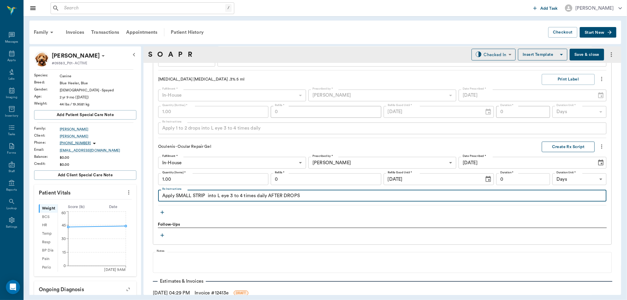
type textarea "Apply SMALL STRIP into L eye 3 to 4 times daily AFTER DROPS"
click at [548, 147] on button "Create Rx Script" at bounding box center [568, 147] width 53 height 11
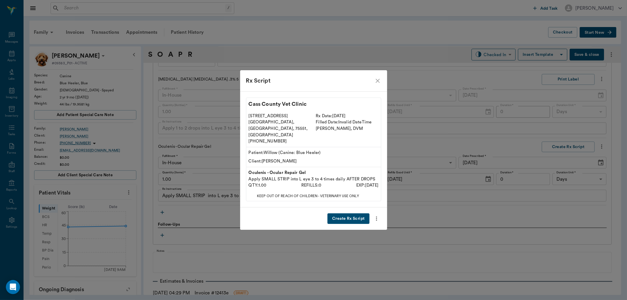
click at [359, 216] on button "Create Rx Script" at bounding box center [348, 218] width 42 height 11
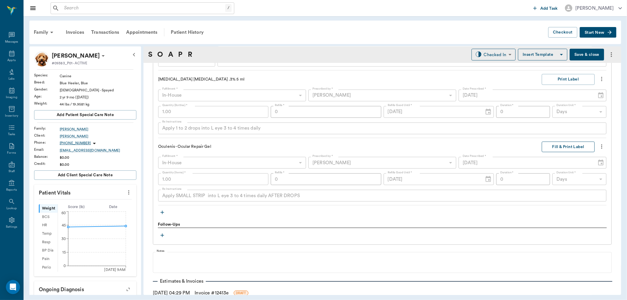
click at [566, 146] on button "Fill & Print Label" at bounding box center [568, 147] width 53 height 11
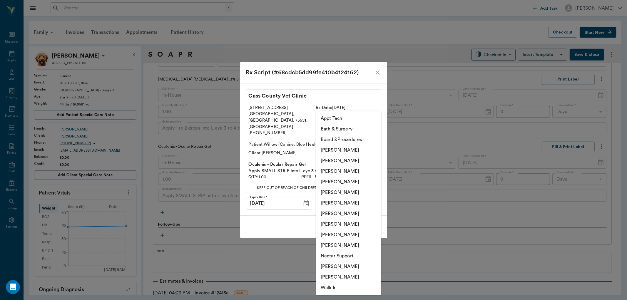
click at [363, 198] on body "/ ​ Add Task Dr. Bert Ellsworth Nectar Messages Appts Labs Imaging Inventory Ta…" at bounding box center [313, 150] width 627 height 300
click at [353, 213] on li "[PERSON_NAME]" at bounding box center [348, 213] width 65 height 11
type input "682b670d8bdc6f7f8feef3db"
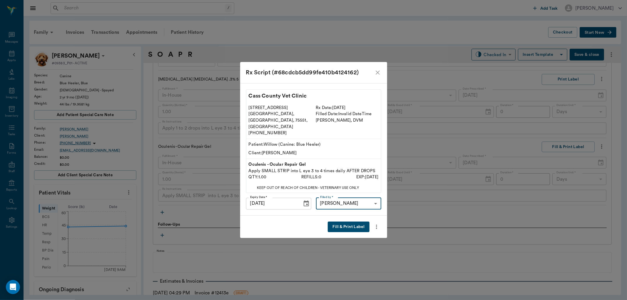
click at [349, 224] on button "Fill & Print Label" at bounding box center [348, 227] width 41 height 11
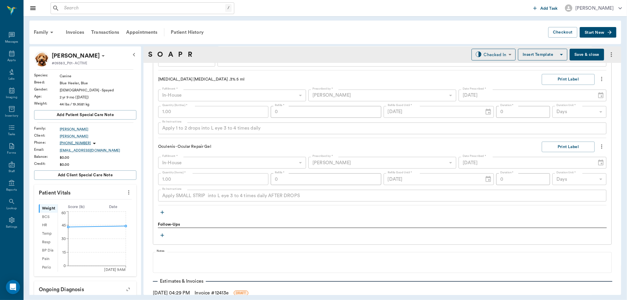
click at [160, 210] on icon "button" at bounding box center [162, 213] width 6 height 6
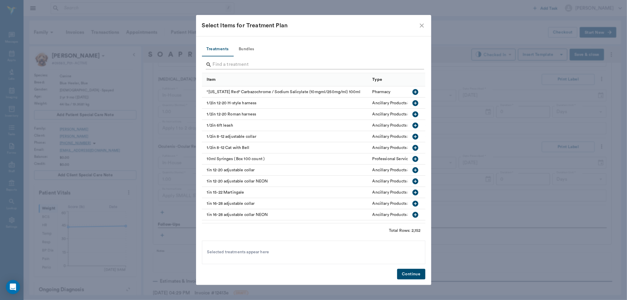
click at [266, 65] on input "Search" at bounding box center [314, 64] width 202 height 9
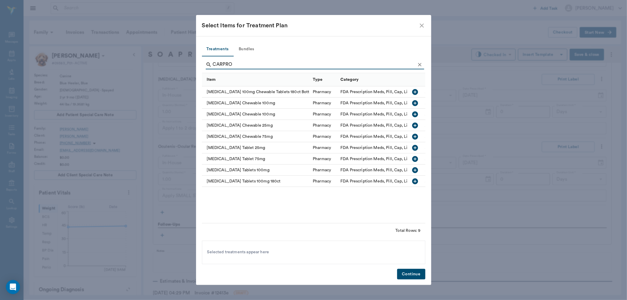
type input "CARPRO"
click at [414, 170] on icon "button" at bounding box center [415, 170] width 6 height 6
click at [413, 272] on button "Continue" at bounding box center [411, 274] width 28 height 11
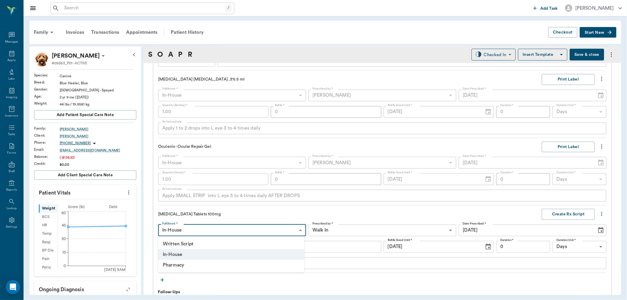
click at [222, 232] on body "/ ​ Add Task Dr. Bert Ellsworth Nectar Messages Appts Labs Imaging Inventory Ta…" at bounding box center [313, 150] width 627 height 300
click at [304, 210] on div at bounding box center [313, 150] width 627 height 300
click at [189, 245] on input "1.00" at bounding box center [213, 247] width 110 height 12
click at [342, 232] on body "/ ​ Add Task Dr. Bert Ellsworth Nectar Messages Appts Labs Imaging Inventory Ta…" at bounding box center [313, 150] width 627 height 300
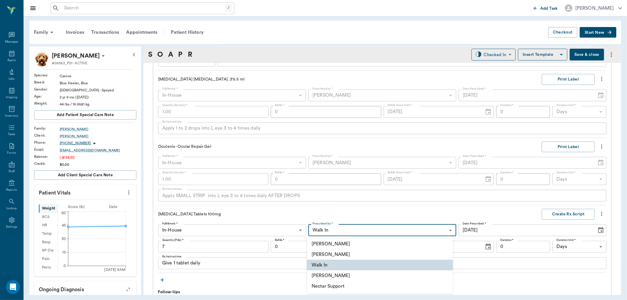
type input "7.00"
click at [339, 256] on li "[PERSON_NAME]" at bounding box center [380, 254] width 146 height 11
type input "63ec2f075fda476ae8351a4d"
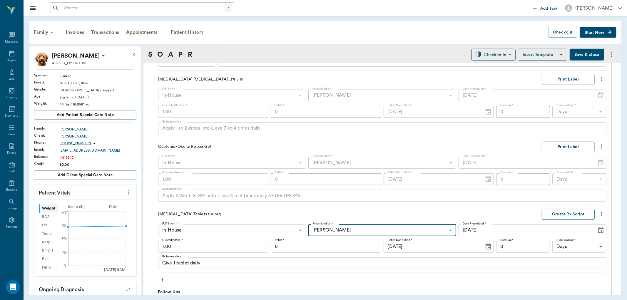
click at [555, 216] on button "Create Rx Script" at bounding box center [568, 214] width 53 height 11
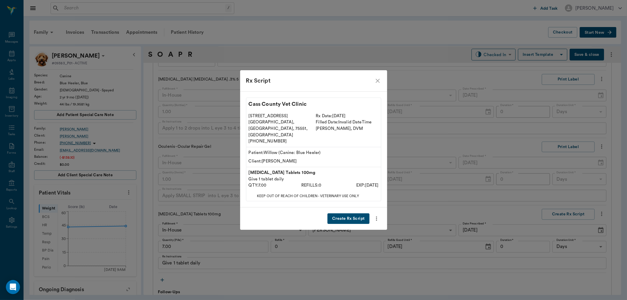
click at [344, 216] on button "Create Rx Script" at bounding box center [348, 218] width 42 height 11
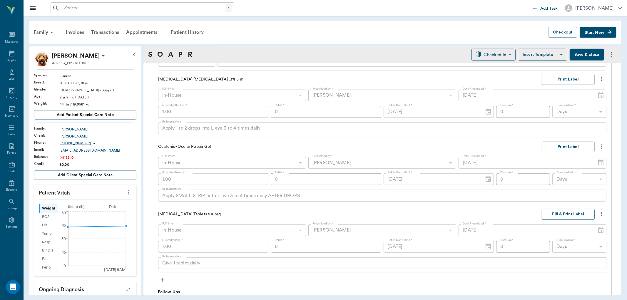
click at [576, 214] on button "Fill & Print Label" at bounding box center [568, 214] width 53 height 11
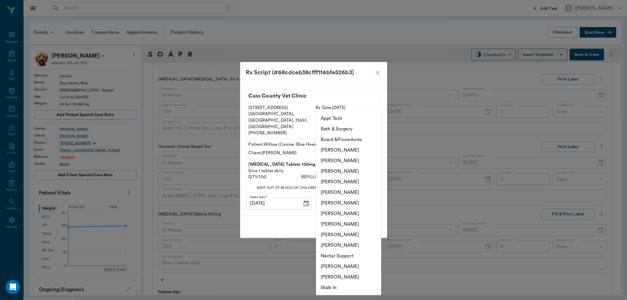
click at [357, 197] on body "/ ​ Add Task Dr. Bert Ellsworth Nectar Messages Appts Labs Imaging Inventory Ta…" at bounding box center [313, 150] width 627 height 300
click at [350, 169] on li "[PERSON_NAME]" at bounding box center [348, 171] width 65 height 11
type input "642ef10e332a41444de2bad1"
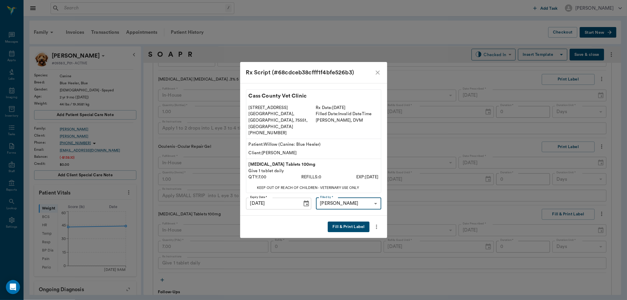
click at [344, 222] on button "Fill & Print Label" at bounding box center [348, 227] width 41 height 11
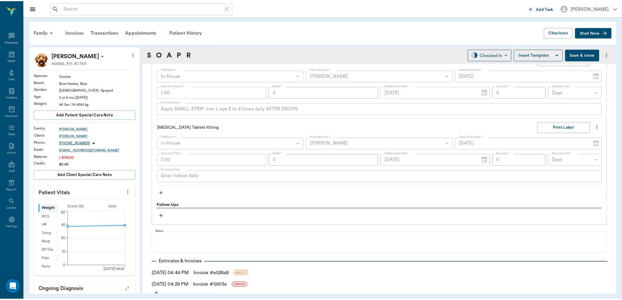
scroll to position [572, 0]
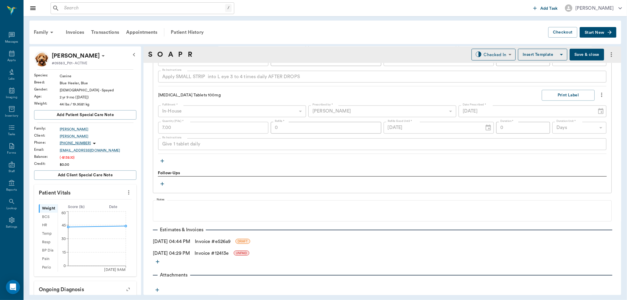
click at [213, 240] on link "Invoice # e526a9" at bounding box center [213, 241] width 36 height 7
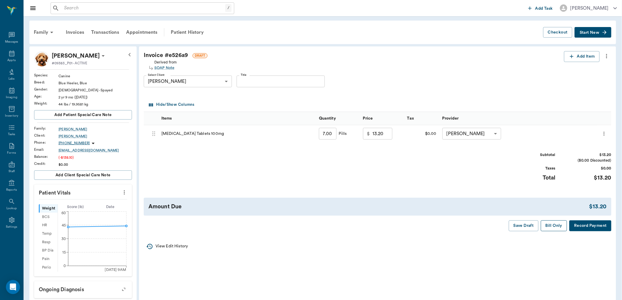
click at [551, 225] on button "Bill Only" at bounding box center [554, 225] width 26 height 11
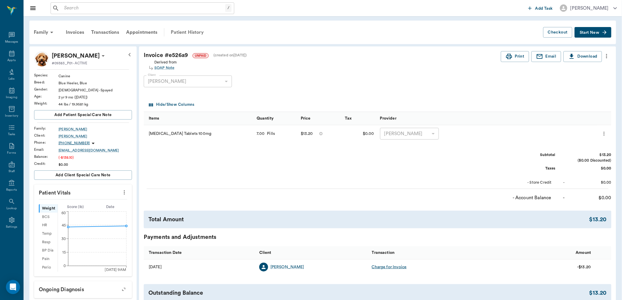
click at [185, 34] on div "Patient History" at bounding box center [187, 32] width 40 height 14
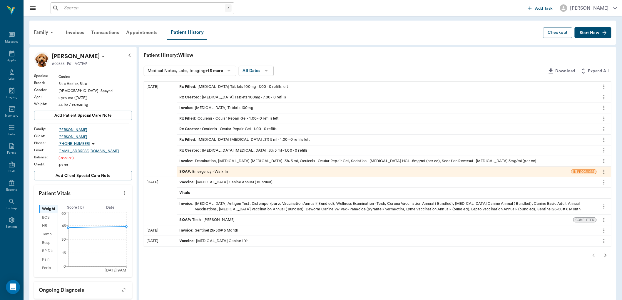
click at [133, 3] on div "/ ​" at bounding box center [143, 8] width 184 height 12
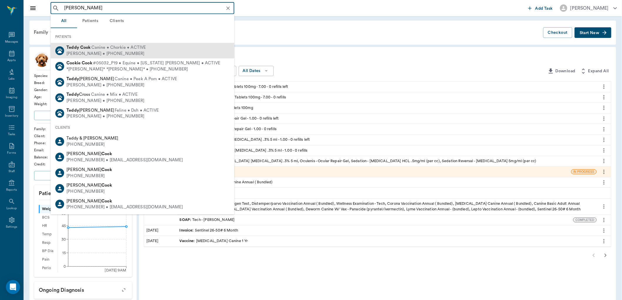
click at [148, 50] on div "Teddy Cook Canine • Chorkie • ACTIVE Callie Cook • (903) 748-4147" at bounding box center [143, 51] width 184 height 16
type input "TEDDY COOK"
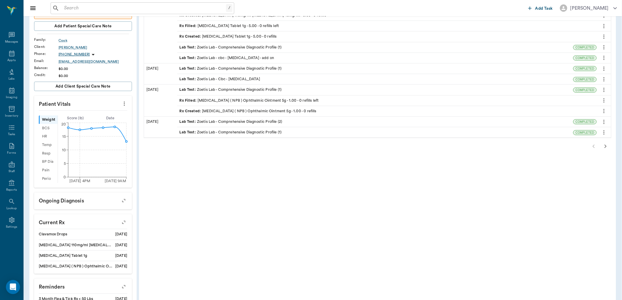
scroll to position [130, 0]
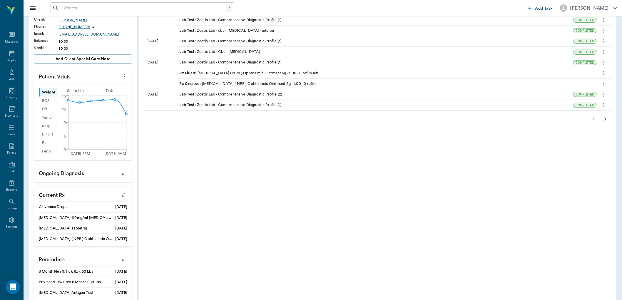
click at [601, 119] on button "button" at bounding box center [606, 119] width 12 height 12
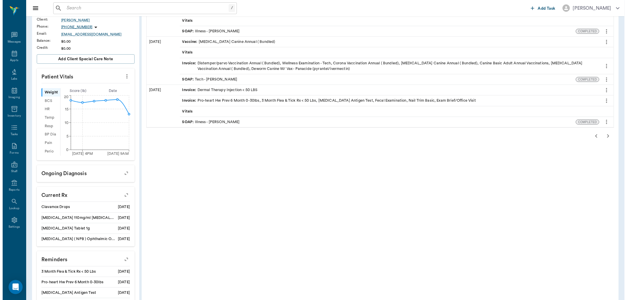
scroll to position [0, 0]
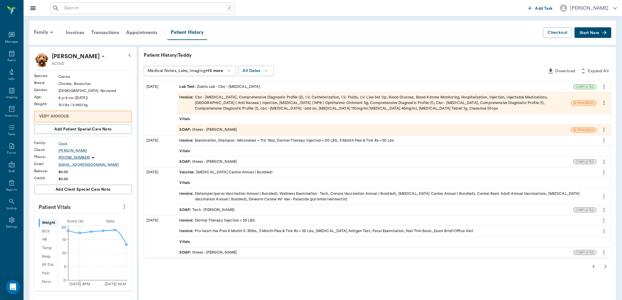
click at [212, 132] on div "SOAP : Illness - Dr. Bert Ellsworth" at bounding box center [209, 130] width 58 height 6
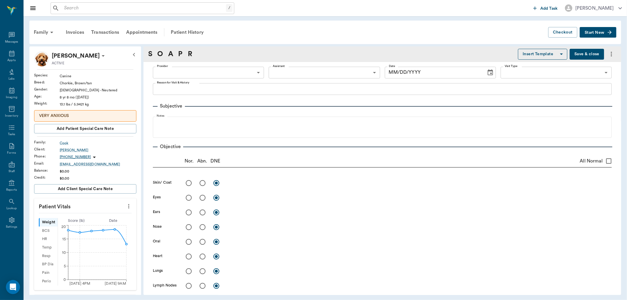
type input "63ec2f075fda476ae8351a4d"
type input "63ec2e7e52e12b0ba117b124"
type input "65d2be4f46e3a538d89b8c15"
type textarea "Lethargic, not eating, not drinking for 3 days or will vomit Caryn"
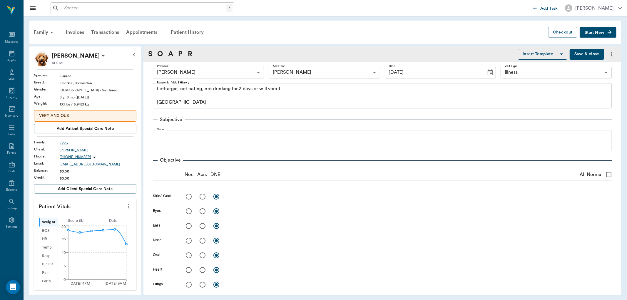
type input "09/16/2025"
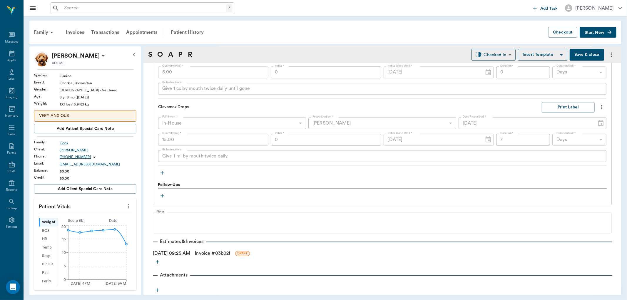
scroll to position [1106, 0]
click at [161, 173] on icon "button" at bounding box center [162, 173] width 4 height 4
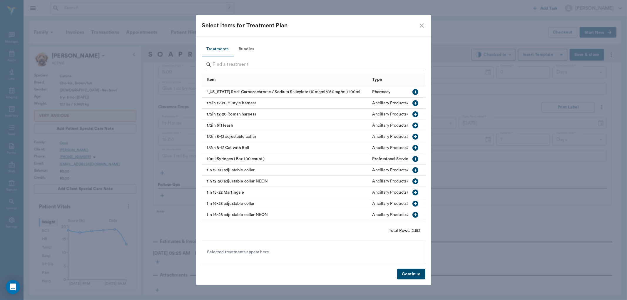
click at [219, 63] on input "Search" at bounding box center [314, 64] width 202 height 9
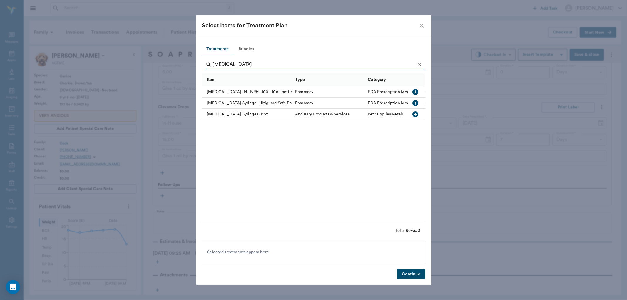
type input "INSULIN"
click at [416, 93] on icon "button" at bounding box center [415, 92] width 6 height 6
click at [414, 113] on icon "button" at bounding box center [415, 114] width 6 height 6
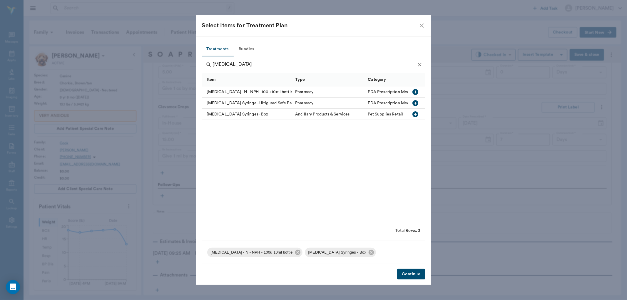
click at [407, 274] on button "Continue" at bounding box center [411, 274] width 28 height 11
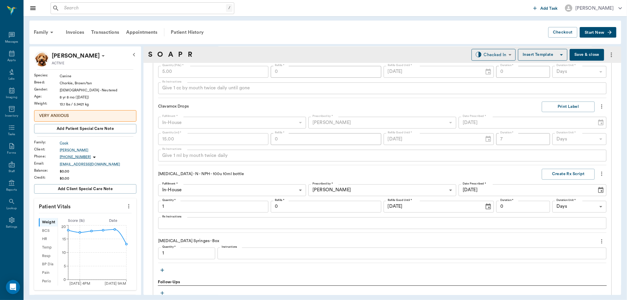
type input "1.00"
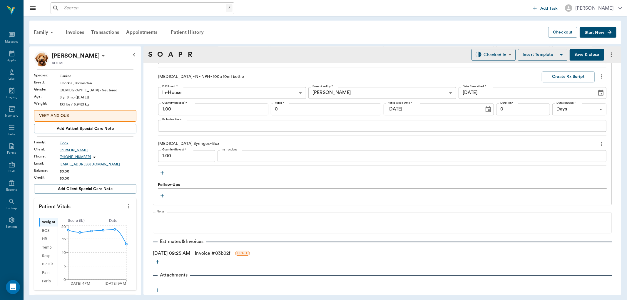
click at [213, 253] on link "Invoice # 03b02f" at bounding box center [212, 253] width 35 height 7
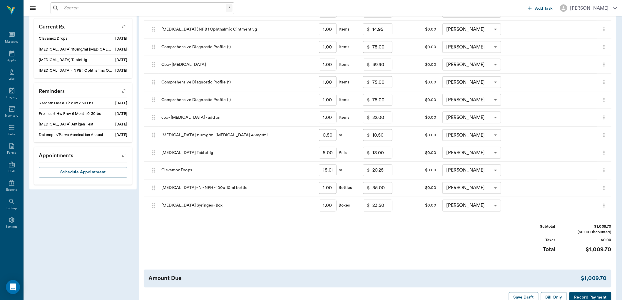
scroll to position [334, 0]
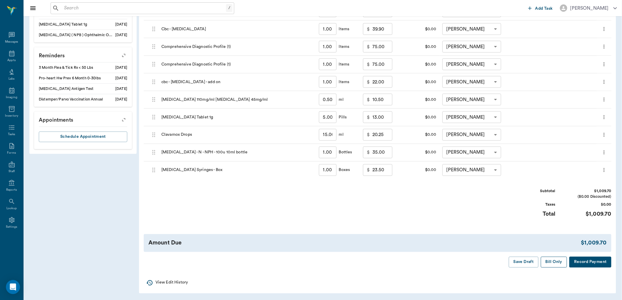
click at [554, 259] on button "Bill Only" at bounding box center [554, 262] width 26 height 11
click at [552, 252] on div "Amount Due $1,009.70" at bounding box center [378, 243] width 468 height 18
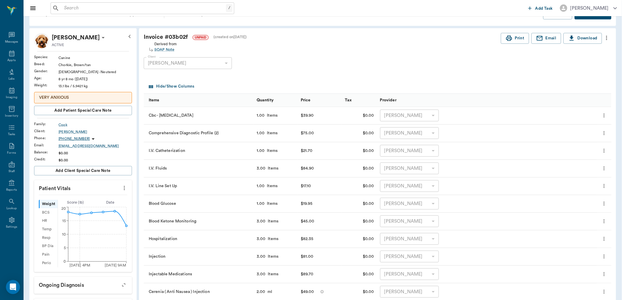
scroll to position [0, 0]
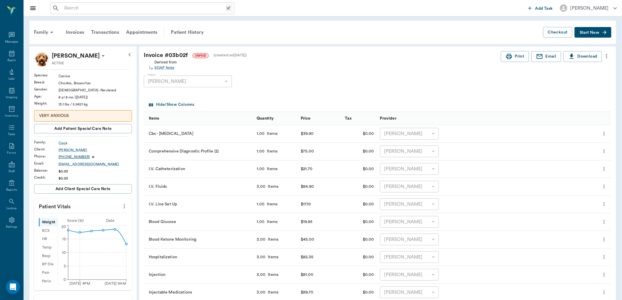
click at [79, 9] on input "text" at bounding box center [144, 8] width 164 height 8
click at [134, 11] on input "text" at bounding box center [147, 8] width 171 height 8
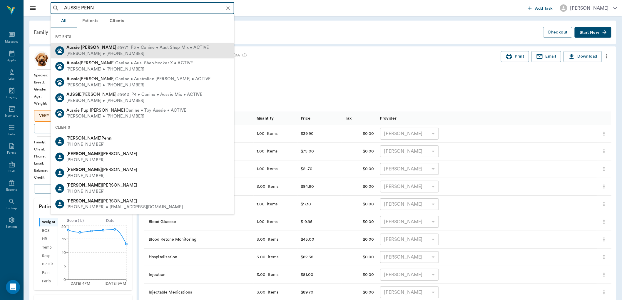
click at [91, 48] on b "Pennington" at bounding box center [99, 47] width 36 height 4
type input "AUSSIE PENN"
